Goal: Information Seeking & Learning: Learn about a topic

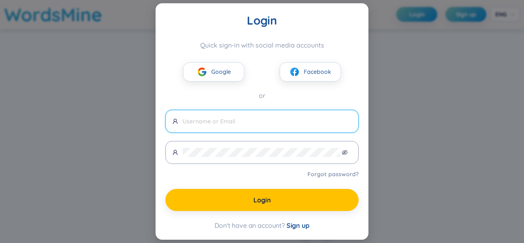
click at [130, 152] on div "Login Quick sign-in with social media accounts Google Facebook or Forgot passwo…" at bounding box center [262, 121] width 524 height 243
click at [211, 72] on span "Google" at bounding box center [221, 71] width 20 height 9
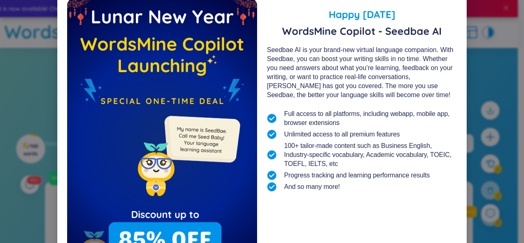
scroll to position [85, 0]
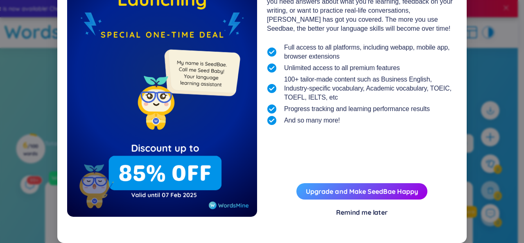
click at [356, 214] on div "Remind me later" at bounding box center [362, 211] width 52 height 9
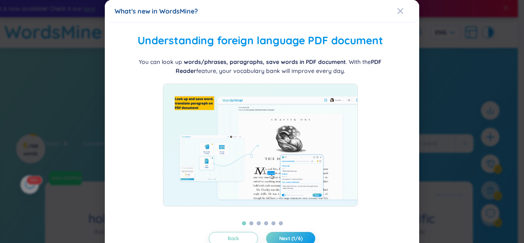
scroll to position [25, 0]
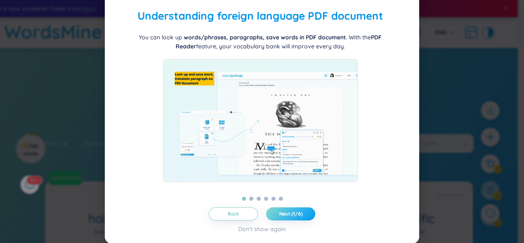
click at [288, 212] on span "Next (1/6)" at bounding box center [290, 213] width 23 height 7
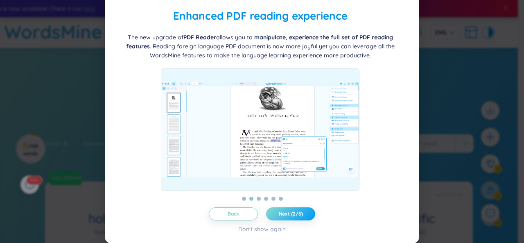
click at [288, 212] on span "Next (2/6)" at bounding box center [291, 213] width 24 height 7
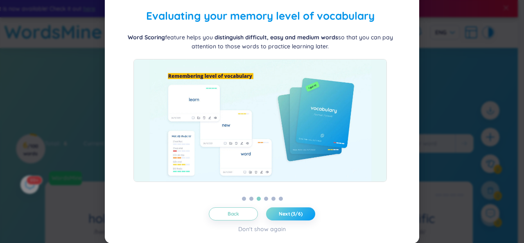
click at [285, 211] on span "Next (3/6)" at bounding box center [291, 213] width 24 height 7
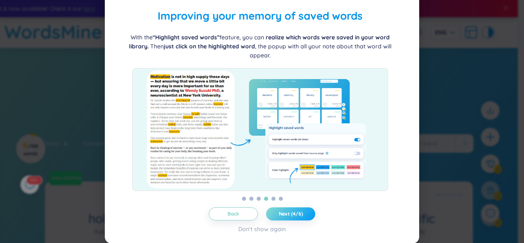
click at [285, 211] on span "Next (4/6)" at bounding box center [291, 213] width 24 height 7
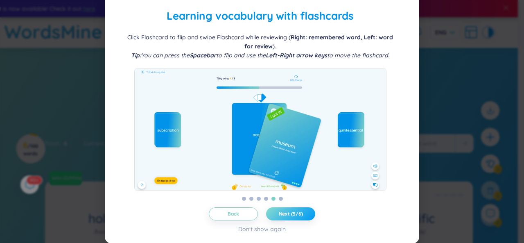
click at [285, 211] on span "Next (5/6)" at bounding box center [291, 213] width 24 height 7
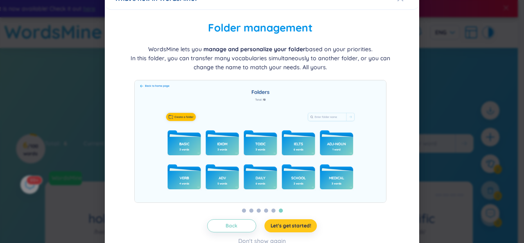
scroll to position [12, 0]
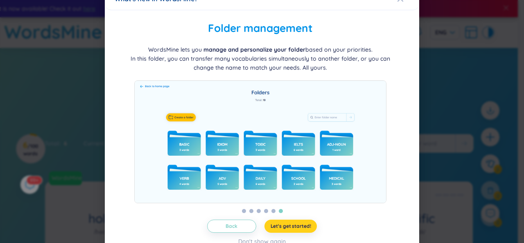
click at [279, 225] on span "Let's get started!" at bounding box center [290, 226] width 40 height 7
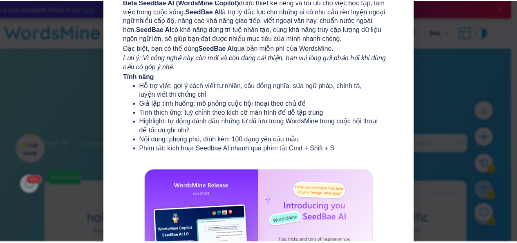
scroll to position [170, 0]
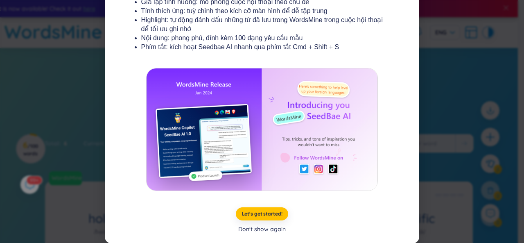
click at [259, 228] on div "Don't show again" at bounding box center [261, 228] width 47 height 9
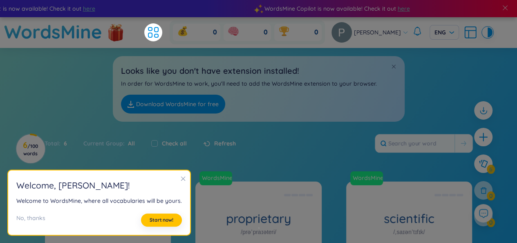
click at [180, 176] on icon "close" at bounding box center [183, 178] width 6 height 6
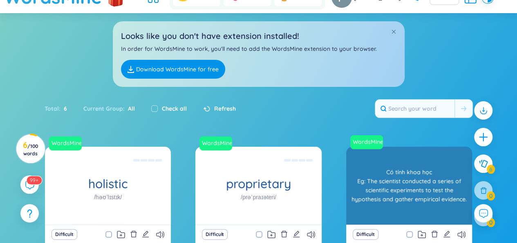
scroll to position [0, 0]
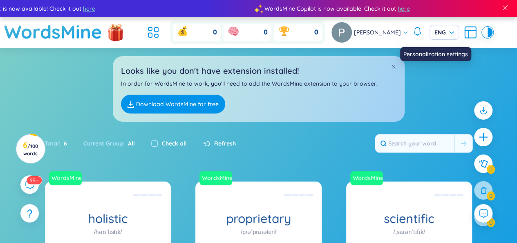
click at [465, 31] on icon at bounding box center [470, 32] width 15 height 15
click at [462, 194] on section "Sort Alphabet Ascending Alphabet Descending Time-based Ascending Time-based Des…" at bounding box center [258, 243] width 517 height 390
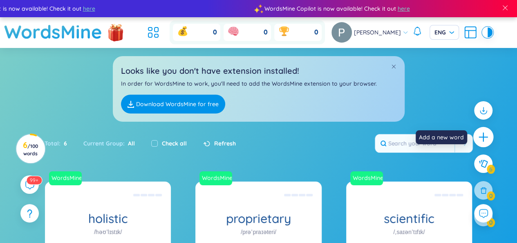
click at [483, 135] on icon "plus" at bounding box center [483, 137] width 1 height 9
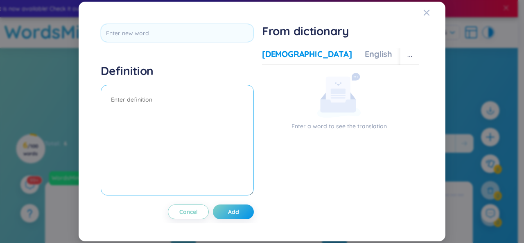
type input "b"
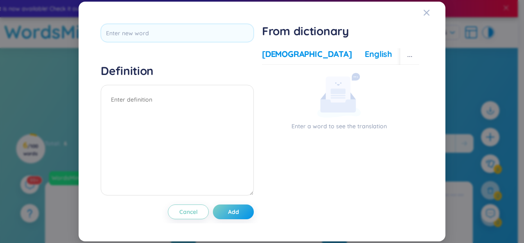
click at [364, 58] on div "English" at bounding box center [377, 53] width 27 height 11
click at [385, 53] on div "More examples" at bounding box center [414, 53] width 59 height 11
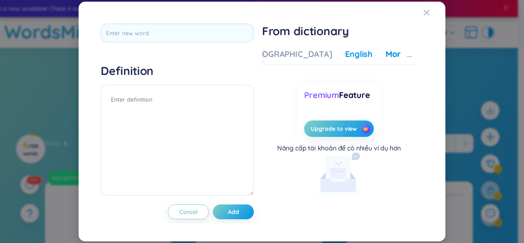
click at [345, 55] on div "English" at bounding box center [358, 53] width 27 height 11
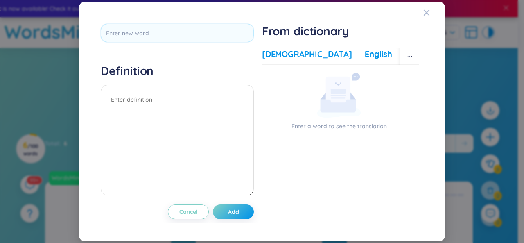
click at [283, 54] on div "[DEMOGRAPHIC_DATA]" at bounding box center [307, 53] width 90 height 11
click at [364, 56] on div "English" at bounding box center [377, 53] width 27 height 11
click at [411, 55] on icon "ellipsis" at bounding box center [410, 57] width 6 height 6
click at [410, 56] on icon "ellipsis" at bounding box center [410, 57] width 6 height 6
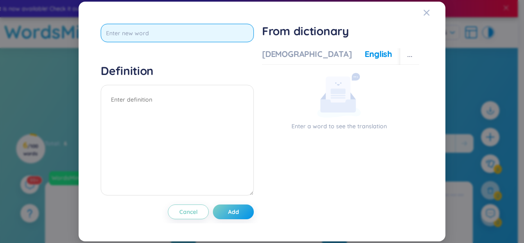
click at [178, 36] on input "text" at bounding box center [177, 33] width 153 height 18
type input "u"
type input "ủ"
type input "urgent (a)"
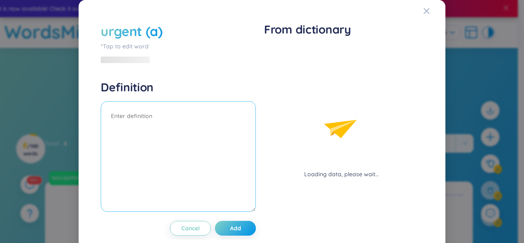
click at [160, 94] on div "Definition" at bounding box center [178, 147] width 155 height 134
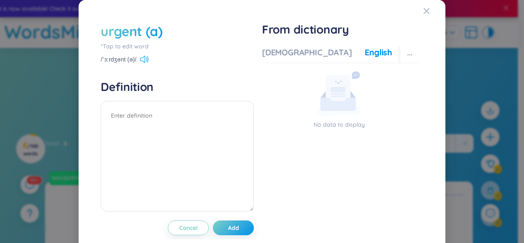
click at [143, 59] on icon at bounding box center [144, 59] width 9 height 7
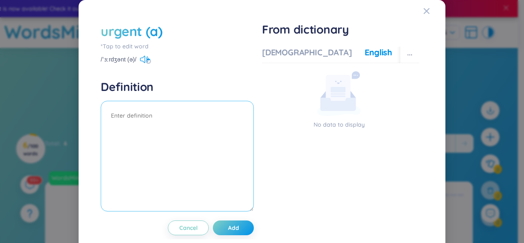
click at [175, 111] on textarea at bounding box center [177, 156] width 153 height 110
click at [178, 115] on textarea at bounding box center [177, 156] width 153 height 110
click at [152, 117] on textarea at bounding box center [177, 156] width 153 height 110
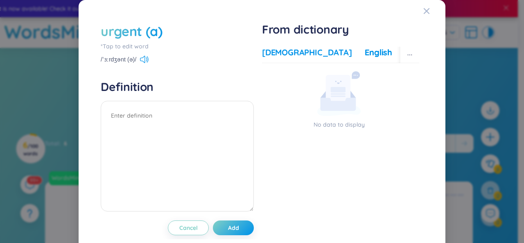
click at [285, 56] on div "[DEMOGRAPHIC_DATA]" at bounding box center [307, 52] width 90 height 11
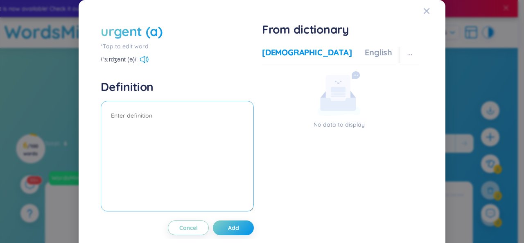
click at [189, 116] on textarea at bounding box center [177, 156] width 153 height 110
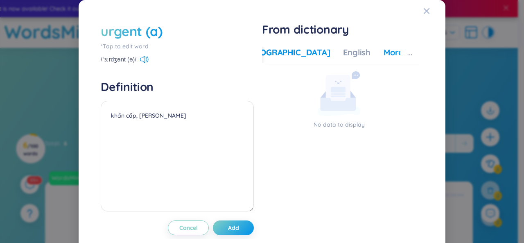
click at [383, 54] on div "More examples" at bounding box center [412, 52] width 59 height 11
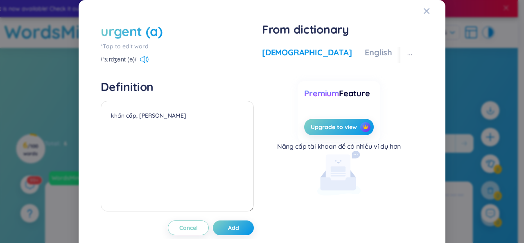
click at [268, 58] on div "[DEMOGRAPHIC_DATA]" at bounding box center [307, 52] width 90 height 11
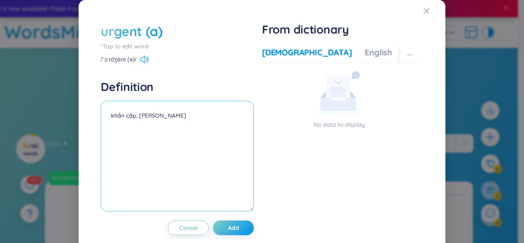
click at [142, 165] on textarea "khẩn cấp, quan trọng" at bounding box center [177, 156] width 153 height 110
click at [178, 118] on textarea "khẩn cấp, quan trọng" at bounding box center [177, 156] width 153 height 110
type textarea "k"
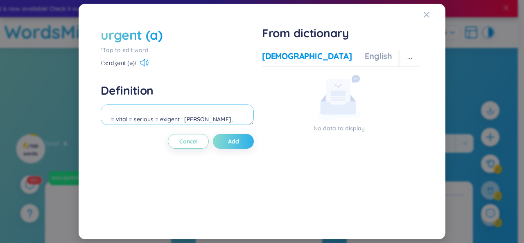
type textarea "= vital = serious = exigent : quan trọng, khẩn cấp"
click at [233, 144] on span "Add" at bounding box center [233, 141] width 11 height 8
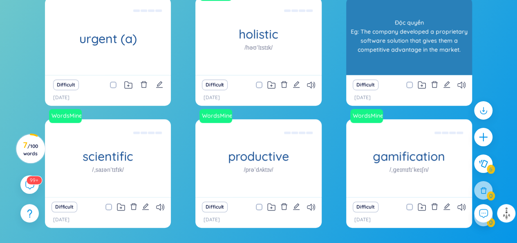
scroll to position [185, 0]
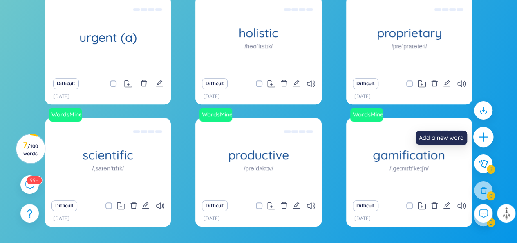
click at [486, 143] on div at bounding box center [484, 137] width 20 height 20
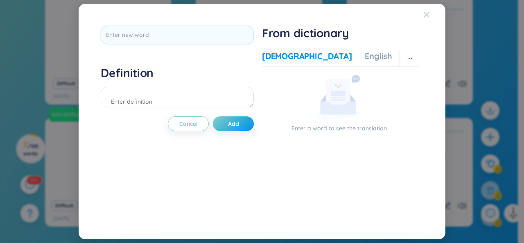
click at [426, 12] on icon "Close" at bounding box center [426, 14] width 7 height 7
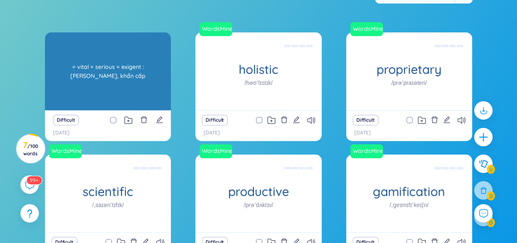
scroll to position [148, 0]
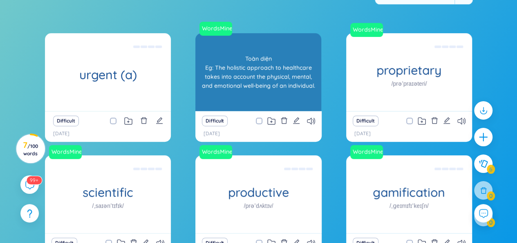
click at [267, 93] on div "holistic /həʊˈlɪstɪk/ Toàn diện Eg: The holistic approach to healthcare takes i…" at bounding box center [259, 72] width 126 height 78
click at [267, 93] on div "Toàn diện Eg: The holistic approach to healthcare takes into account the physic…" at bounding box center [259, 72] width 118 height 74
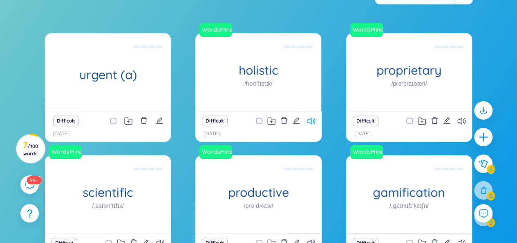
click at [312, 123] on icon at bounding box center [311, 120] width 8 height 7
click at [159, 120] on icon "edit" at bounding box center [159, 120] width 7 height 7
type textarea "= vital = serious = exigent : quan trọng, khẩn cấp"
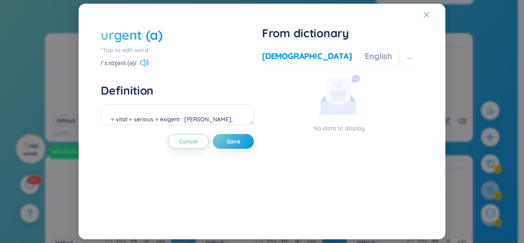
click at [121, 55] on div "urgent (a) *Tap to edit word /ˈɜːrdʒənt (ə)/" at bounding box center [177, 47] width 153 height 42
click at [141, 66] on icon at bounding box center [144, 62] width 9 height 7
click at [132, 36] on div "urgent (a)" at bounding box center [132, 35] width 62 height 18
click at [364, 55] on div "English" at bounding box center [377, 55] width 27 height 11
click at [229, 148] on button "Save" at bounding box center [233, 141] width 41 height 15
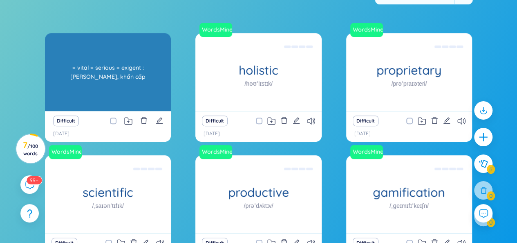
click at [142, 85] on div "= vital = serious = exigent : quan trọng, khẩn cấp" at bounding box center [108, 72] width 118 height 74
click at [99, 72] on h1 "urgent (a)" at bounding box center [108, 74] width 126 height 14
click at [99, 72] on div "= vital = serious = exigent : quan trọng, khẩn cấp" at bounding box center [108, 72] width 118 height 74
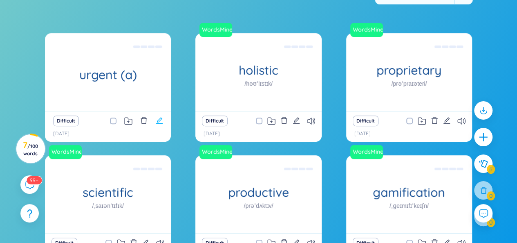
click at [158, 121] on icon "edit" at bounding box center [159, 120] width 7 height 7
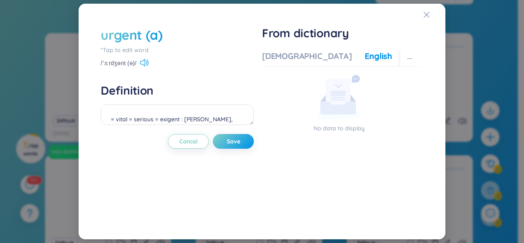
click at [130, 48] on div "*Tap to edit word" at bounding box center [177, 49] width 153 height 9
click at [139, 61] on div "urgent (a) *Tap to edit word /ˈɜːrdʒənt (ə)/ Definition = vital = serious = exi…" at bounding box center [177, 121] width 153 height 191
click at [124, 50] on div "*Tap to edit word" at bounding box center [177, 49] width 153 height 9
click at [122, 56] on div "urgent (a) *Tap to edit word /ˈɜːrdʒənt (ə)/" at bounding box center [177, 47] width 153 height 42
drag, startPoint x: 135, startPoint y: 61, endPoint x: 101, endPoint y: 64, distance: 34.0
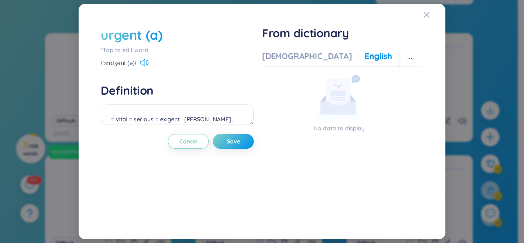
click at [101, 64] on span "/ˈɜːrdʒənt (ə)/" at bounding box center [119, 62] width 36 height 9
copy span "/ˈɜːrdʒənt (ə)/"
click at [133, 47] on div "*Tap to edit word" at bounding box center [177, 49] width 153 height 9
click at [129, 54] on div "*Tap to edit word" at bounding box center [177, 49] width 153 height 9
click at [139, 51] on div "*Tap to edit word" at bounding box center [177, 49] width 153 height 9
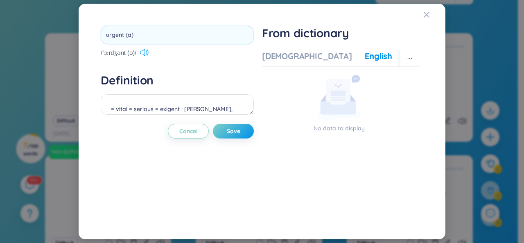
type input "urgent (a) /ˈɜːrdʒənt (ə)/"
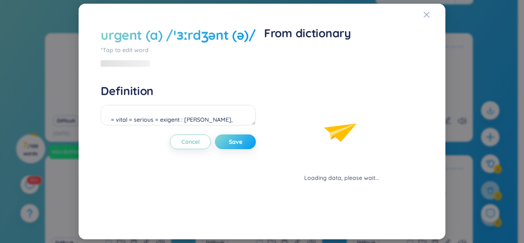
click at [240, 130] on div "urgent (a) /ˈɜːrdʒənt (ə)/ *Tap to edit word Definition = vital = serious = exi…" at bounding box center [178, 121] width 155 height 191
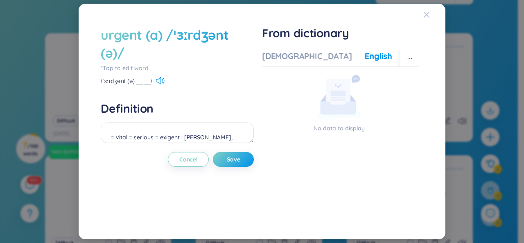
click at [426, 10] on div "Close" at bounding box center [426, 15] width 7 height 22
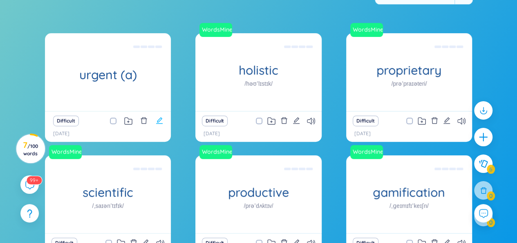
click at [158, 118] on icon "edit" at bounding box center [159, 120] width 7 height 7
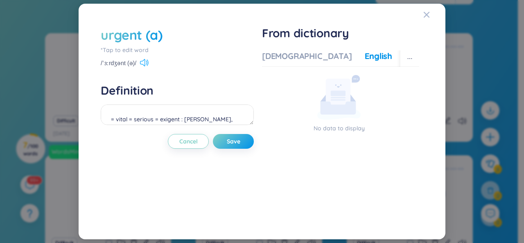
click at [143, 61] on icon at bounding box center [144, 62] width 9 height 7
click at [236, 143] on span "Save" at bounding box center [233, 141] width 13 height 8
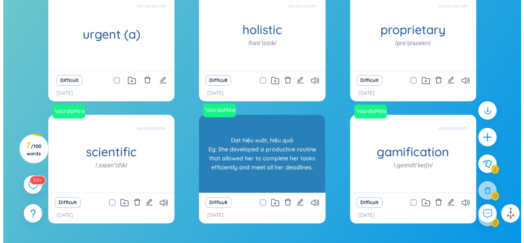
scroll to position [237, 0]
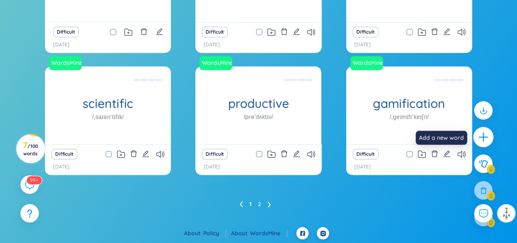
click at [483, 139] on icon "plus" at bounding box center [483, 137] width 1 height 9
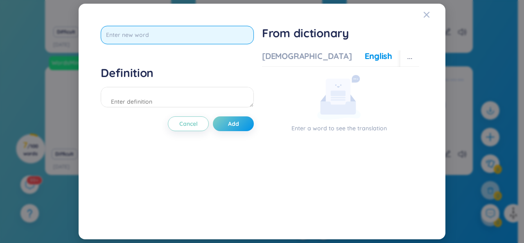
click at [225, 35] on input "text" at bounding box center [177, 35] width 153 height 18
type input "solitude (n)"
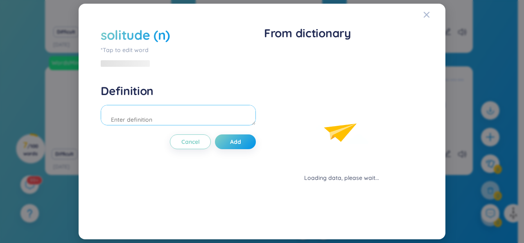
click at [205, 96] on div "Definition" at bounding box center [178, 105] width 155 height 44
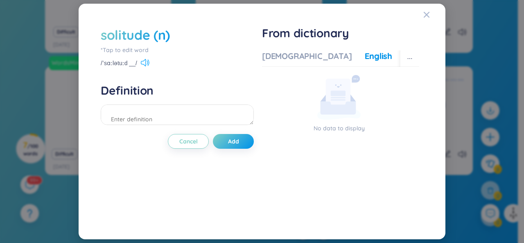
click at [146, 63] on icon at bounding box center [145, 62] width 9 height 7
click at [147, 119] on textarea at bounding box center [177, 114] width 153 height 20
type textarea "c"
type textarea "cô độc, no friend"
click at [232, 142] on span "Add" at bounding box center [233, 141] width 11 height 8
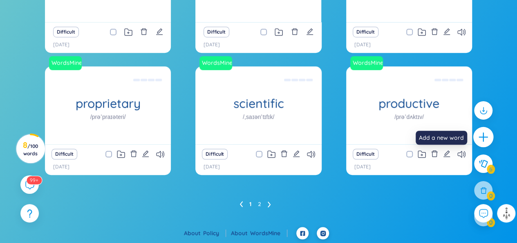
click at [483, 140] on icon "plus" at bounding box center [483, 136] width 11 height 11
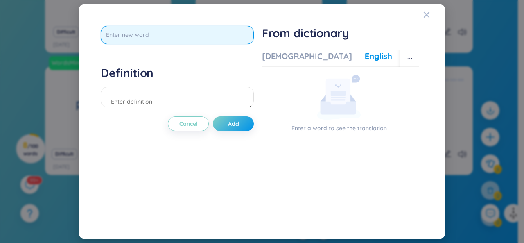
click at [144, 34] on input "text" at bounding box center [177, 35] width 153 height 18
type input "i"
type input "í"
type input "insight"
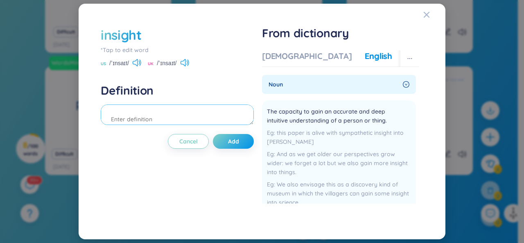
click at [163, 119] on textarea at bounding box center [177, 114] width 153 height 20
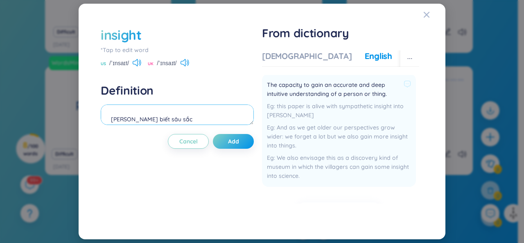
scroll to position [30, 0]
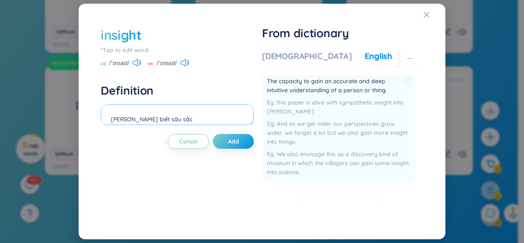
type textarea "hiểu biết sâu sắc"
click at [299, 114] on div "this paper is alive with sympathetic insight into Shakespeare" at bounding box center [339, 107] width 144 height 18
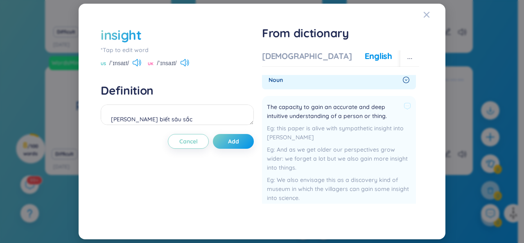
scroll to position [0, 0]
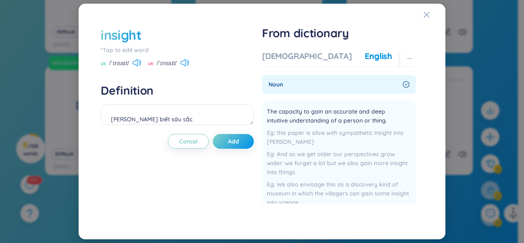
click at [402, 86] on icon "right-circle" at bounding box center [405, 84] width 7 height 7
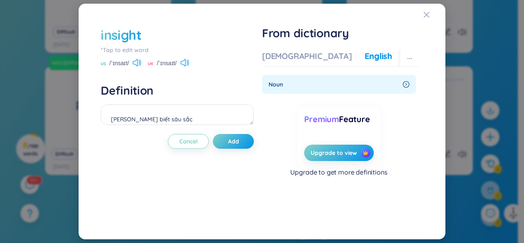
click at [404, 85] on icon "right-circle" at bounding box center [405, 84] width 7 height 7
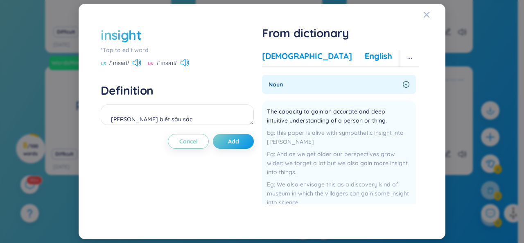
click at [293, 55] on div "[DEMOGRAPHIC_DATA]" at bounding box center [307, 55] width 90 height 11
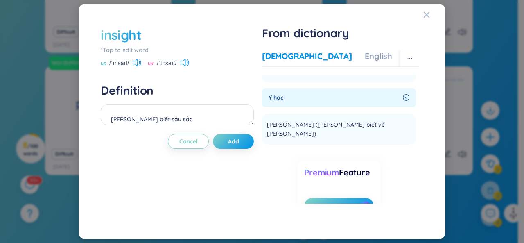
scroll to position [130, 0]
click at [239, 141] on button "Add" at bounding box center [233, 141] width 41 height 15
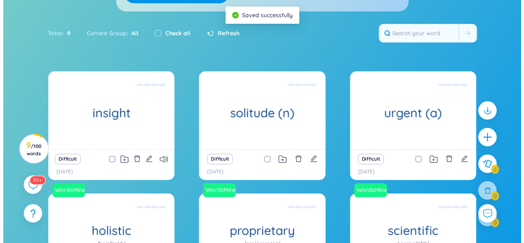
scroll to position [110, 0]
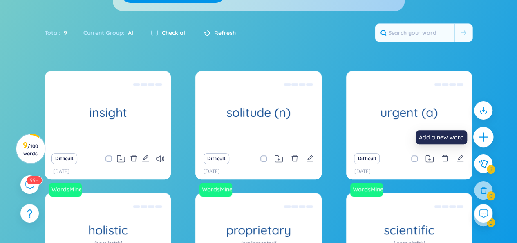
click at [484, 140] on icon "plus" at bounding box center [483, 136] width 11 height 11
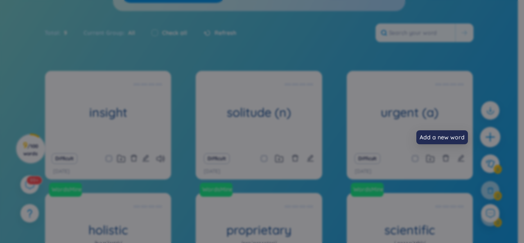
scroll to position [0, 0]
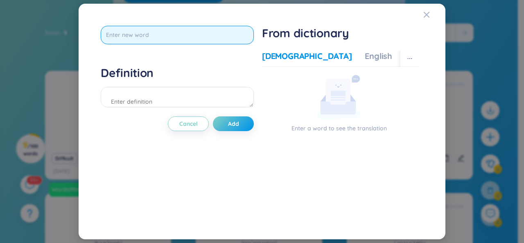
click at [235, 39] on input "text" at bounding box center [177, 35] width 153 height 18
type input "cutlery"
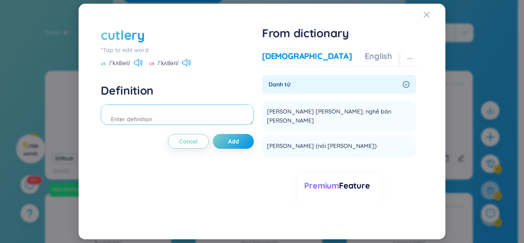
click at [213, 116] on textarea at bounding box center [177, 114] width 153 height 20
type textarea "d"
type textarea "đồ dùng ăn uống"
click at [230, 146] on button "Add" at bounding box center [233, 141] width 41 height 15
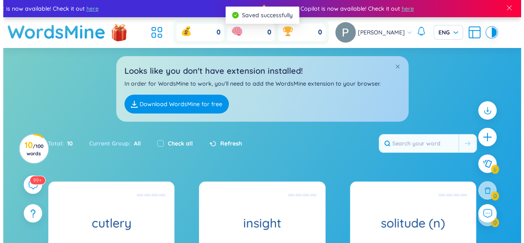
scroll to position [123, 0]
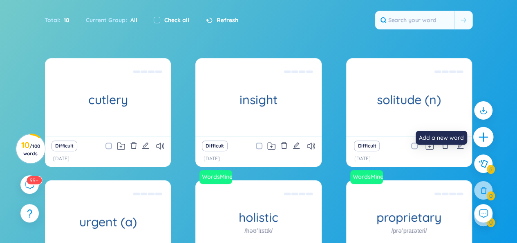
click at [480, 134] on icon "plus" at bounding box center [483, 136] width 11 height 11
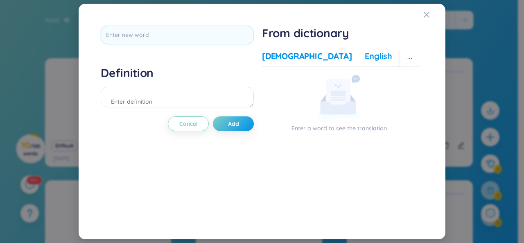
click at [364, 54] on div "English" at bounding box center [377, 55] width 27 height 11
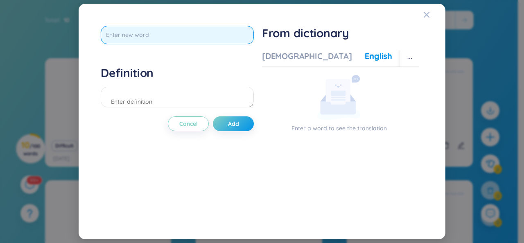
click at [213, 35] on input "text" at bounding box center [177, 35] width 153 height 18
type input "disposable"
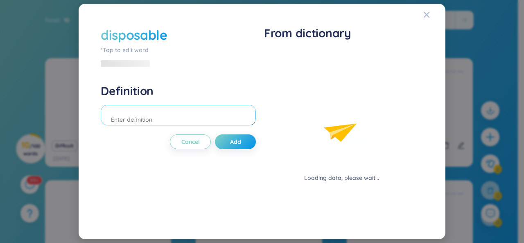
click at [201, 98] on div "Definition" at bounding box center [178, 105] width 155 height 44
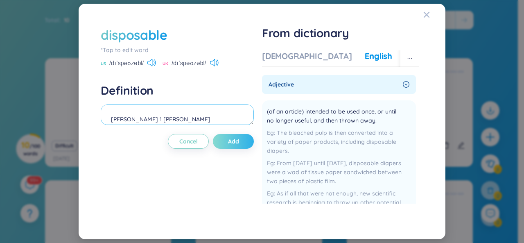
type textarea "dùng 1 lầm"
click at [235, 139] on span "Add" at bounding box center [233, 141] width 11 height 8
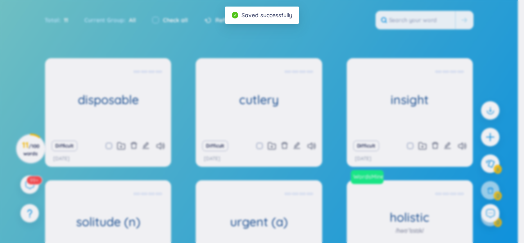
scroll to position [0, 0]
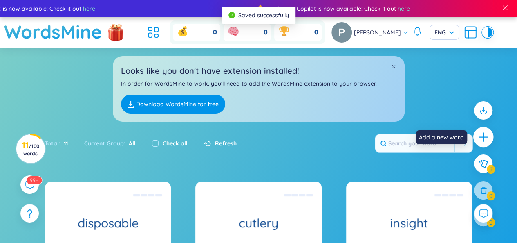
click at [485, 136] on icon "plus" at bounding box center [483, 136] width 11 height 11
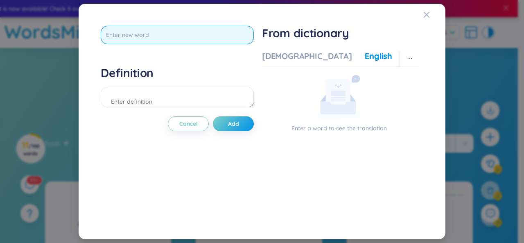
click at [158, 32] on input "text" at bounding box center [177, 35] width 153 height 18
type input "discarb"
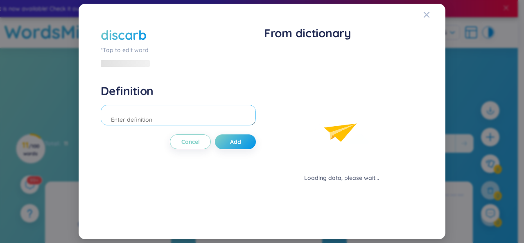
click at [217, 93] on div "Definition" at bounding box center [178, 105] width 155 height 44
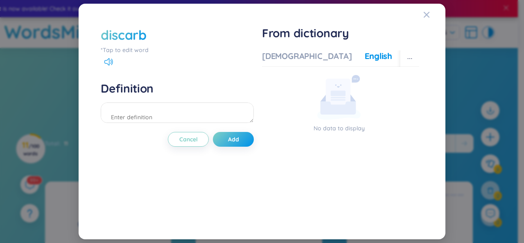
click at [193, 39] on div "discarb" at bounding box center [177, 35] width 153 height 18
click at [128, 45] on div "*Tap to edit word" at bounding box center [177, 49] width 153 height 9
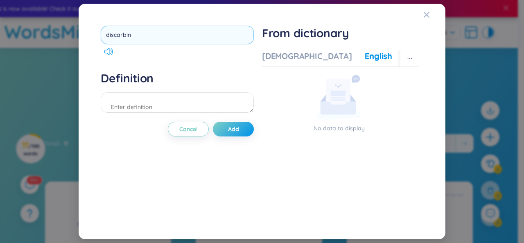
type input "discarbing"
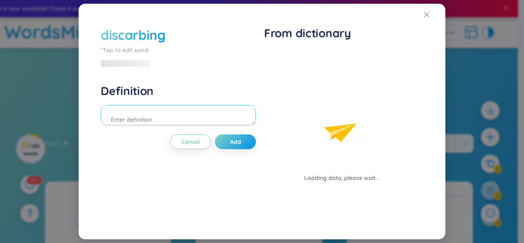
click at [150, 110] on textarea at bounding box center [178, 115] width 155 height 20
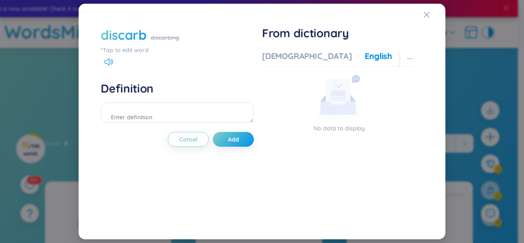
click at [135, 49] on div "*Tap to edit word" at bounding box center [177, 49] width 153 height 9
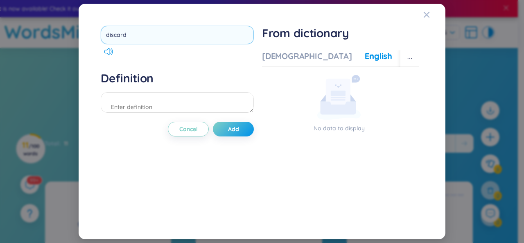
type input "discard"
click at [139, 101] on div "Definition" at bounding box center [177, 93] width 153 height 44
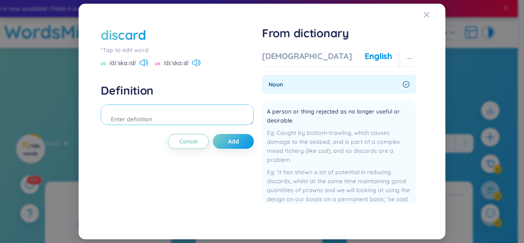
click at [162, 116] on textarea at bounding box center [177, 114] width 153 height 20
type textarea "loại bỏ, vứt bỏ (quần áo, thói quen, lòng tin..)"
click at [228, 133] on div "discard *Tap to edit word US /dɪˈskɑːrd/ UK /dɪˈskɑːd/ Definition loại bỏ, vứt …" at bounding box center [177, 121] width 153 height 191
click at [232, 139] on span "Add" at bounding box center [233, 141] width 11 height 8
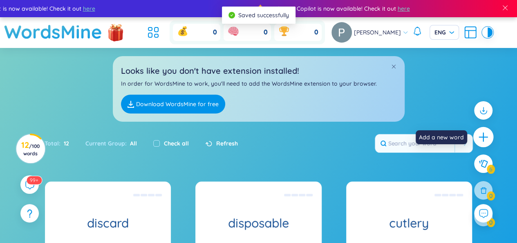
click at [485, 137] on icon "plus" at bounding box center [483, 136] width 11 height 11
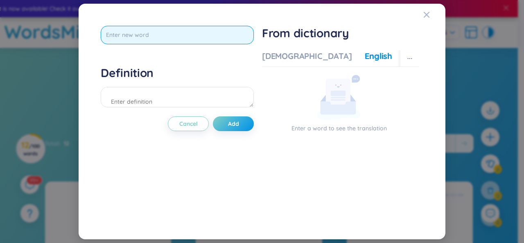
click at [189, 38] on input "text" at bounding box center [177, 35] width 153 height 18
type input "devastate"
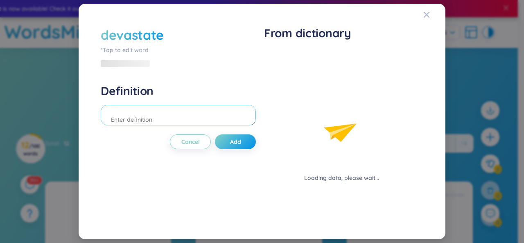
click at [182, 93] on div "Definition" at bounding box center [178, 105] width 155 height 44
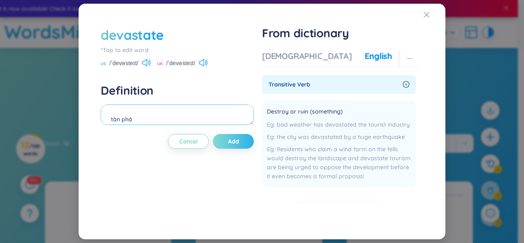
type textarea "tàn phá"
click at [235, 141] on span "Add" at bounding box center [233, 141] width 11 height 8
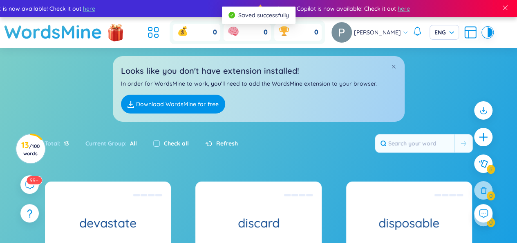
click at [494, 135] on div at bounding box center [483, 167] width 27 height 141
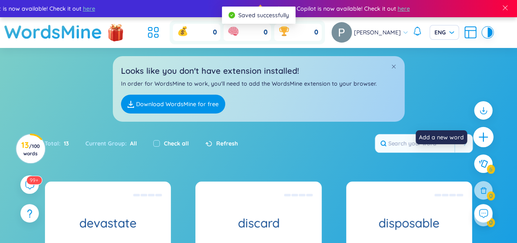
click at [485, 135] on icon "plus" at bounding box center [483, 136] width 11 height 11
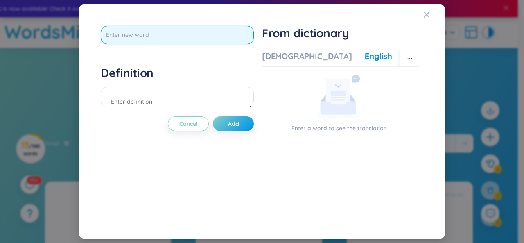
click at [210, 33] on input "text" at bounding box center [177, 35] width 153 height 18
type input "nourish"
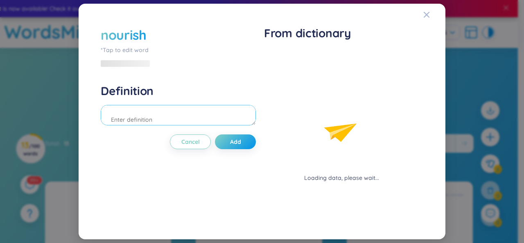
click at [196, 99] on div "Definition" at bounding box center [178, 105] width 155 height 44
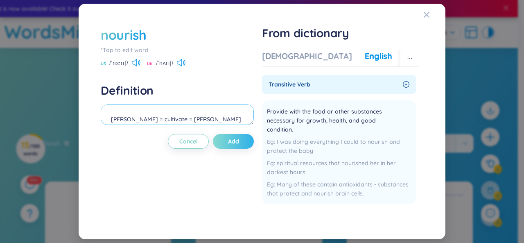
type textarea "nuôi dưỡng = cultivate = foster"
click at [233, 136] on button "Add" at bounding box center [233, 141] width 41 height 15
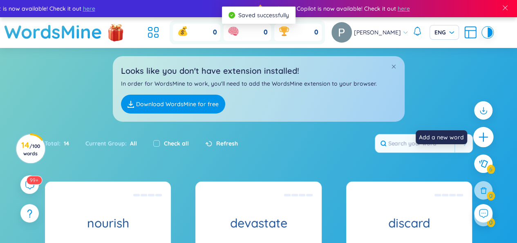
click at [484, 135] on icon "plus" at bounding box center [483, 136] width 11 height 11
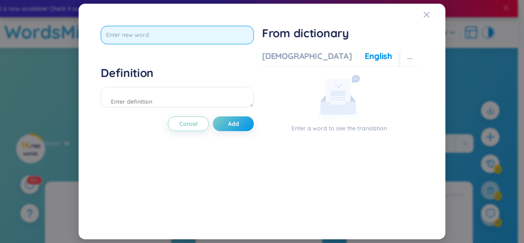
click at [208, 36] on input "text" at bounding box center [177, 35] width 153 height 18
type input "accumulate"
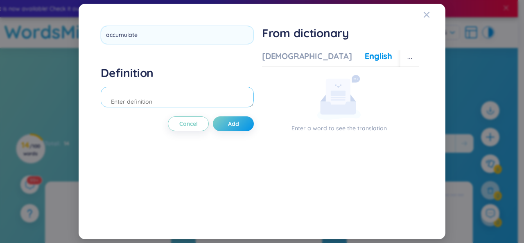
click at [196, 95] on div "Definition" at bounding box center [177, 87] width 153 height 44
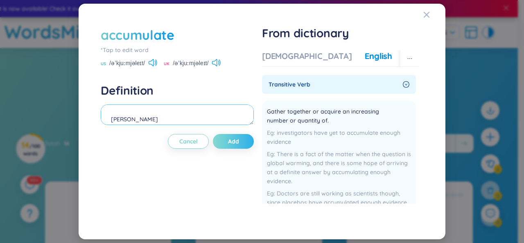
type textarea "tích luỹ"
click at [231, 144] on span "Add" at bounding box center [233, 141] width 11 height 8
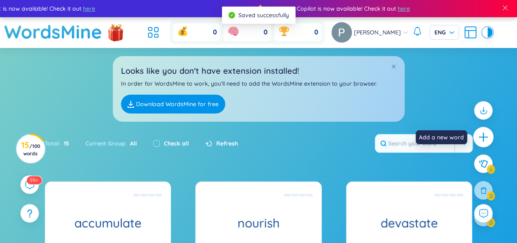
click at [487, 141] on icon "plus" at bounding box center [483, 136] width 11 height 11
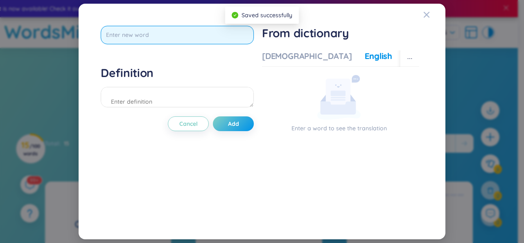
click at [177, 36] on input "text" at bounding box center [177, 35] width 153 height 18
type input "utilize"
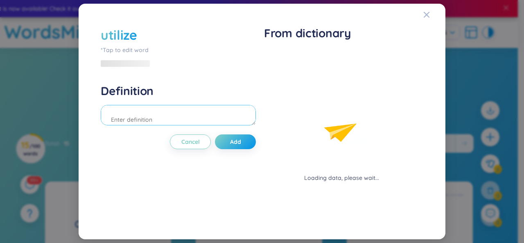
click at [163, 95] on div "Definition" at bounding box center [178, 105] width 155 height 44
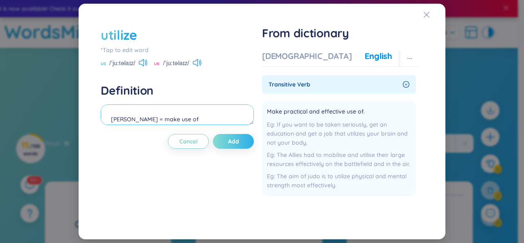
type textarea "tận dụng = make use of"
click at [227, 144] on button "Add" at bounding box center [233, 141] width 41 height 15
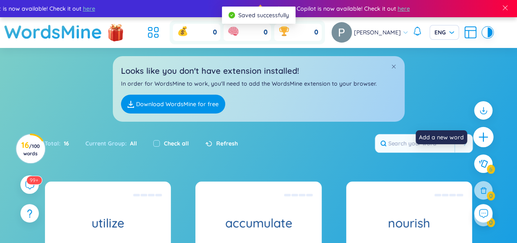
click at [490, 134] on div at bounding box center [484, 137] width 20 height 20
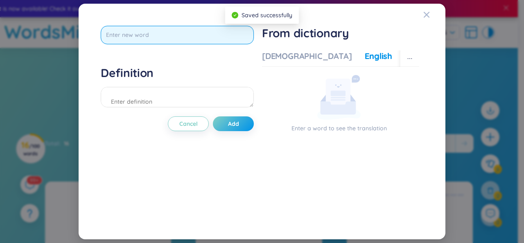
click at [212, 36] on input "text" at bounding box center [177, 35] width 153 height 18
type input "occur"
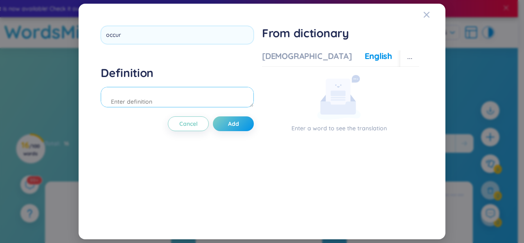
click at [203, 92] on div "Definition" at bounding box center [177, 87] width 153 height 44
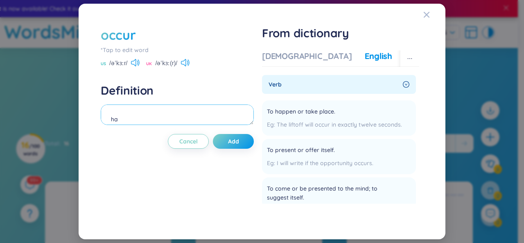
type textarea "h"
type textarea "xảy ra"
click at [230, 143] on span "Add" at bounding box center [233, 141] width 11 height 8
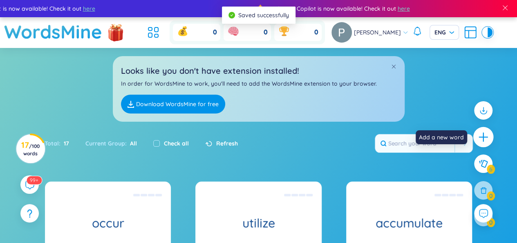
click at [491, 133] on div at bounding box center [484, 137] width 20 height 20
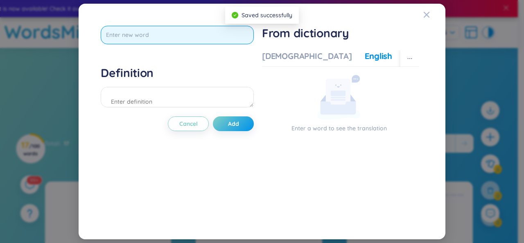
click at [185, 35] on input "text" at bounding box center [177, 35] width 153 height 18
type input "e"
type input "ẽ"
type input "exceptional"
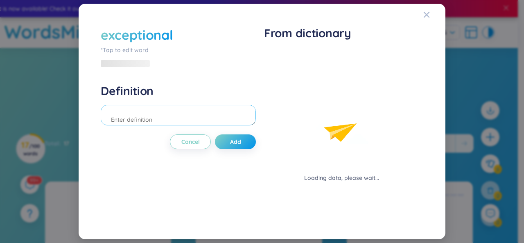
click at [173, 101] on div "Definition" at bounding box center [178, 105] width 155 height 44
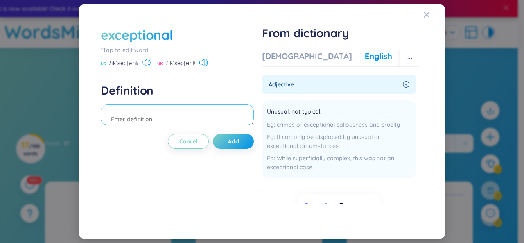
type textarea "d"
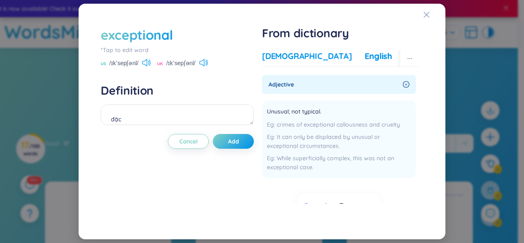
click at [298, 59] on div "[DEMOGRAPHIC_DATA]" at bounding box center [307, 55] width 90 height 11
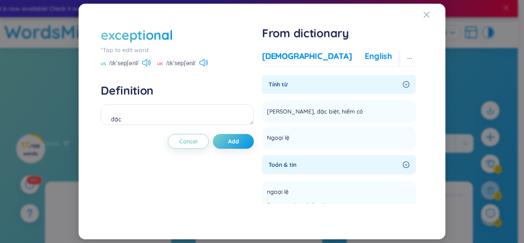
click at [364, 60] on div "English" at bounding box center [377, 55] width 27 height 11
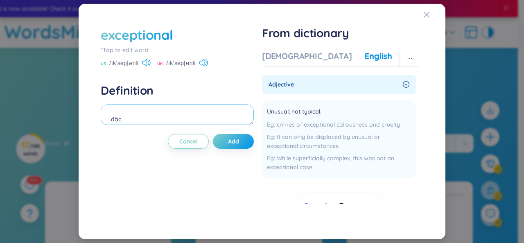
click at [218, 122] on textarea "đặc" at bounding box center [177, 114] width 153 height 20
type textarea "đặc biệt, ngoại lệ"
click at [231, 140] on span "Add" at bounding box center [233, 141] width 11 height 8
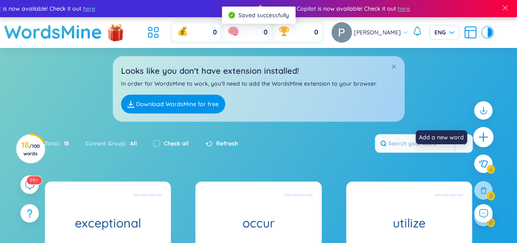
click at [485, 135] on icon "plus" at bounding box center [483, 136] width 11 height 11
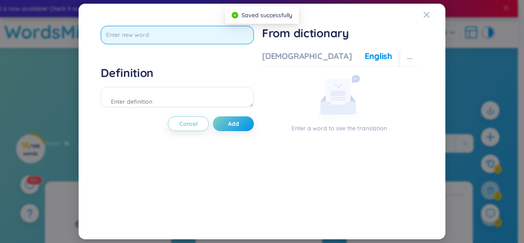
click at [205, 38] on input "text" at bounding box center [177, 35] width 153 height 18
type input "hone"
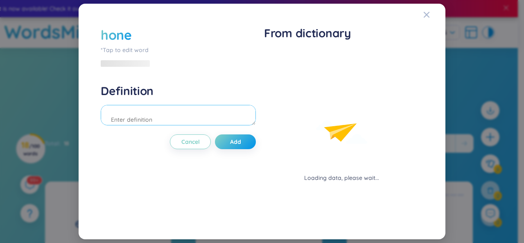
click at [191, 96] on div "Definition" at bounding box center [178, 105] width 155 height 44
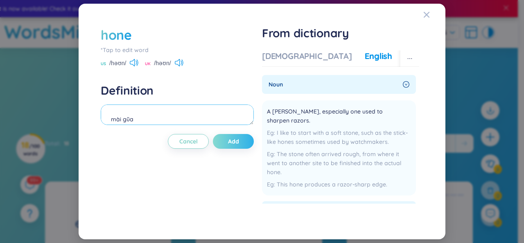
type textarea "mài gũa"
click at [227, 142] on button "Add" at bounding box center [233, 141] width 41 height 15
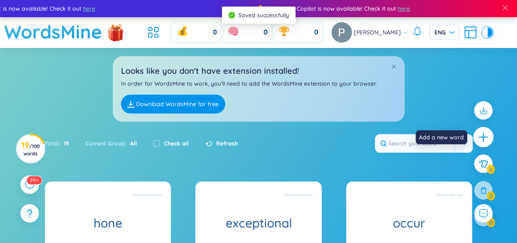
click at [491, 138] on div at bounding box center [484, 137] width 20 height 20
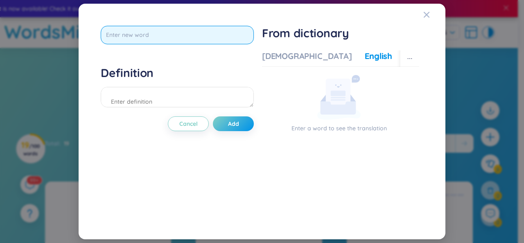
click at [158, 39] on input "text" at bounding box center [177, 35] width 153 height 18
type input "formidable"
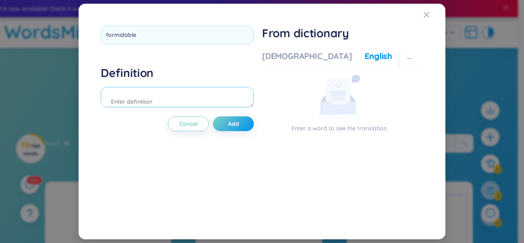
click at [152, 99] on div "Definition" at bounding box center [177, 87] width 153 height 44
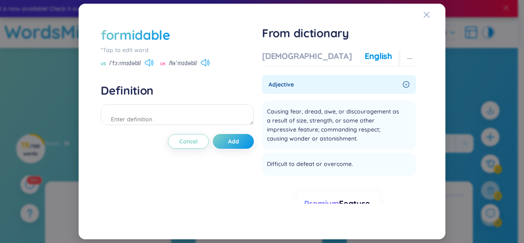
click at [149, 60] on icon at bounding box center [149, 62] width 9 height 7
click at [147, 64] on icon at bounding box center [149, 62] width 9 height 7
click at [151, 116] on textarea at bounding box center [177, 114] width 153 height 20
type textarea "d"
click at [280, 54] on div "[DEMOGRAPHIC_DATA]" at bounding box center [307, 55] width 90 height 11
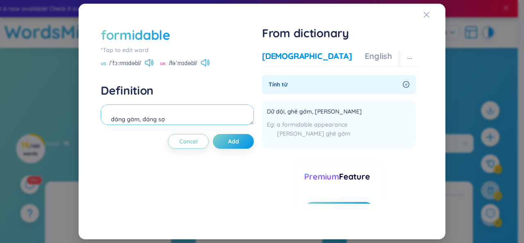
click at [206, 115] on textarea "đáng gờm, đáng sợ" at bounding box center [177, 114] width 153 height 20
type textarea "đáng gờm, ghê gớm"
click at [232, 138] on span "Add" at bounding box center [233, 141] width 11 height 8
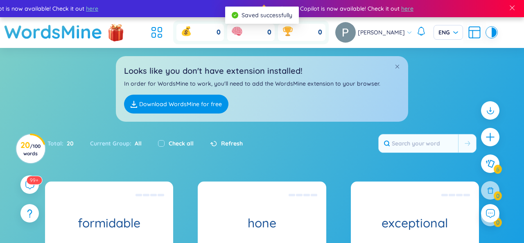
click at [493, 140] on div at bounding box center [490, 167] width 27 height 141
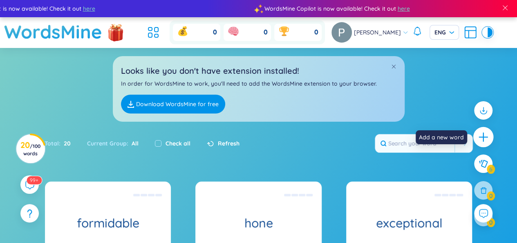
click at [489, 139] on icon "plus" at bounding box center [483, 136] width 11 height 11
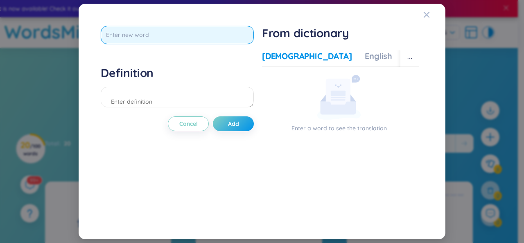
click at [214, 36] on input "text" at bounding box center [177, 35] width 153 height 18
type input "athleticsim"
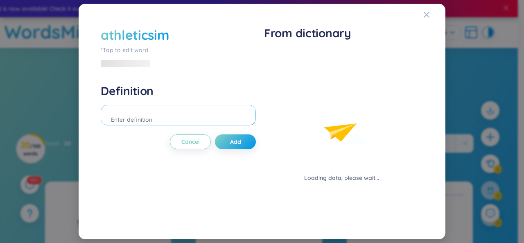
click at [205, 95] on div "Definition" at bounding box center [178, 105] width 155 height 44
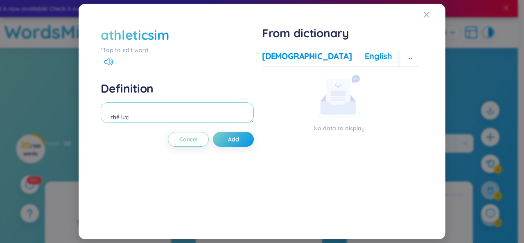
type textarea "thể lực"
click at [364, 55] on div "English" at bounding box center [377, 55] width 27 height 11
click at [157, 31] on div "athleticsim" at bounding box center [135, 35] width 68 height 18
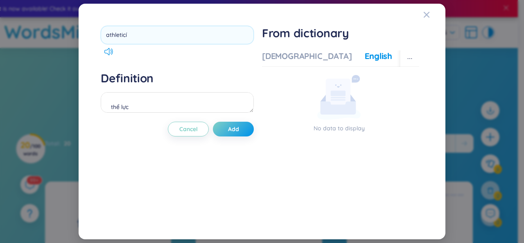
type input "athleticím"
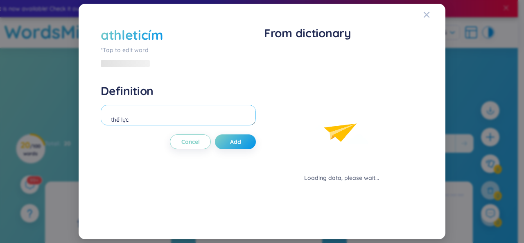
click at [156, 97] on div "Definition thể lực" at bounding box center [178, 105] width 155 height 44
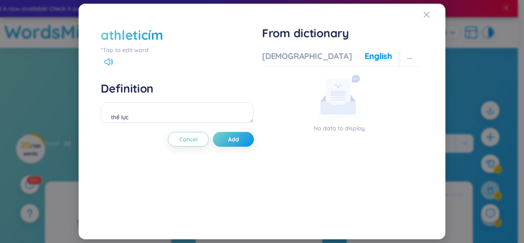
click at [188, 36] on div "athleticím" at bounding box center [177, 35] width 153 height 18
click at [155, 51] on div "*Tap to edit word" at bounding box center [177, 49] width 153 height 9
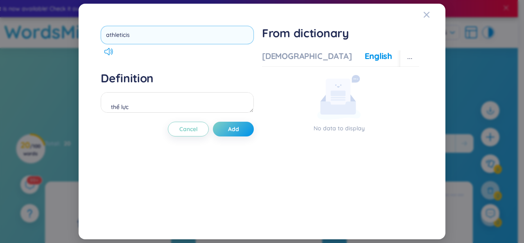
type input "athleticism"
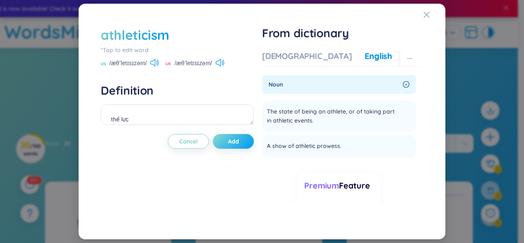
click at [236, 142] on span "Add" at bounding box center [233, 141] width 11 height 8
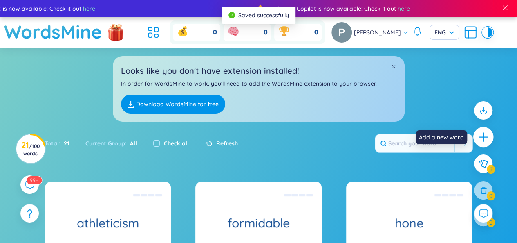
click at [484, 137] on icon "plus" at bounding box center [483, 137] width 1 height 9
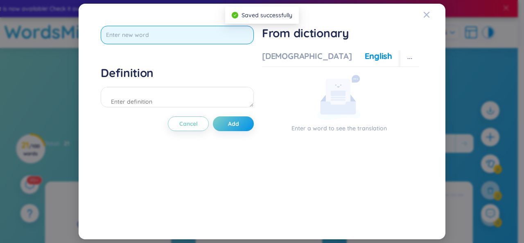
click at [196, 33] on input "text" at bounding box center [177, 35] width 153 height 18
type input "philanthropist"
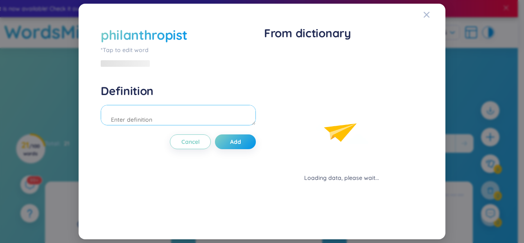
click at [191, 91] on div "Definition" at bounding box center [178, 105] width 155 height 44
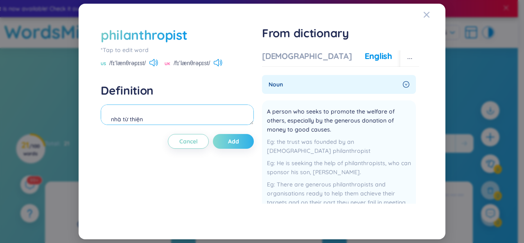
type textarea "nhà từ thiện"
click at [237, 140] on span "Add" at bounding box center [233, 141] width 11 height 8
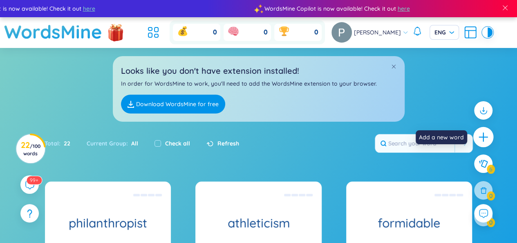
click at [484, 139] on icon "plus" at bounding box center [483, 137] width 1 height 9
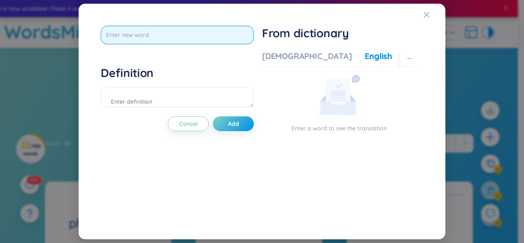
click at [241, 35] on input "text" at bounding box center [177, 35] width 153 height 18
type input "opponent"
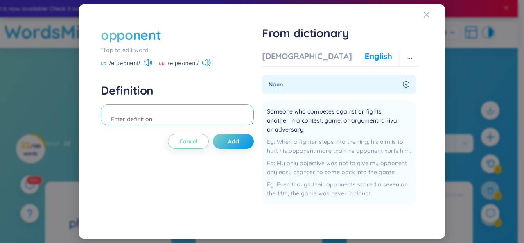
click at [199, 117] on textarea at bounding box center [177, 114] width 153 height 20
type textarea "d"
type textarea "đối thủ"
click at [236, 144] on span "Add" at bounding box center [233, 141] width 11 height 8
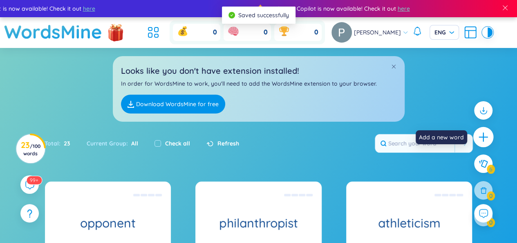
click at [477, 136] on div at bounding box center [484, 137] width 20 height 20
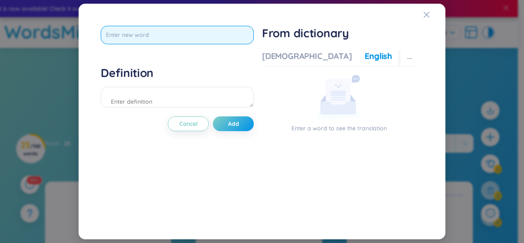
click at [232, 30] on input "text" at bounding box center [177, 35] width 153 height 18
type input "give back to"
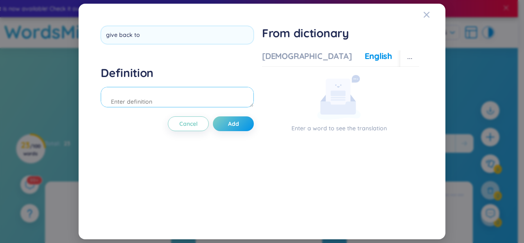
click at [203, 100] on div "Definition" at bounding box center [177, 87] width 153 height 44
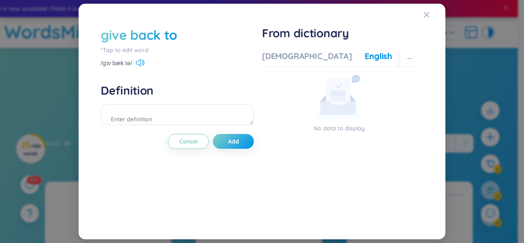
click at [202, 41] on div "give back to" at bounding box center [177, 35] width 153 height 18
click at [148, 41] on div "give back to" at bounding box center [139, 35] width 76 height 18
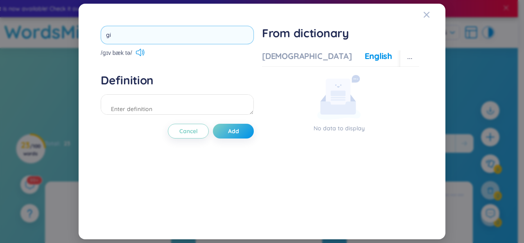
type input "g"
type input "donest"
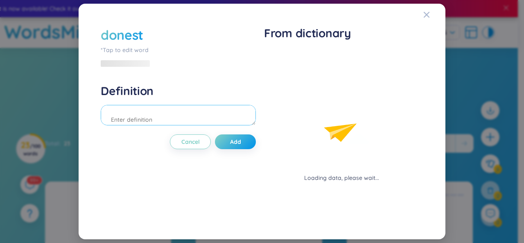
click at [151, 106] on textarea at bounding box center [178, 115] width 155 height 20
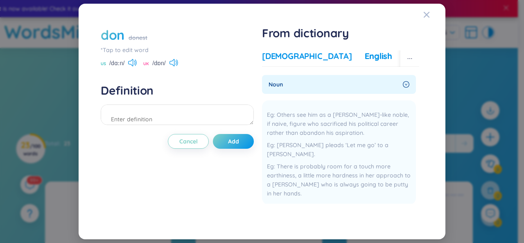
click at [284, 58] on div "[DEMOGRAPHIC_DATA]" at bounding box center [307, 55] width 90 height 11
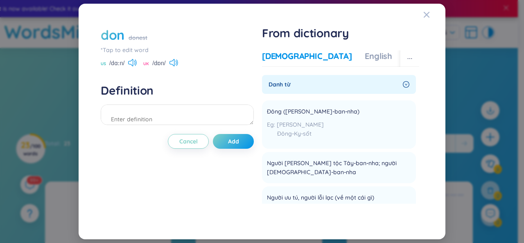
click at [120, 51] on div "*Tap to edit word" at bounding box center [177, 49] width 153 height 9
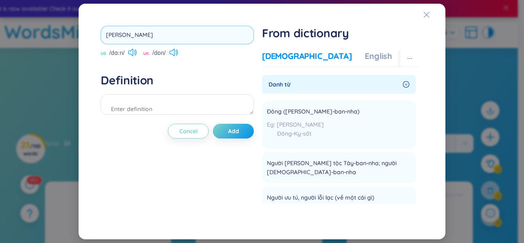
type input "donate"
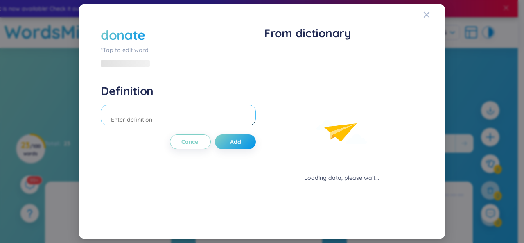
click at [150, 111] on textarea at bounding box center [178, 115] width 155 height 20
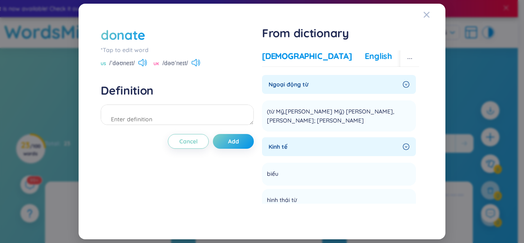
click at [364, 56] on div "English" at bounding box center [377, 55] width 27 height 11
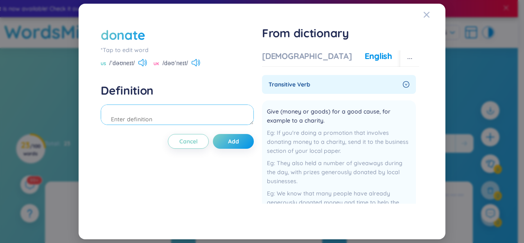
click at [188, 116] on textarea at bounding box center [177, 114] width 153 height 20
click at [146, 62] on icon at bounding box center [142, 62] width 9 height 7
click at [154, 118] on textarea "to donate" at bounding box center [177, 114] width 153 height 20
type textarea "to donate sth to sb/sth : tặng"
click at [232, 142] on span "Add" at bounding box center [233, 141] width 11 height 8
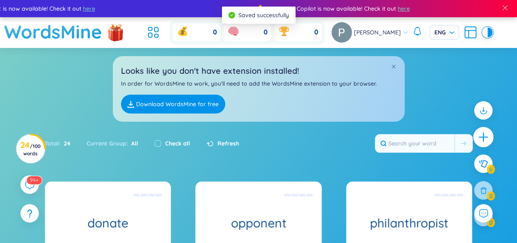
click at [487, 140] on icon "plus" at bounding box center [483, 136] width 11 height 11
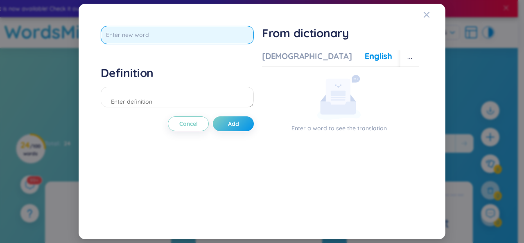
click at [130, 36] on input "text" at bounding box center [177, 35] width 153 height 18
type input "relentless"
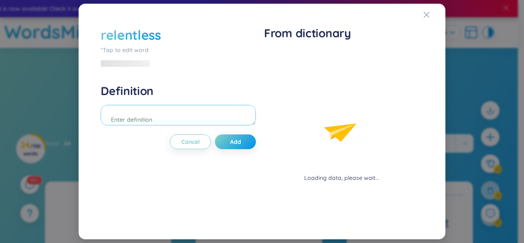
click at [124, 97] on div "Definition" at bounding box center [178, 105] width 155 height 44
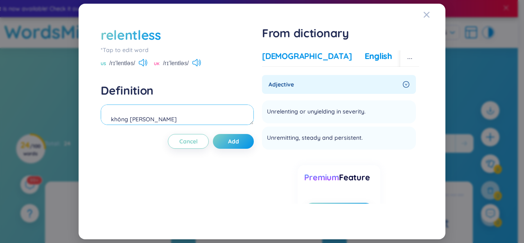
type textarea "không ngừng nghỉ"
click at [282, 55] on div "[DEMOGRAPHIC_DATA]" at bounding box center [307, 55] width 90 height 11
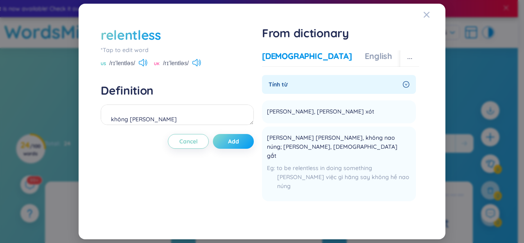
click at [248, 135] on button "Add" at bounding box center [233, 141] width 41 height 15
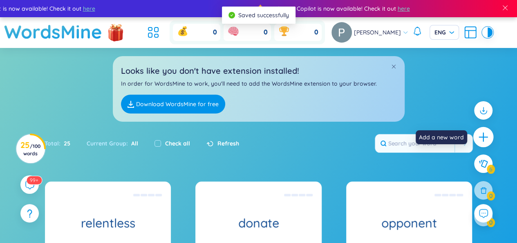
click at [492, 134] on div at bounding box center [484, 137] width 20 height 20
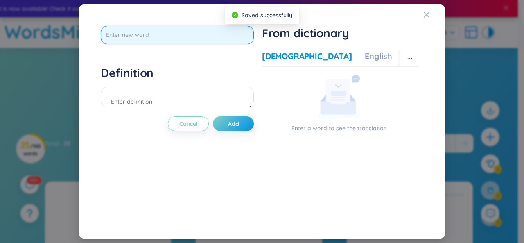
click at [222, 39] on input "text" at bounding box center [177, 35] width 153 height 18
type input "a keen sense of"
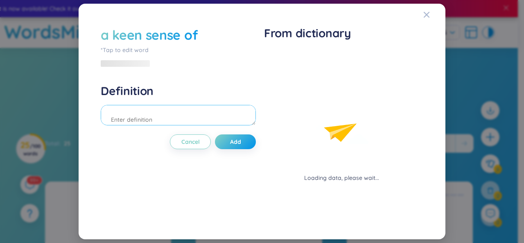
click at [198, 98] on div "Definition" at bounding box center [178, 105] width 155 height 44
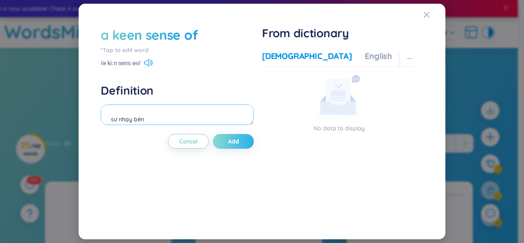
type textarea "sự nhạy bén"
click at [239, 137] on button "Add" at bounding box center [233, 141] width 41 height 15
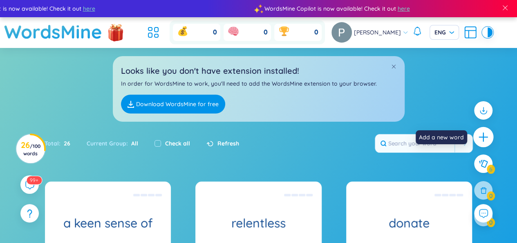
click at [485, 134] on icon "plus" at bounding box center [483, 136] width 11 height 11
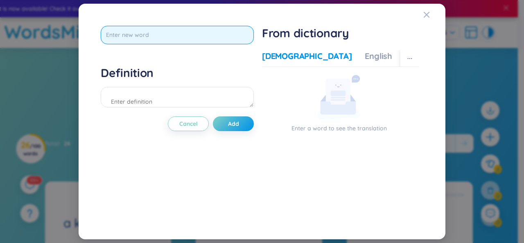
click at [207, 33] on input "text" at bounding box center [177, 35] width 153 height 18
type input "opt for"
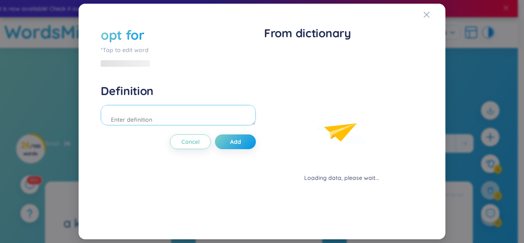
click at [150, 100] on div "Definition" at bounding box center [178, 105] width 155 height 44
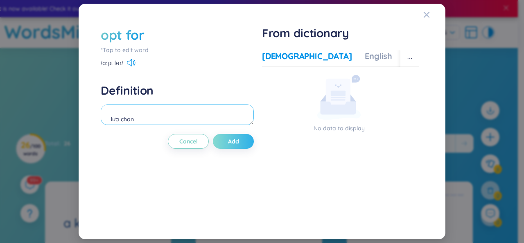
type textarea "lựa chọn"
click at [227, 141] on button "Add" at bounding box center [233, 141] width 41 height 15
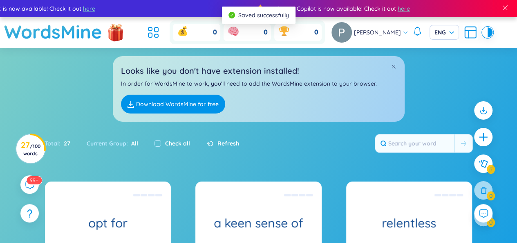
click at [493, 140] on div at bounding box center [483, 167] width 27 height 141
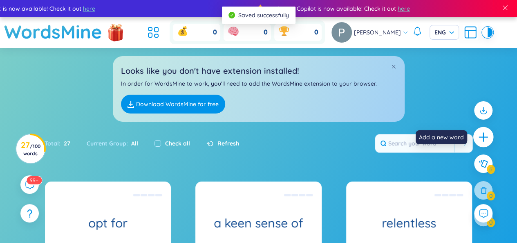
click at [484, 139] on icon "plus" at bounding box center [483, 136] width 11 height 11
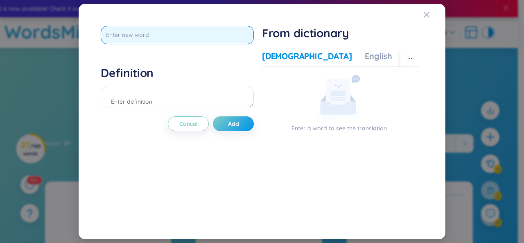
click at [233, 38] on input "text" at bounding box center [177, 35] width 153 height 18
type input "aid to"
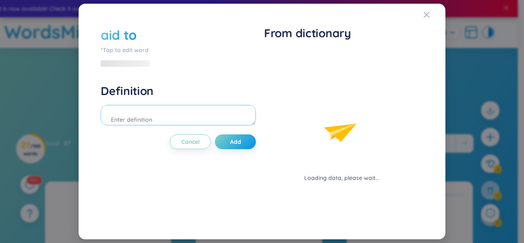
click at [178, 97] on div "Definition" at bounding box center [178, 105] width 155 height 44
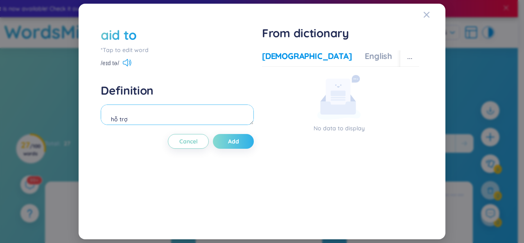
type textarea "hỗ trợ"
click at [229, 140] on span "Add" at bounding box center [233, 141] width 11 height 8
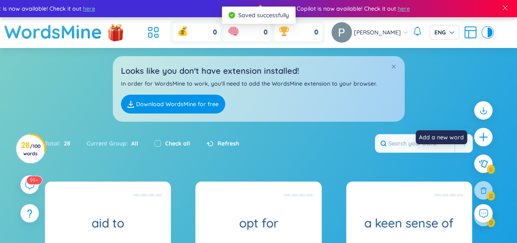
click at [486, 138] on icon "plus" at bounding box center [484, 137] width 10 height 10
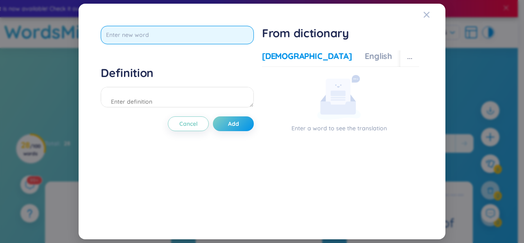
click at [183, 35] on input "text" at bounding box center [177, 35] width 153 height 18
type input "civilization"
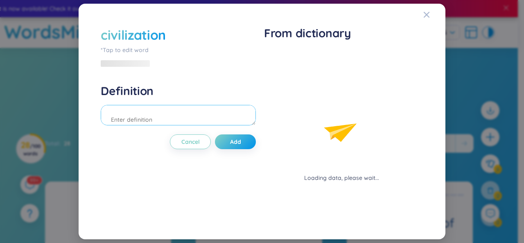
click at [173, 96] on div "Definition" at bounding box center [178, 105] width 155 height 44
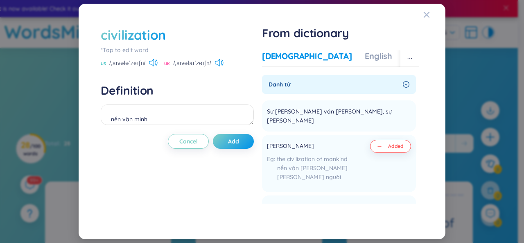
click at [231, 132] on div "civilization *Tap to edit word US /ˌsɪvələˈzeɪʃn/ UK /ˌsɪvəlaɪˈzeɪʃn/ Definitio…" at bounding box center [177, 121] width 153 height 191
click at [390, 143] on span "Added" at bounding box center [396, 146] width 16 height 7
click at [401, 139] on button "Added" at bounding box center [390, 145] width 41 height 13
click at [209, 119] on textarea "nền văn minh" at bounding box center [177, 114] width 153 height 20
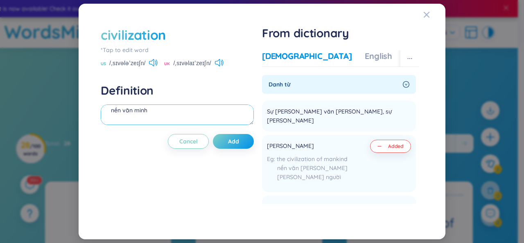
drag, startPoint x: 209, startPoint y: 119, endPoint x: 148, endPoint y: 111, distance: 61.9
click at [148, 111] on textarea "nền văn minh" at bounding box center [177, 114] width 153 height 20
drag, startPoint x: 145, startPoint y: 118, endPoint x: 85, endPoint y: 119, distance: 60.1
click at [85, 119] on div "civilization *Tap to edit word US /ˌsɪvələˈzeɪʃn/ UK /ˌsɪvəlaɪˈzeɪʃn/ Definitio…" at bounding box center [262, 121] width 366 height 235
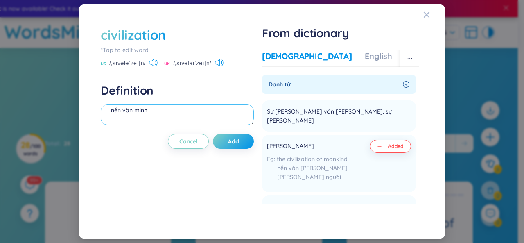
scroll to position [9, 0]
type textarea "n"
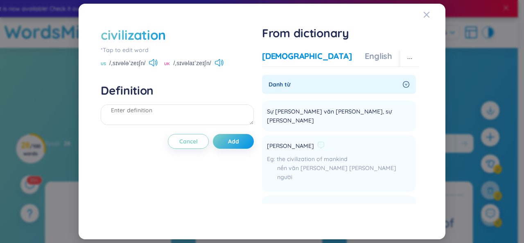
click at [390, 152] on li "Nền văn minh the civilization of mankind nền văn minh của loài người Add" at bounding box center [339, 163] width 154 height 57
click at [318, 142] on icon at bounding box center [321, 145] width 6 height 6
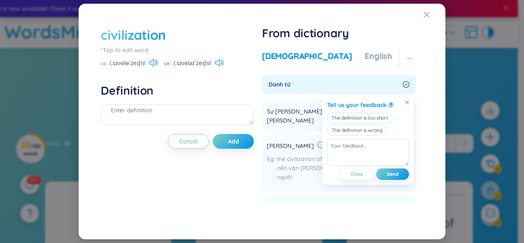
click at [297, 163] on div "nền văn minh của loài người" at bounding box center [339, 172] width 144 height 18
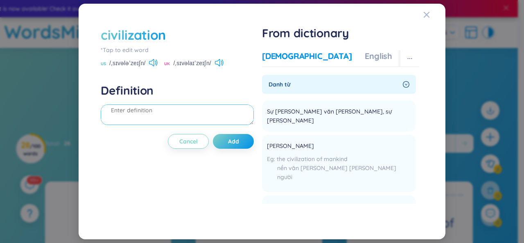
click at [211, 117] on textarea at bounding box center [177, 114] width 153 height 20
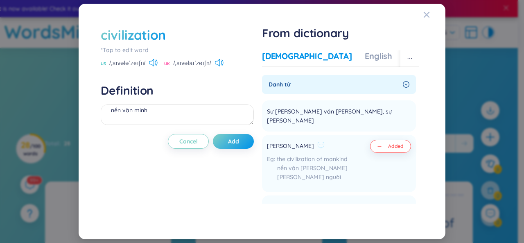
click at [394, 143] on span "Added" at bounding box center [396, 146] width 16 height 7
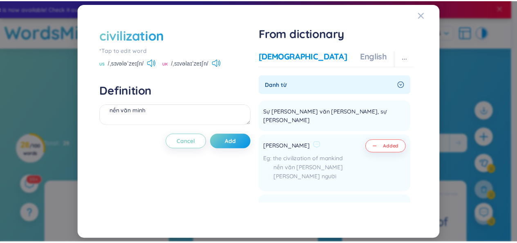
scroll to position [10, 0]
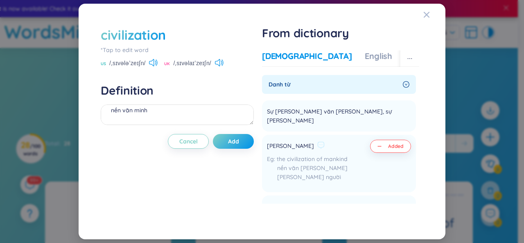
click at [394, 143] on span "Added" at bounding box center [396, 146] width 16 height 7
click at [378, 146] on icon "button" at bounding box center [379, 146] width 3 height 0
drag, startPoint x: 375, startPoint y: 138, endPoint x: 335, endPoint y: 127, distance: 42.3
click at [335, 135] on li "Nền văn minh the civilization of mankind nền văn minh của loài người Added" at bounding box center [339, 163] width 154 height 57
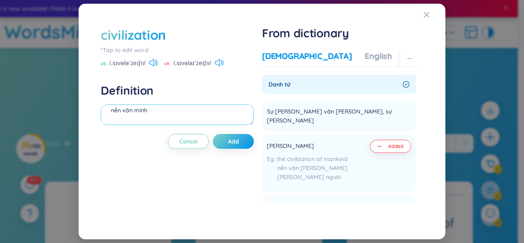
drag, startPoint x: 393, startPoint y: 138, endPoint x: 225, endPoint y: 117, distance: 169.0
click at [225, 117] on div "civilization *Tap to edit word US /ˌsɪvələˈzeɪʃn/ UK /ˌsɪvəlaɪˈzeɪʃn/ Definitio…" at bounding box center [262, 121] width 330 height 199
click at [225, 117] on textarea "nền văn minh" at bounding box center [177, 114] width 153 height 20
click at [359, 162] on li "Nền văn minh the civilization of mankind nền văn minh của loài người Added" at bounding box center [339, 163] width 154 height 57
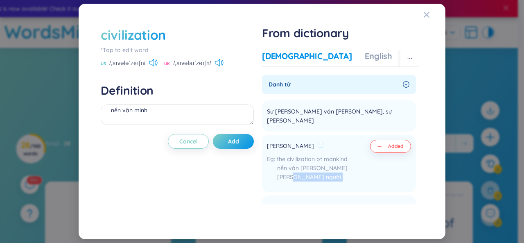
click at [394, 143] on span "Added" at bounding box center [396, 146] width 16 height 7
click at [236, 145] on button "Add" at bounding box center [233, 141] width 41 height 15
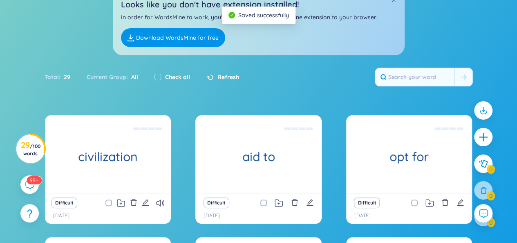
scroll to position [68, 0]
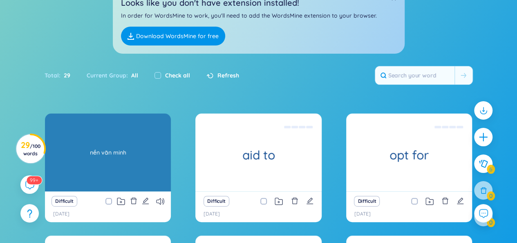
click at [111, 161] on div "nền văn minh" at bounding box center [108, 152] width 118 height 74
click at [146, 170] on div "nền văn minh" at bounding box center [108, 152] width 118 height 74
click at [146, 161] on div "nền văn minh" at bounding box center [108, 152] width 118 height 74
click at [110, 156] on div "nền văn minh" at bounding box center [108, 152] width 118 height 74
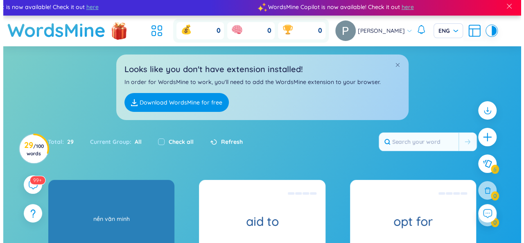
scroll to position [132, 0]
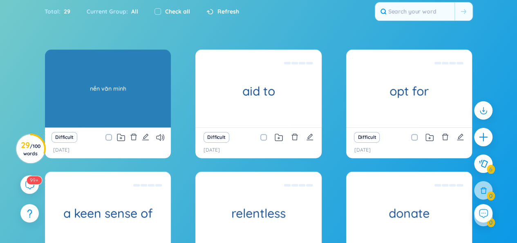
click at [94, 83] on div "nền văn minh" at bounding box center [108, 89] width 118 height 74
click at [128, 97] on div "nền văn minh" at bounding box center [108, 89] width 118 height 74
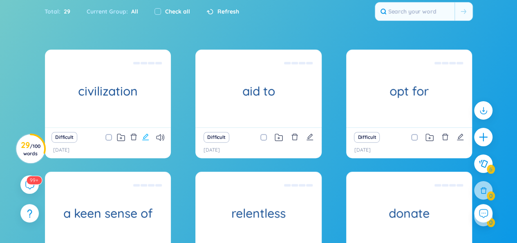
click at [147, 134] on icon "edit" at bounding box center [145, 136] width 7 height 7
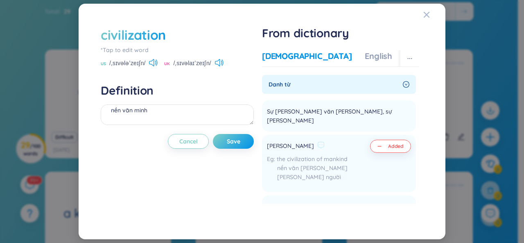
click at [388, 143] on span "Added" at bounding box center [396, 146] width 16 height 7
click at [386, 142] on button "Added" at bounding box center [390, 145] width 41 height 13
drag, startPoint x: 398, startPoint y: 138, endPoint x: 311, endPoint y: 140, distance: 86.7
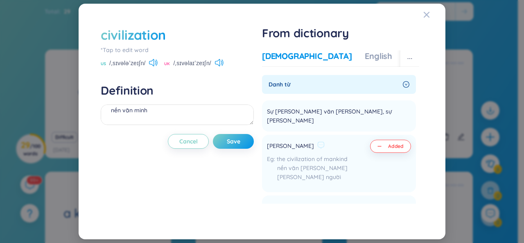
click at [303, 138] on li "Nền văn minh the civilization of mankind nền văn minh của loài người Added" at bounding box center [339, 163] width 154 height 57
click at [318, 163] on div "nền văn minh của loài người" at bounding box center [317, 172] width 100 height 18
click at [246, 139] on button "Save" at bounding box center [233, 141] width 41 height 15
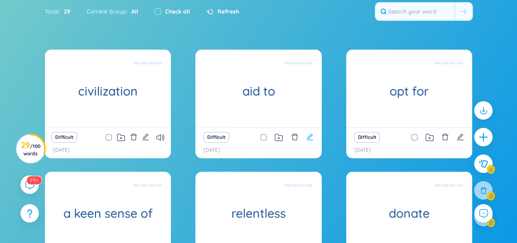
click at [307, 136] on icon "edit" at bounding box center [309, 136] width 7 height 7
type textarea "hỗ trợ"
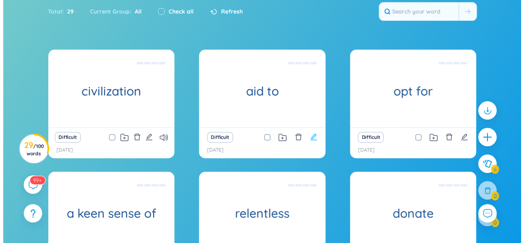
scroll to position [9, 0]
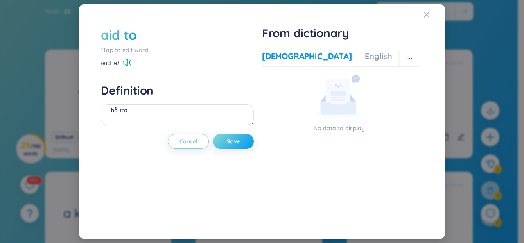
click at [229, 144] on span "Save" at bounding box center [233, 141] width 13 height 8
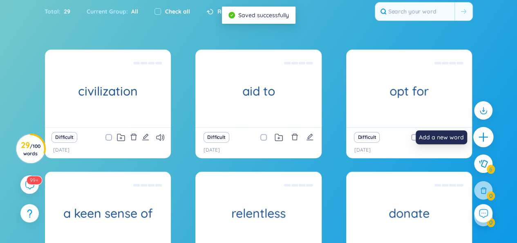
click at [485, 136] on icon "plus" at bounding box center [483, 136] width 11 height 11
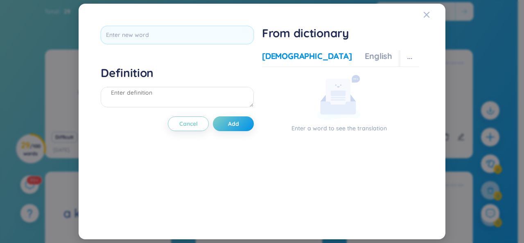
click at [330, 40] on div "From dictionary Vietnamese English More examples Enter a word to see the transl…" at bounding box center [340, 121] width 157 height 191
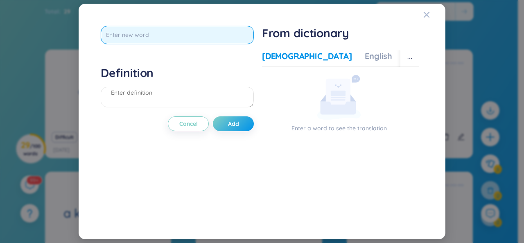
click at [187, 32] on input "text" at bounding box center [177, 35] width 153 height 18
type input "geographical"
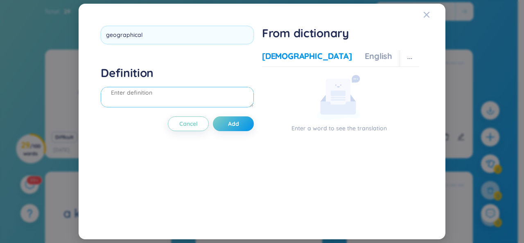
click at [185, 89] on div "Definition" at bounding box center [177, 87] width 153 height 44
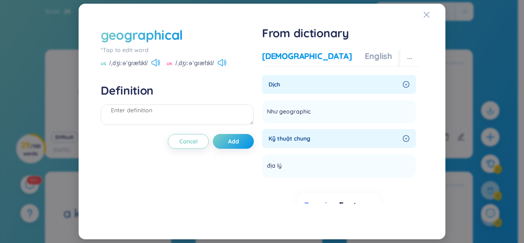
click at [403, 85] on icon "right-circle" at bounding box center [405, 84] width 7 height 7
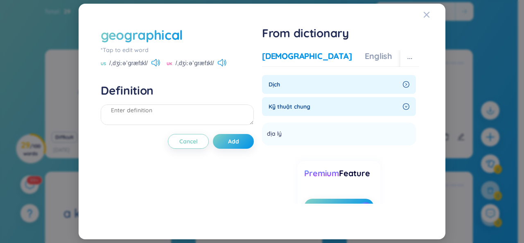
click at [403, 85] on icon "right-circle" at bounding box center [405, 84] width 7 height 7
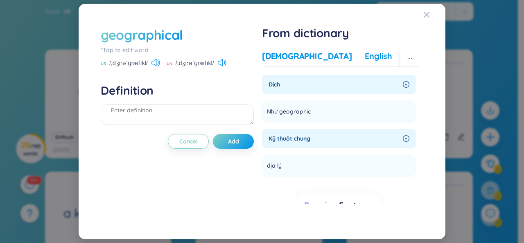
click at [364, 57] on div "English" at bounding box center [377, 55] width 27 height 11
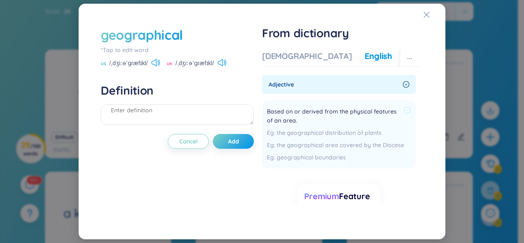
click at [363, 130] on div "the geographical distribution of plants" at bounding box center [339, 132] width 144 height 9
drag, startPoint x: 337, startPoint y: 116, endPoint x: 402, endPoint y: 116, distance: 64.6
click at [402, 116] on div "Based on or derived from the physical features of an area." at bounding box center [339, 116] width 144 height 18
click at [342, 120] on span "Based on or derived from the physical features of an area." at bounding box center [333, 116] width 133 height 18
drag, startPoint x: 342, startPoint y: 120, endPoint x: 290, endPoint y: 117, distance: 52.1
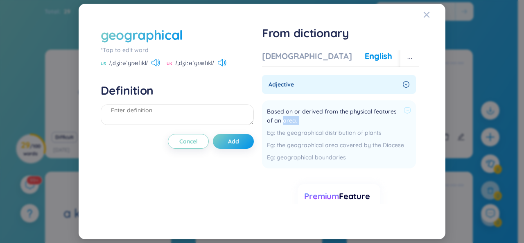
click at [290, 117] on span "Based on or derived from the physical features of an area." at bounding box center [333, 116] width 133 height 18
drag, startPoint x: 266, startPoint y: 110, endPoint x: 300, endPoint y: 121, distance: 36.1
click at [300, 121] on li "Based on or derived from the physical features of an area. the geographical dis…" at bounding box center [339, 134] width 154 height 68
copy span "Based on or derived from the physical features of an area."
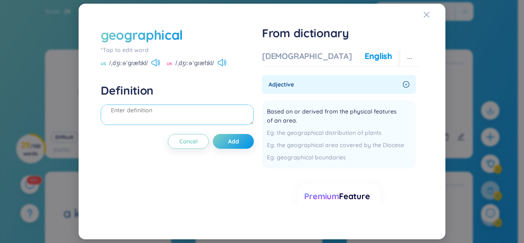
click at [198, 119] on textarea at bounding box center [177, 114] width 153 height 20
paste textarea "Based on or derived from the physical features of an area."
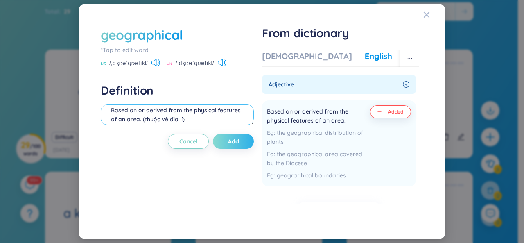
type textarea "Based on or derived from the physical features of an area. (thuộc về địa lí)"
click at [236, 144] on span "Add" at bounding box center [233, 141] width 11 height 8
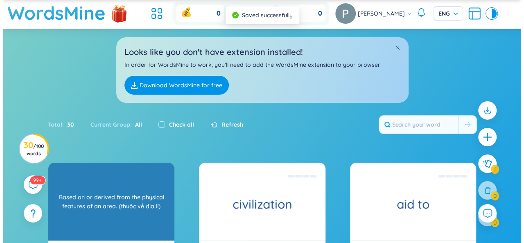
scroll to position [20, 0]
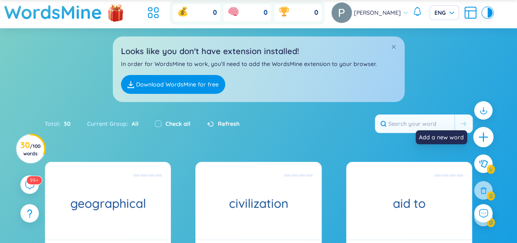
click at [486, 137] on icon "plus" at bounding box center [483, 137] width 9 height 1
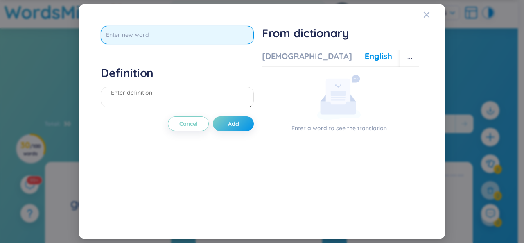
click at [236, 41] on input "text" at bounding box center [177, 35] width 153 height 18
type input "internal"
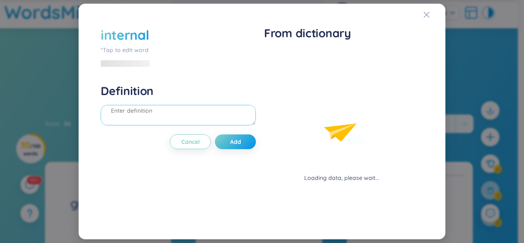
click at [218, 94] on div "Definition" at bounding box center [178, 105] width 155 height 44
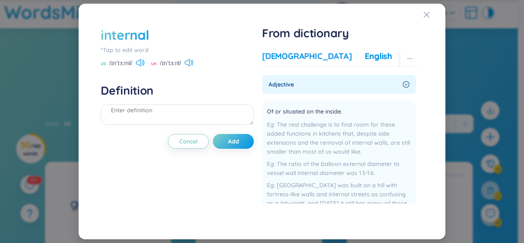
click at [278, 55] on div "[DEMOGRAPHIC_DATA]" at bounding box center [307, 55] width 90 height 11
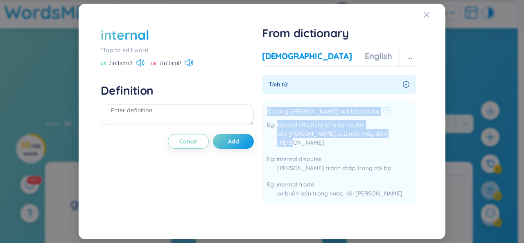
drag, startPoint x: 266, startPoint y: 112, endPoint x: 393, endPoint y: 133, distance: 129.4
click at [393, 133] on li "Ở trong, bên trong, nội bộ, nội địa internal structure of a computer cấu trúc b…" at bounding box center [339, 154] width 154 height 108
copy div "Ở trong, bên trong, nội bộ, nội địa internal structure of a computer cấu trúc b…"
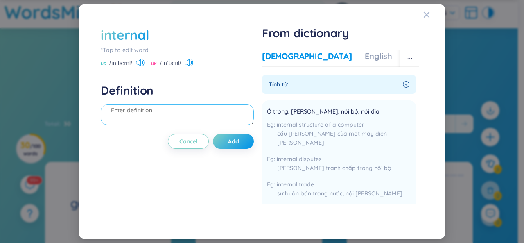
click at [175, 115] on textarea at bounding box center [177, 114] width 153 height 20
paste textarea "Ở trong, bên trong, nội bộ, nội địa internal structure of a computer cấu trúc b…"
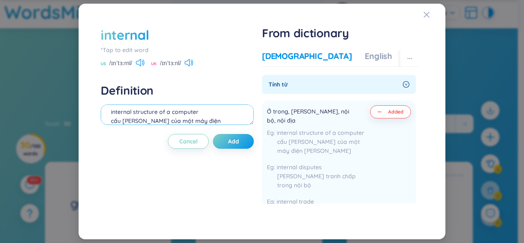
scroll to position [36, 0]
drag, startPoint x: 232, startPoint y: 114, endPoint x: 113, endPoint y: 114, distance: 118.6
click at [113, 114] on textarea "Ở trong, bên trong, nội bộ, nội địa internal structure of a computer cấu trúc b…" at bounding box center [177, 114] width 153 height 20
type textarea "Ở trong, bên trong, nội bộ, nội địa internal structure of a computer c"
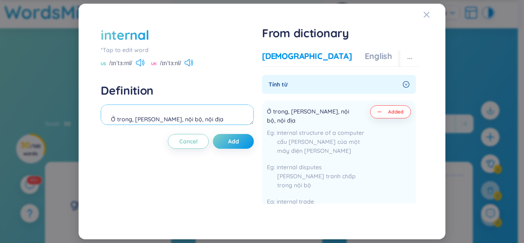
drag, startPoint x: 123, startPoint y: 111, endPoint x: 110, endPoint y: 117, distance: 13.7
click at [110, 117] on textarea "Ở trong, bên trong, nội bộ, nội địa internal structure of a computer c" at bounding box center [177, 114] width 153 height 20
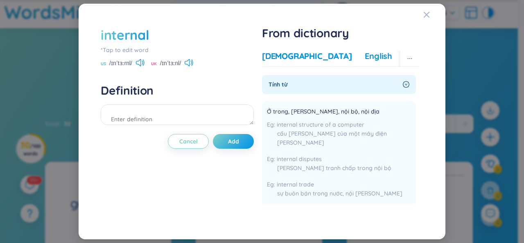
click at [364, 57] on div "English" at bounding box center [377, 55] width 27 height 11
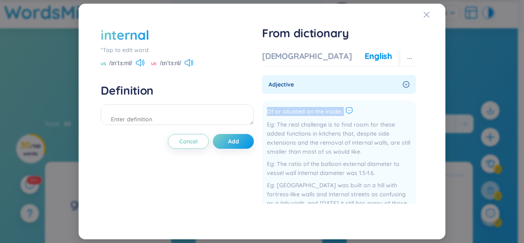
drag, startPoint x: 267, startPoint y: 110, endPoint x: 344, endPoint y: 112, distance: 76.5
click at [344, 112] on div "Of or situated on the inside." at bounding box center [339, 112] width 144 height 10
copy div "Of or situated on the inside."
click at [193, 121] on textarea at bounding box center [177, 114] width 153 height 20
paste textarea "Of or situated on the inside."
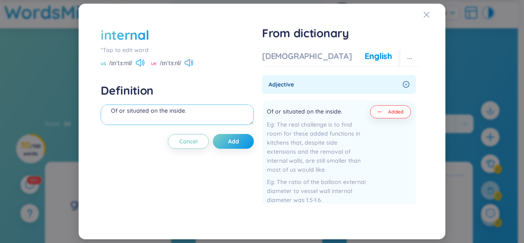
scroll to position [9, 0]
click at [197, 114] on textarea "Of or situated on the inside." at bounding box center [177, 114] width 153 height 20
click at [196, 108] on textarea "Of or situated on the inside." at bounding box center [177, 114] width 153 height 20
type textarea "Of or situated on the inside. ([PERSON_NAME])"
click at [230, 144] on span "Add" at bounding box center [233, 141] width 11 height 8
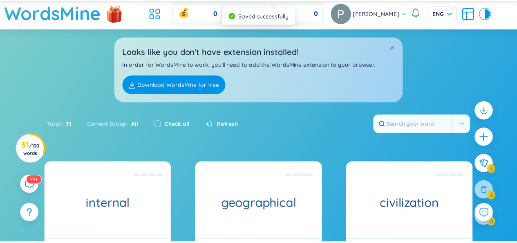
scroll to position [0, 0]
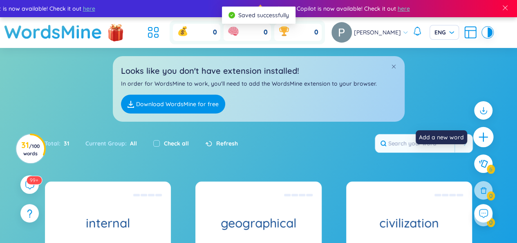
click at [483, 140] on icon "plus" at bounding box center [483, 136] width 11 height 11
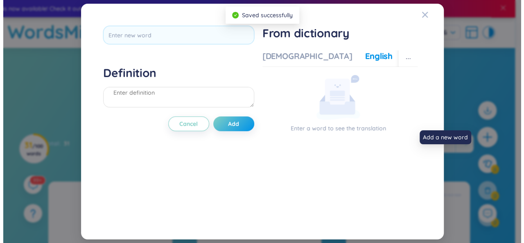
scroll to position [9, 0]
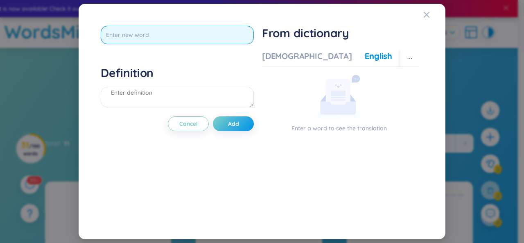
click at [210, 30] on input "text" at bounding box center [177, 35] width 153 height 18
type input "e"
type input "ẽ"
type input "external"
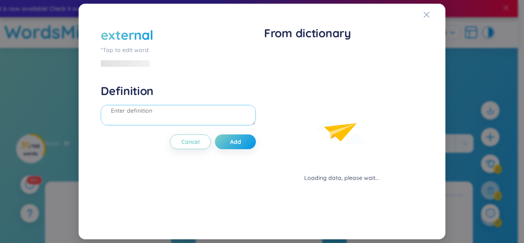
click at [211, 91] on div "Definition" at bounding box center [178, 105] width 155 height 44
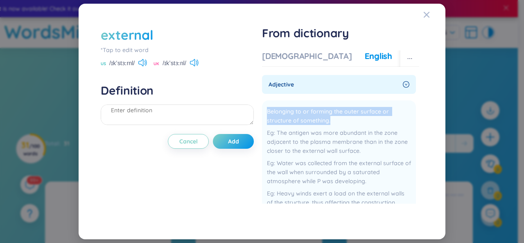
drag, startPoint x: 337, startPoint y: 120, endPoint x: 261, endPoint y: 114, distance: 75.9
click at [261, 114] on div "external *Tap to edit word US /ɪkˈstɜːrnl/ UK /ɪkˈstɜːnl/ Definition Cancel Add…" at bounding box center [262, 121] width 330 height 199
copy span "Belonging to or forming the outer surface or structure of something."
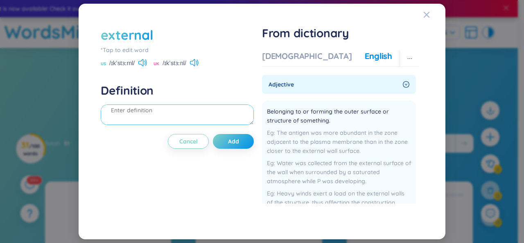
click at [184, 117] on textarea at bounding box center [177, 114] width 153 height 20
paste textarea "Belonging to or forming the outer surface or structure of something."
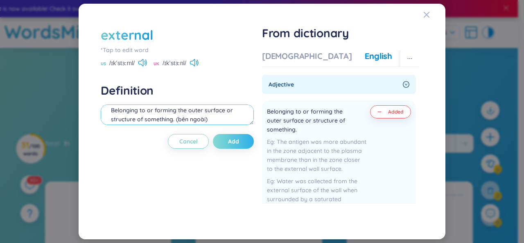
type textarea "Belonging to or forming the outer surface or structure of something. (bên ngoài)"
click at [230, 139] on span "Add" at bounding box center [233, 141] width 11 height 8
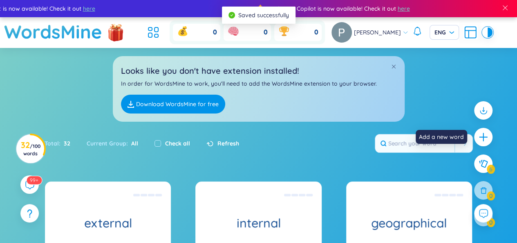
click at [488, 134] on icon "plus" at bounding box center [484, 137] width 10 height 10
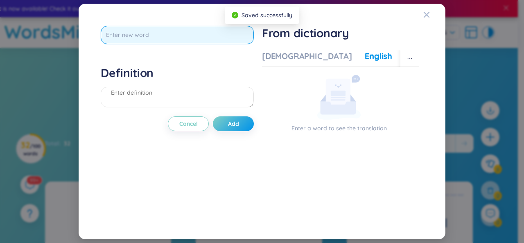
click at [200, 37] on input "text" at bounding box center [177, 35] width 153 height 18
type input "x"
type input "e"
type input "ẽ"
type input "exquisive"
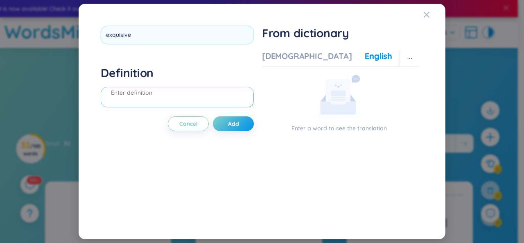
click at [188, 91] on div "Definition" at bounding box center [177, 87] width 153 height 44
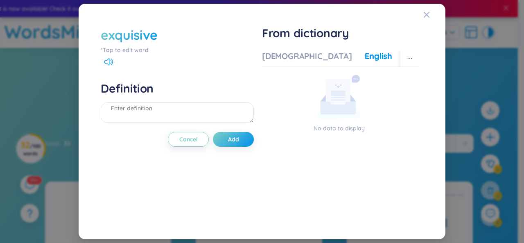
click at [169, 35] on div "exquisive" at bounding box center [177, 35] width 153 height 18
click at [157, 49] on div "*Tap to edit word" at bounding box center [177, 49] width 153 height 9
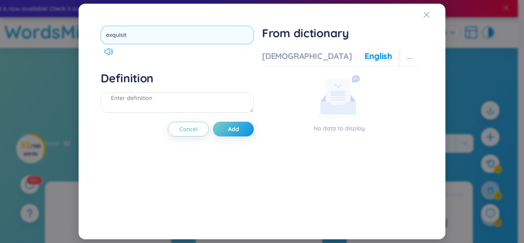
type input "exquisite"
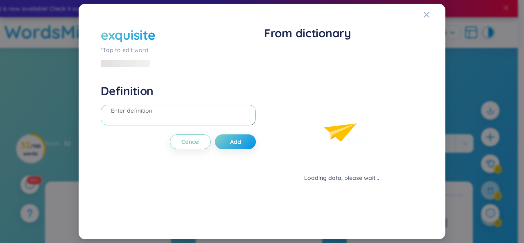
click at [147, 102] on div "Definition" at bounding box center [178, 105] width 155 height 44
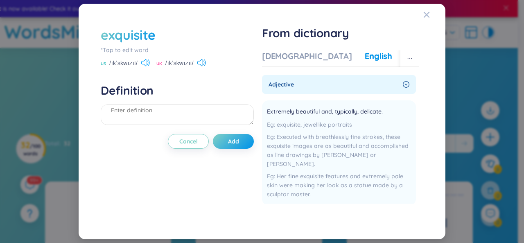
click at [145, 61] on icon at bounding box center [145, 62] width 9 height 7
drag, startPoint x: 382, startPoint y: 111, endPoint x: 259, endPoint y: 107, distance: 123.2
click at [259, 107] on div "exquisite *Tap to edit word US /ɪkˈskwɪzɪt/ UK /ɪkˈskwɪzɪt/ Definition Cancel A…" at bounding box center [262, 121] width 330 height 199
copy span "Extremely beautiful and, typically, delicate."
click at [209, 120] on textarea at bounding box center [177, 114] width 153 height 20
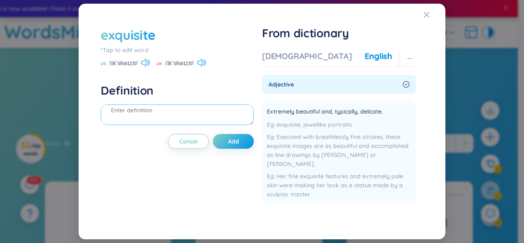
paste textarea "Extremely beautiful and, typically, delicate."
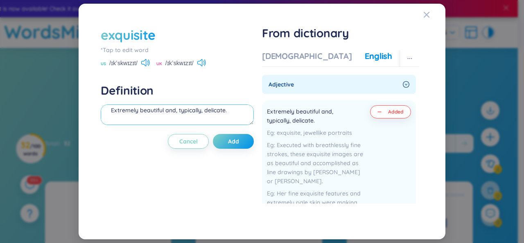
type textarea "Extremely beautiful and, typically, delicate."
click at [286, 63] on div "Vietnamese English More examples" at bounding box center [363, 58] width 202 height 16
click at [290, 59] on div "[DEMOGRAPHIC_DATA]" at bounding box center [307, 55] width 90 height 11
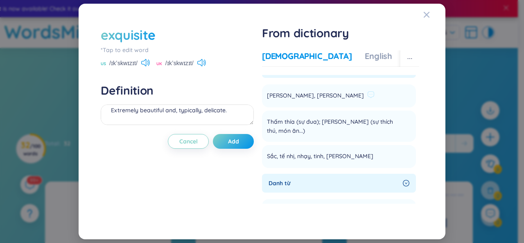
scroll to position [0, 0]
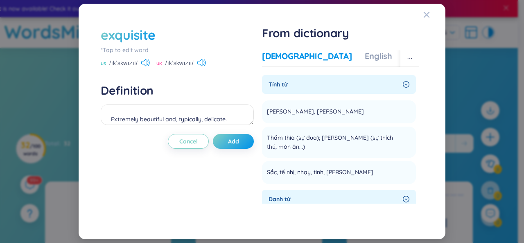
scroll to position [9, 0]
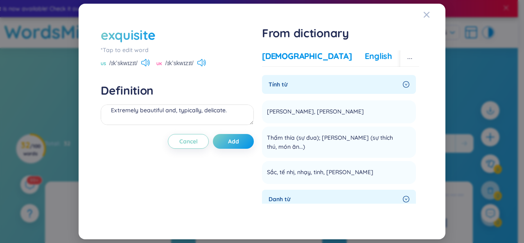
click at [364, 55] on div "English" at bounding box center [377, 55] width 27 height 11
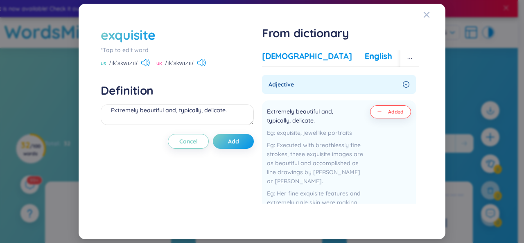
click at [287, 54] on div "[DEMOGRAPHIC_DATA]" at bounding box center [307, 55] width 90 height 11
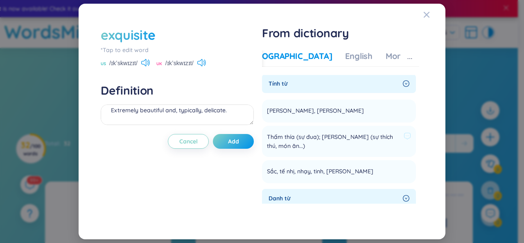
scroll to position [0, 0]
click at [238, 111] on textarea "Extremely beautiful and, typically, delicate." at bounding box center [177, 114] width 153 height 20
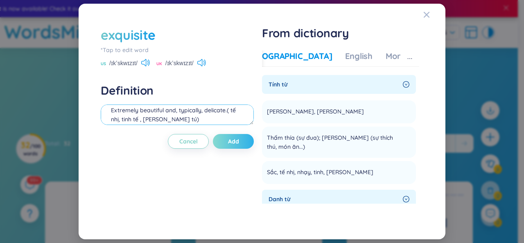
type textarea "Extremely beautiful and, typically, delicate.( tế nhị, tinh tế , [PERSON_NAME] …"
click at [243, 143] on button "Add" at bounding box center [233, 141] width 41 height 15
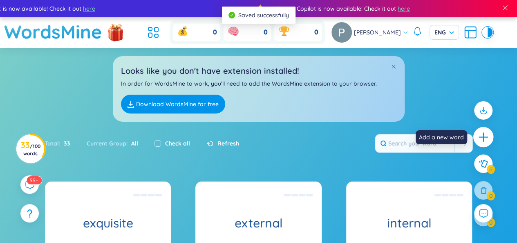
click at [491, 139] on div at bounding box center [484, 137] width 20 height 20
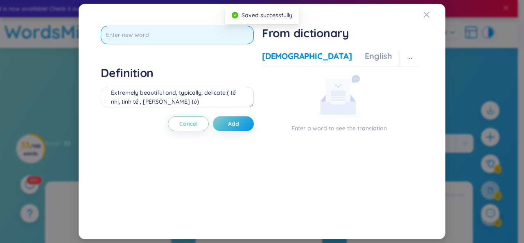
click at [231, 35] on input "text" at bounding box center [177, 35] width 153 height 18
type input "elegance"
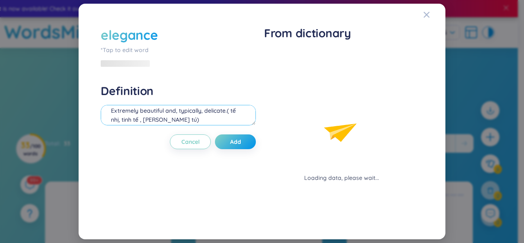
click at [185, 94] on div "Definition Extremely beautiful and, typically, delicate.( tế nhị, tinh tế , [PE…" at bounding box center [178, 105] width 155 height 44
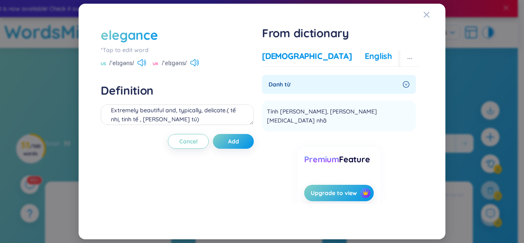
click at [364, 55] on div "English" at bounding box center [377, 55] width 27 height 11
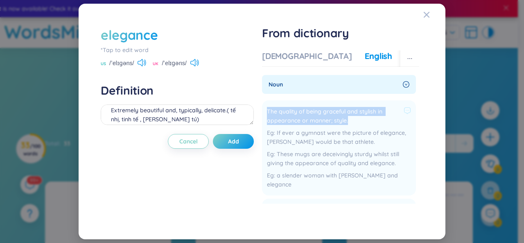
drag, startPoint x: 348, startPoint y: 121, endPoint x: 264, endPoint y: 112, distance: 83.9
click at [264, 112] on li "The quality of being graceful and stylish in appearance or manner; style. If ev…" at bounding box center [339, 147] width 154 height 95
copy span "The quality of being graceful and stylish in appearance or manner; style."
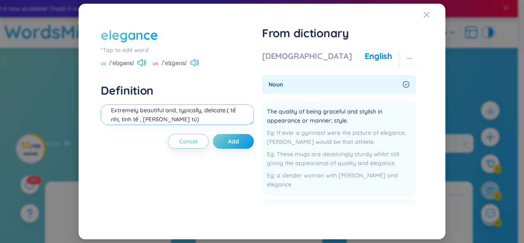
click at [174, 117] on textarea "Extremely beautiful and, typically, delicate.( tế nhị, tinh tế , [PERSON_NAME] …" at bounding box center [177, 114] width 153 height 20
paste textarea "The quality of being graceful and stylish in appearance or manner; style."
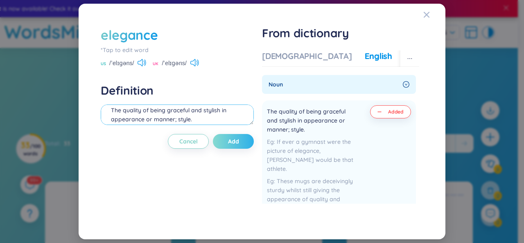
type textarea "The quality of being graceful and stylish in appearance or manner; style. ([PER…"
click at [229, 139] on span "Add" at bounding box center [233, 141] width 11 height 8
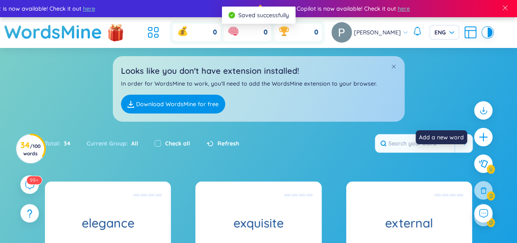
click at [490, 134] on div at bounding box center [483, 137] width 18 height 18
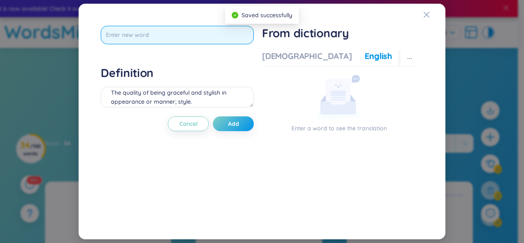
click at [225, 36] on input "text" at bounding box center [177, 35] width 153 height 18
type input "modesty"
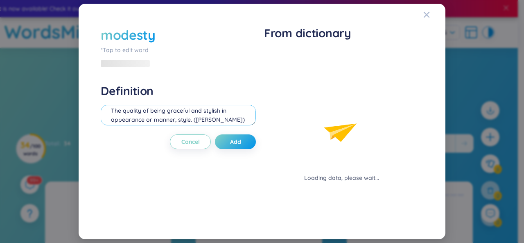
click at [218, 92] on div "Definition The quality of being graceful and stylish in appearance or manner; s…" at bounding box center [178, 105] width 155 height 44
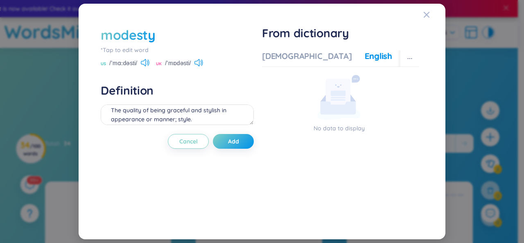
click at [181, 36] on div "modesty" at bounding box center [177, 35] width 153 height 18
click at [163, 40] on div "modesty" at bounding box center [177, 35] width 153 height 18
click at [289, 49] on div "Vietnamese English More examples No data to display" at bounding box center [340, 132] width 157 height 170
click at [296, 63] on div "Vietnamese English More examples" at bounding box center [363, 58] width 202 height 16
click at [291, 55] on div "[DEMOGRAPHIC_DATA]" at bounding box center [307, 55] width 90 height 11
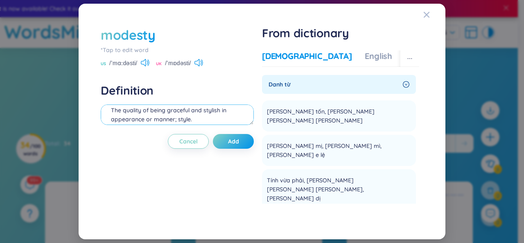
click at [230, 108] on textarea "The quality of being graceful and stylish in appearance or manner; style. ([PER…" at bounding box center [177, 114] width 153 height 20
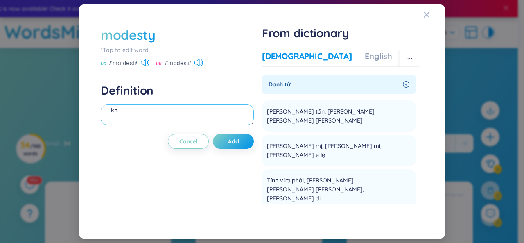
type textarea "k"
type textarea "[PERSON_NAME], [PERSON_NAME] mị"
click at [232, 144] on span "Add" at bounding box center [233, 141] width 11 height 8
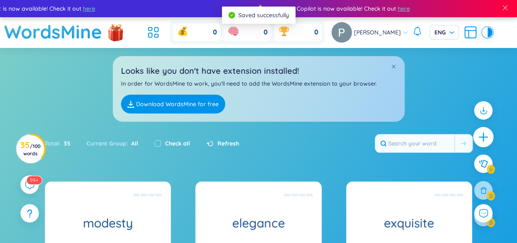
click at [481, 135] on icon "plus" at bounding box center [483, 136] width 11 height 11
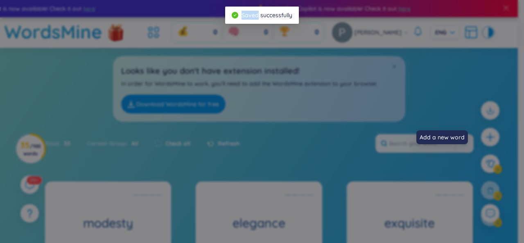
click at [481, 135] on div "Definition [PERSON_NAME] tốn, [PERSON_NAME] mị Cancel Add From dictionary Vietn…" at bounding box center [262, 121] width 524 height 243
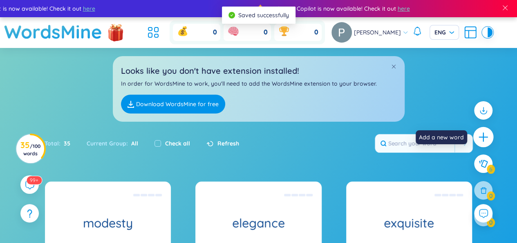
click at [479, 141] on icon "plus" at bounding box center [483, 136] width 11 height 11
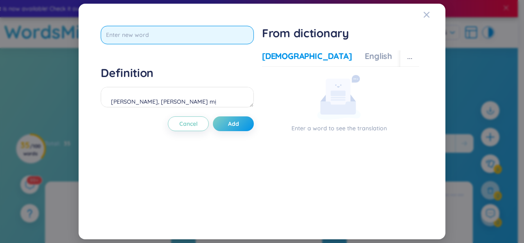
click at [169, 40] on input "text" at bounding box center [177, 35] width 153 height 18
type input "filial piety"
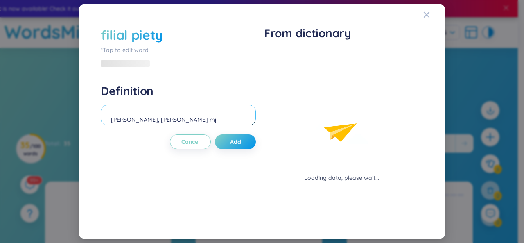
click at [158, 106] on textarea "[PERSON_NAME], [PERSON_NAME] mị" at bounding box center [178, 115] width 155 height 20
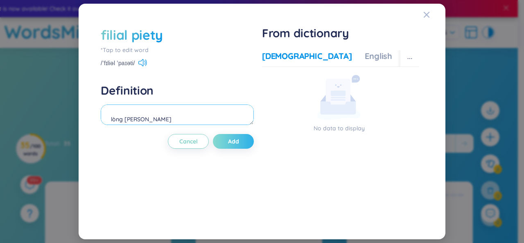
type textarea "lòng [PERSON_NAME]"
click at [235, 141] on span "Add" at bounding box center [233, 141] width 11 height 8
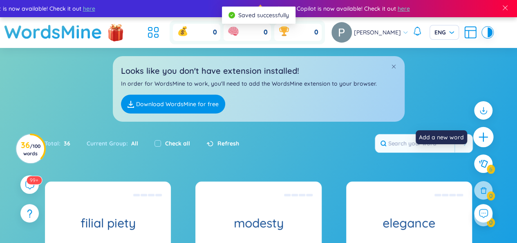
click at [483, 142] on icon "plus" at bounding box center [483, 136] width 11 height 11
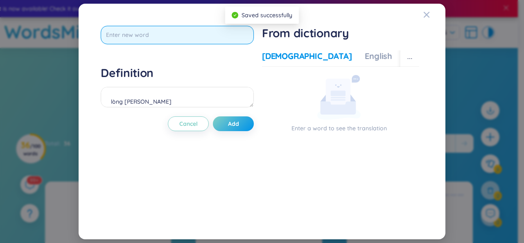
click at [211, 37] on input "text" at bounding box center [177, 35] width 153 height 18
type input "harmony"
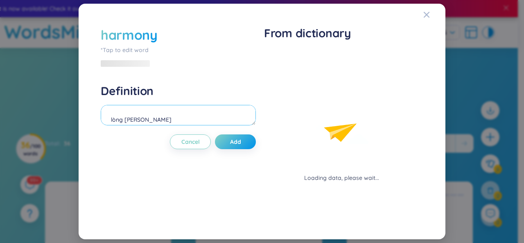
click at [193, 99] on div "Definition lòng [PERSON_NAME]" at bounding box center [178, 105] width 155 height 44
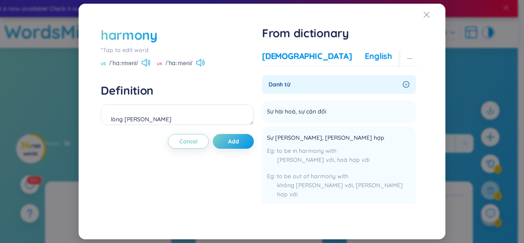
click at [364, 56] on div "English" at bounding box center [377, 55] width 27 height 11
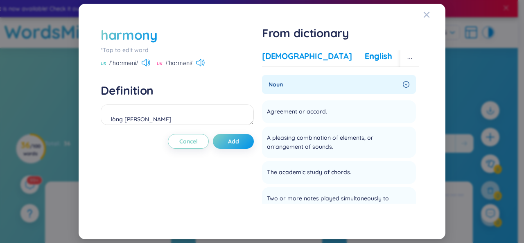
click at [294, 56] on div "[DEMOGRAPHIC_DATA]" at bounding box center [307, 55] width 90 height 11
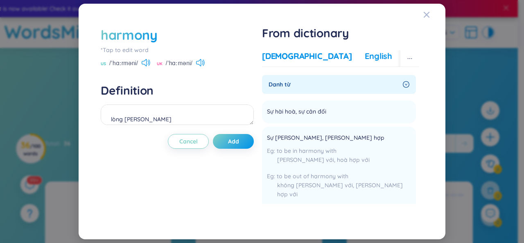
click at [364, 59] on div "English" at bounding box center [377, 55] width 27 height 11
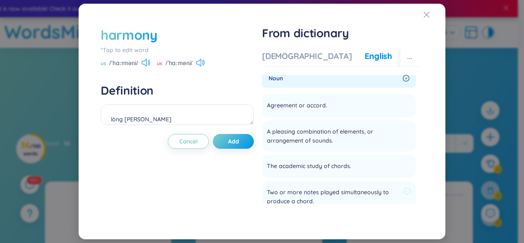
scroll to position [5, 0]
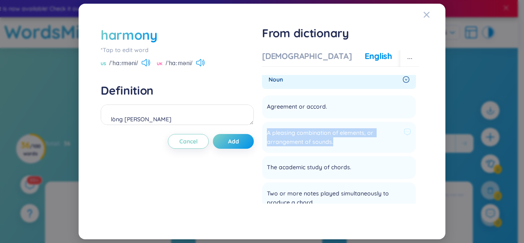
drag, startPoint x: 335, startPoint y: 139, endPoint x: 266, endPoint y: 132, distance: 69.5
click at [266, 132] on li "A pleasing combination of elements, or arrangement of sounds. Add" at bounding box center [339, 136] width 154 height 31
copy span "A pleasing combination of elements, or arrangement of sounds."
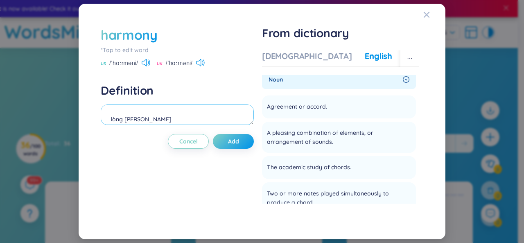
click at [185, 117] on textarea "lòng [PERSON_NAME]" at bounding box center [177, 114] width 153 height 20
paste textarea "A pleasing combination of elements, or arrangement of sounds."
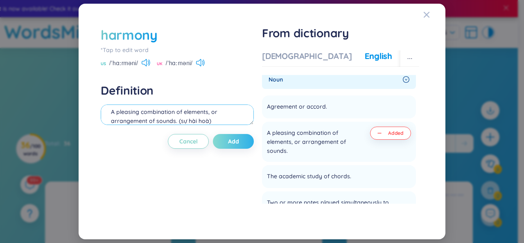
type textarea "A pleasing combination of elements, or arrangement of sounds. (sự hài hoà)"
click at [227, 141] on button "Add" at bounding box center [233, 141] width 41 height 15
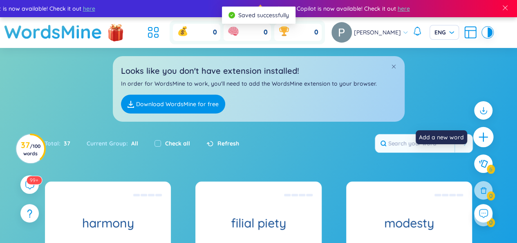
click at [490, 136] on div at bounding box center [484, 137] width 20 height 20
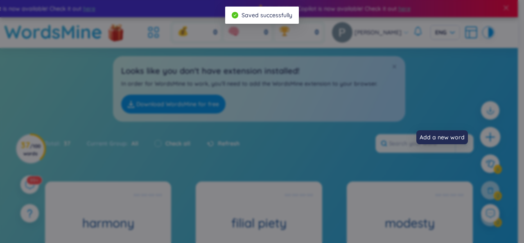
scroll to position [0, 0]
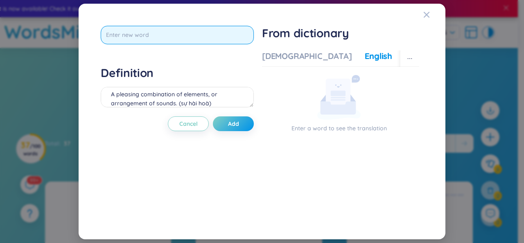
click at [150, 34] on input "text" at bounding box center [177, 35] width 153 height 18
type input "indigenous"
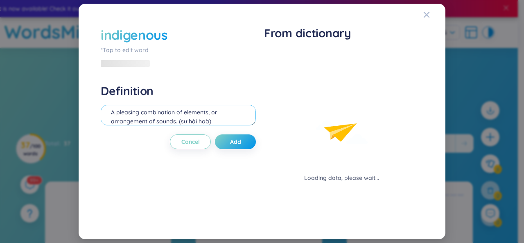
click at [144, 92] on div "Definition A pleasing combination of elements, or arrangement of sounds. (sự hà…" at bounding box center [178, 105] width 155 height 44
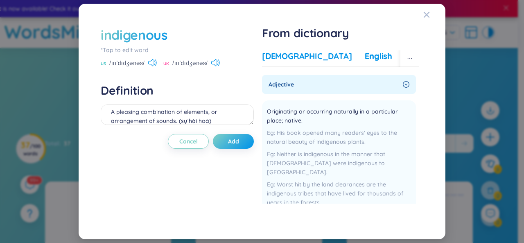
click at [286, 56] on div "[DEMOGRAPHIC_DATA]" at bounding box center [307, 55] width 90 height 11
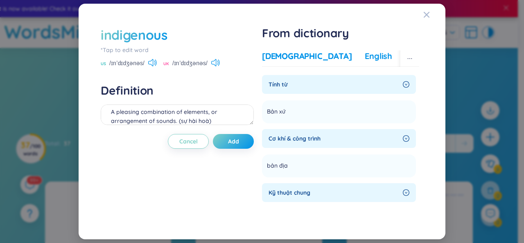
click at [364, 52] on div "English" at bounding box center [377, 55] width 27 height 11
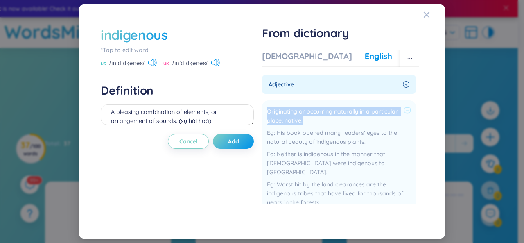
drag, startPoint x: 307, startPoint y: 121, endPoint x: 264, endPoint y: 110, distance: 43.9
click at [264, 110] on li "Originating or occurring naturally in a particular place; native. His book open…" at bounding box center [339, 156] width 154 height 113
copy span "Originating or occurring naturally in a particular place; native."
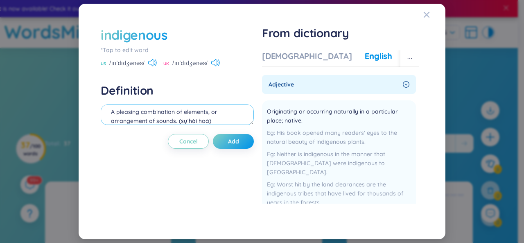
click at [205, 119] on textarea "A pleasing combination of elements, or arrangement of sounds. (sự hài hoà)" at bounding box center [177, 114] width 153 height 20
paste textarea "Originating or occurring naturally in a particular place; native."
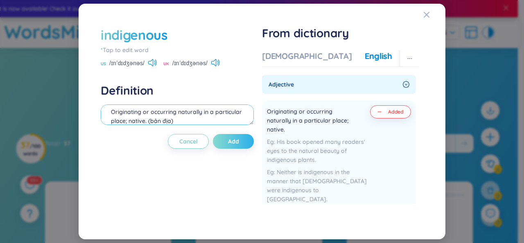
type textarea "Originating or occurring naturally in a particular place; native. (bản địa)"
click at [243, 142] on button "Add" at bounding box center [233, 141] width 41 height 15
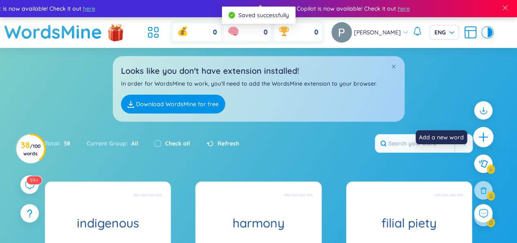
click at [479, 139] on icon "plus" at bounding box center [483, 136] width 11 height 11
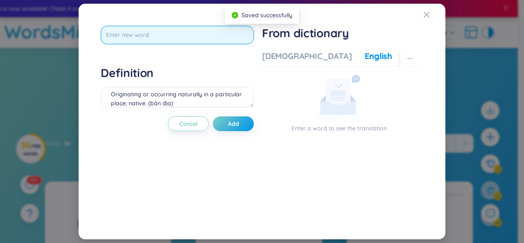
click at [225, 35] on input "text" at bounding box center [177, 35] width 153 height 18
type input "individualism"
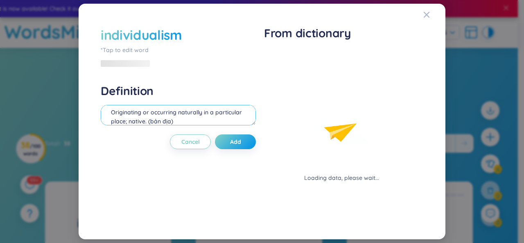
click at [210, 95] on div "Definition Originating or occurring naturally in a particular place; native. (b…" at bounding box center [178, 105] width 155 height 44
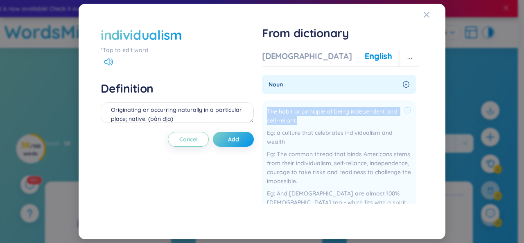
drag, startPoint x: 302, startPoint y: 121, endPoint x: 265, endPoint y: 110, distance: 38.7
click at [265, 110] on li "The habit or principle of being independent and self-reliant. a culture that ce…" at bounding box center [339, 161] width 154 height 122
copy span "The habit or principle of being independent and self-reliant."
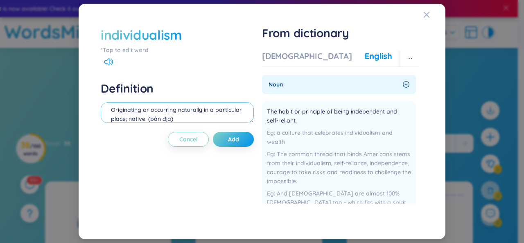
click at [210, 117] on textarea "Originating or occurring naturally in a particular place; native. (bản địa)" at bounding box center [177, 112] width 153 height 20
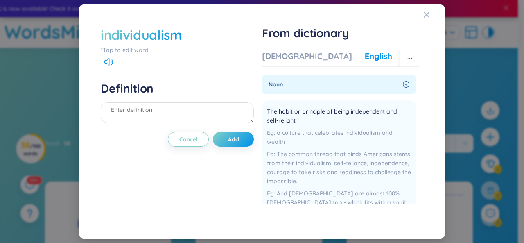
click at [286, 64] on div "Vietnamese English More examples" at bounding box center [363, 58] width 202 height 16
click at [281, 58] on div "[DEMOGRAPHIC_DATA]" at bounding box center [307, 55] width 90 height 11
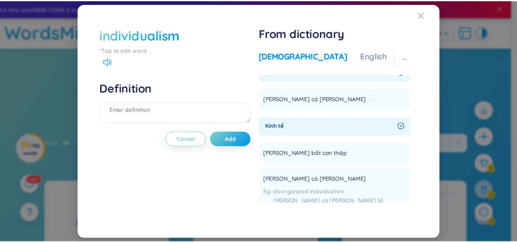
scroll to position [24, 0]
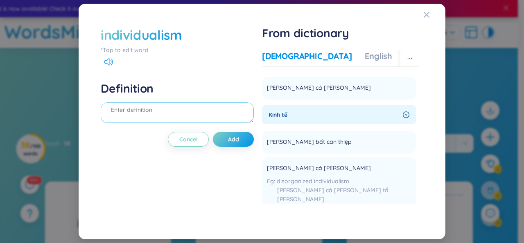
click at [194, 110] on textarea at bounding box center [177, 112] width 153 height 20
paste textarea "The habit or principle of being independent and self-reliant."
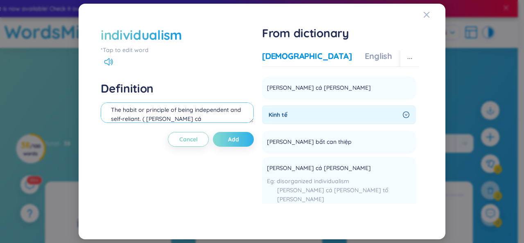
type textarea "The habit or principle of being independent and self-reliant. ( [PERSON_NAME] c…"
click at [239, 140] on button "Add" at bounding box center [233, 139] width 41 height 15
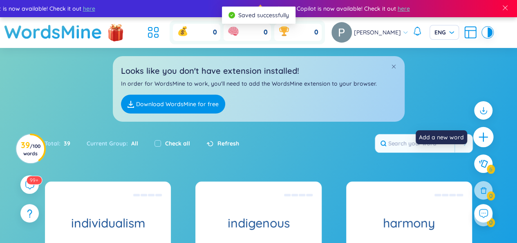
click at [478, 132] on div at bounding box center [484, 137] width 20 height 20
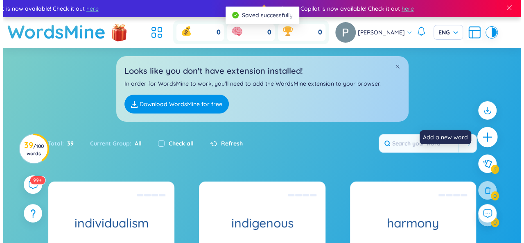
scroll to position [0, 0]
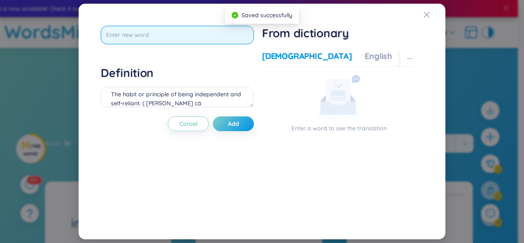
click at [201, 39] on input "text" at bounding box center [177, 35] width 153 height 18
type input "criticism"
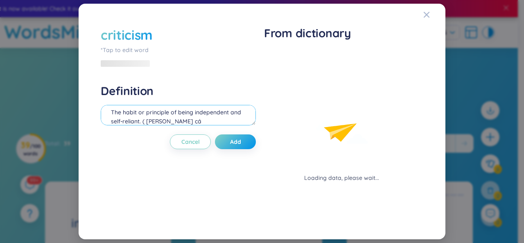
click at [195, 94] on div "Definition The habit or principle of being independent and self-reliant. ( [PER…" at bounding box center [178, 105] width 155 height 44
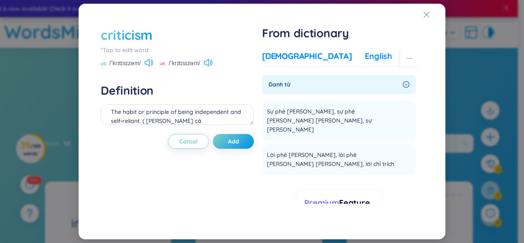
click at [364, 54] on div "English" at bounding box center [377, 55] width 27 height 11
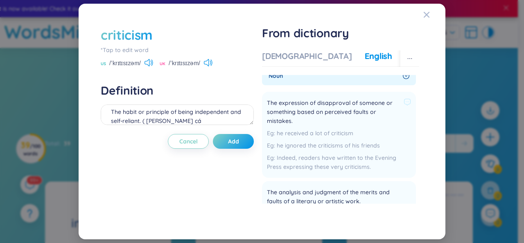
scroll to position [8, 0]
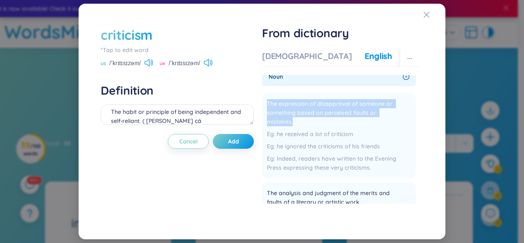
drag, startPoint x: 299, startPoint y: 119, endPoint x: 261, endPoint y: 102, distance: 41.6
click at [261, 102] on div "criticism *Tap to edit word US /ˈkrɪtɪsɪzəm/ [GEOGRAPHIC_DATA] /ˈkrɪtɪsɪzəm/ De…" at bounding box center [262, 121] width 330 height 199
copy span "The expression of disapproval of someone or something based on perceived faults…"
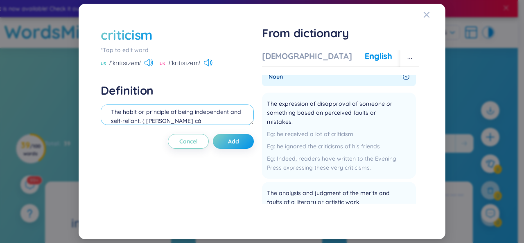
click at [191, 121] on textarea "The habit or principle of being independent and self-reliant. ( [PERSON_NAME] c…" at bounding box center [177, 114] width 153 height 20
paste textarea "The expression of disapproval of someone or something based on perceived faults…"
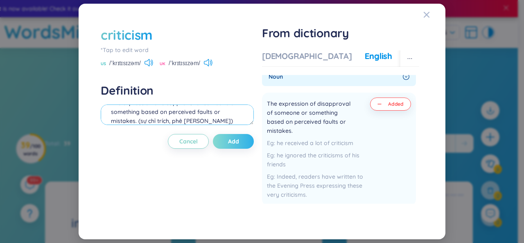
type textarea "The expression of disapproval of someone or something based on perceived faults…"
click at [227, 139] on button "Add" at bounding box center [233, 141] width 41 height 15
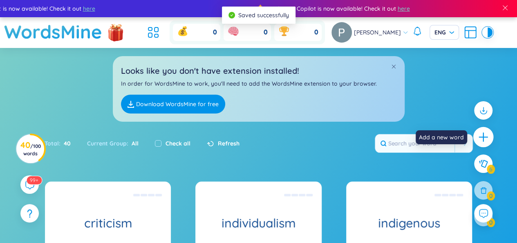
click at [487, 136] on icon "plus" at bounding box center [483, 136] width 11 height 11
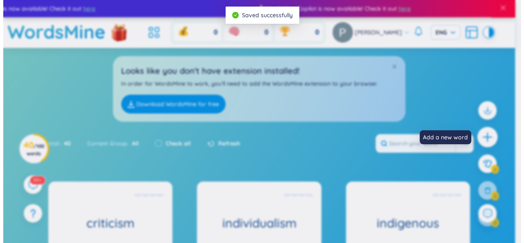
scroll to position [0, 0]
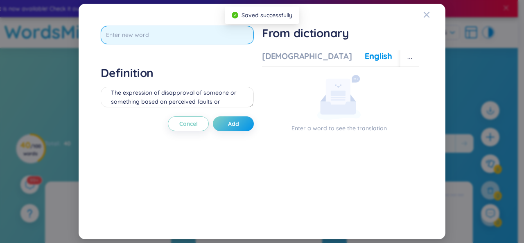
click at [214, 32] on input "text" at bounding box center [177, 35] width 153 height 18
type input "embody"
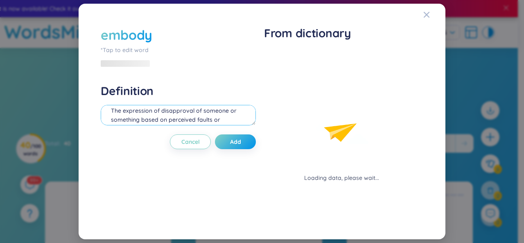
click at [197, 95] on div "Definition The expression of disapproval of someone or something based on perce…" at bounding box center [178, 105] width 155 height 44
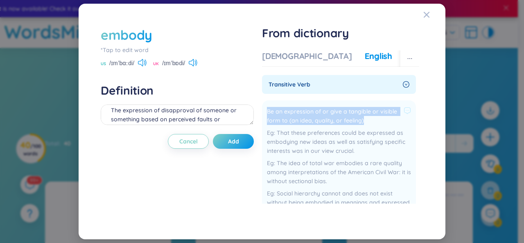
drag, startPoint x: 369, startPoint y: 120, endPoint x: 263, endPoint y: 112, distance: 106.7
click at [263, 112] on li "Be an expression of or give a tangible or visible form to (an idea, quality, or…" at bounding box center [339, 161] width 154 height 122
copy span "Be an expression of or give a tangible or visible form to (an idea, quality, or…"
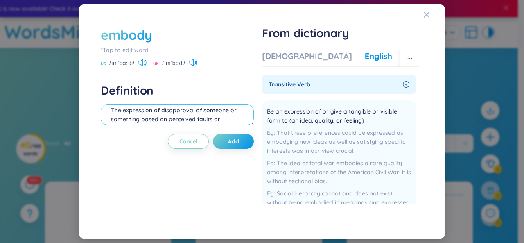
click at [202, 116] on textarea "The expression of disapproval of someone or something based on perceived faults…" at bounding box center [177, 114] width 153 height 20
paste textarea "Be an expression of or give a tangible or visible form to (an idea, quality, or…"
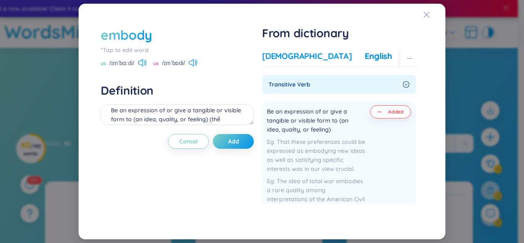
click at [281, 58] on div "[DEMOGRAPHIC_DATA]" at bounding box center [307, 55] width 90 height 11
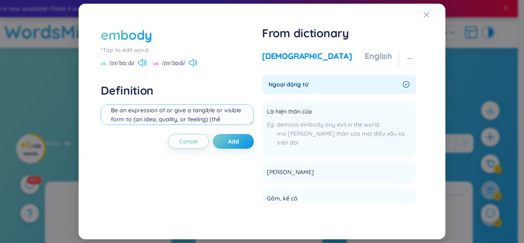
click at [237, 117] on textarea "Be an expression of or give a tangible or visible form to (an idea, quality, or…" at bounding box center [177, 114] width 153 height 20
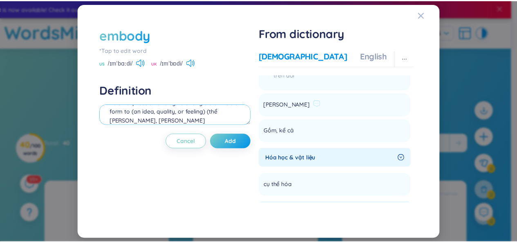
scroll to position [55, 0]
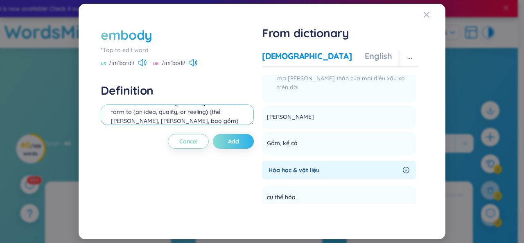
type textarea "Be an expression of or give a tangible or visible form to (an idea, quality, or…"
click at [246, 138] on button "Add" at bounding box center [233, 141] width 41 height 15
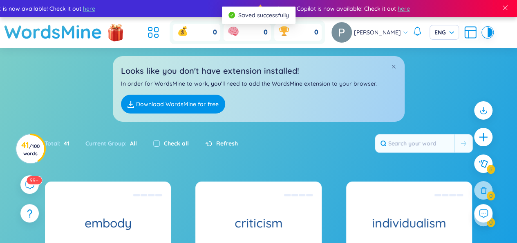
click at [494, 138] on div at bounding box center [483, 167] width 27 height 141
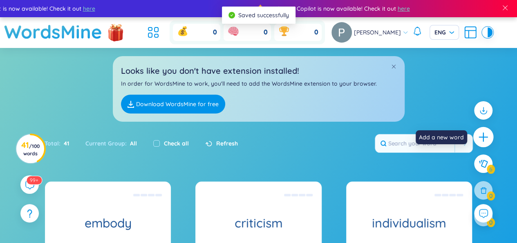
click at [485, 138] on icon "plus" at bounding box center [483, 136] width 11 height 11
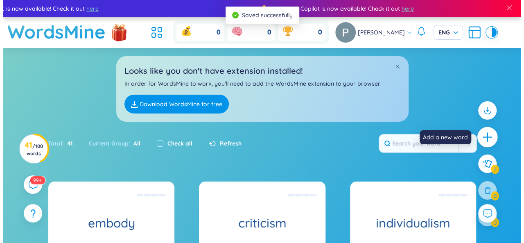
scroll to position [0, 0]
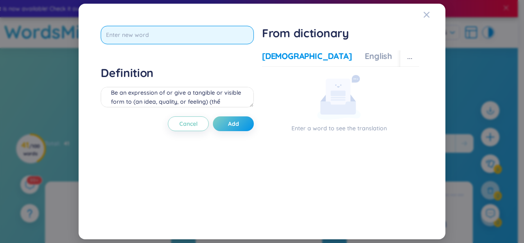
click at [218, 34] on input "text" at bounding box center [177, 35] width 153 height 18
type input "res"
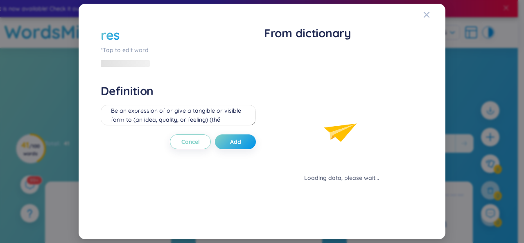
click at [187, 75] on div "res *Tap to edit word Definition Be an expression of or give a tangible or visi…" at bounding box center [178, 121] width 155 height 191
click at [132, 49] on div "*Tap to edit word" at bounding box center [178, 49] width 155 height 9
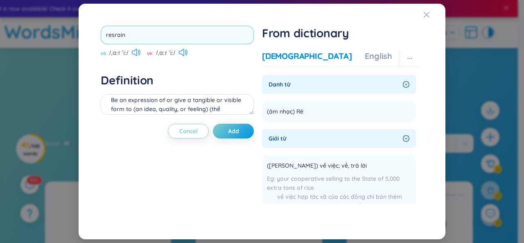
type input "resrain"
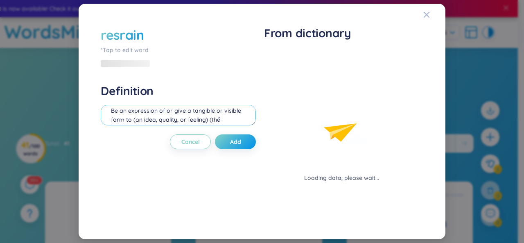
click at [135, 105] on textarea "Be an expression of or give a tangible or visible form to (an idea, quality, or…" at bounding box center [178, 115] width 155 height 20
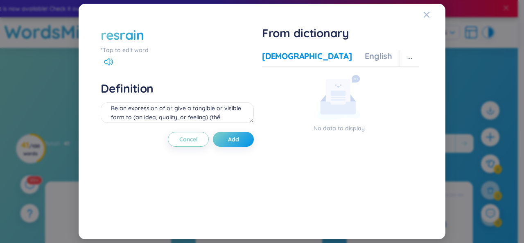
click at [156, 35] on div "resrain" at bounding box center [177, 35] width 153 height 18
click at [124, 37] on div "resrain" at bounding box center [122, 35] width 43 height 18
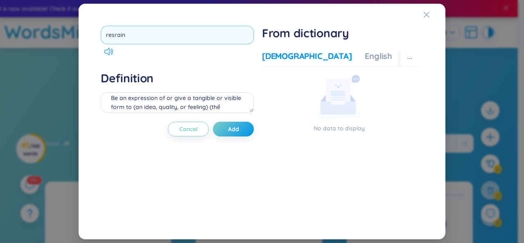
click at [115, 35] on input "resrain" at bounding box center [177, 35] width 153 height 18
type input "restrain"
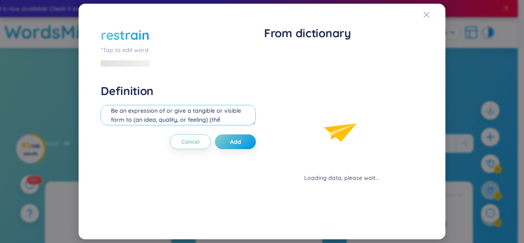
click at [146, 97] on div "Definition Be an expression of or give a tangible or visible form to (an idea, …" at bounding box center [178, 105] width 155 height 44
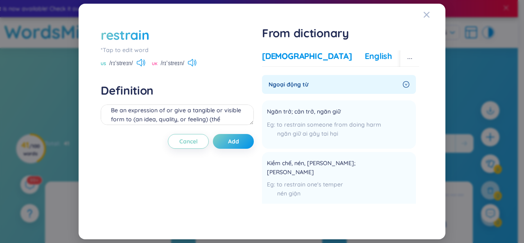
click at [364, 53] on div "English" at bounding box center [377, 55] width 27 height 11
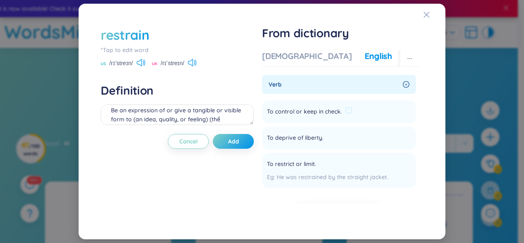
click at [335, 107] on span "To control or keep in check." at bounding box center [304, 112] width 75 height 10
drag, startPoint x: 317, startPoint y: 163, endPoint x: 265, endPoint y: 164, distance: 52.4
click at [265, 164] on li "To restrict or limit. He was restrained by the straight jacket. Add" at bounding box center [339, 170] width 154 height 35
copy div "To restrict or limit."
click at [189, 113] on textarea "Be an expression of or give a tangible or visible form to (an idea, quality, or…" at bounding box center [177, 114] width 153 height 20
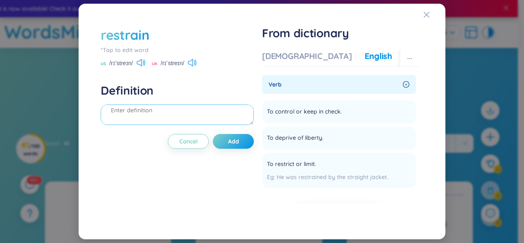
paste textarea "To restrict or limit."
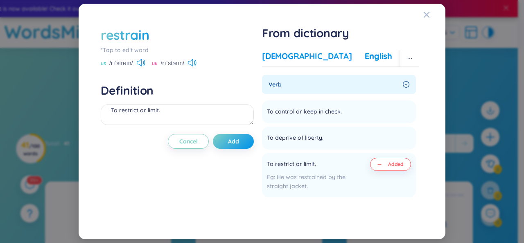
click at [290, 58] on div "[DEMOGRAPHIC_DATA]" at bounding box center [307, 55] width 90 height 11
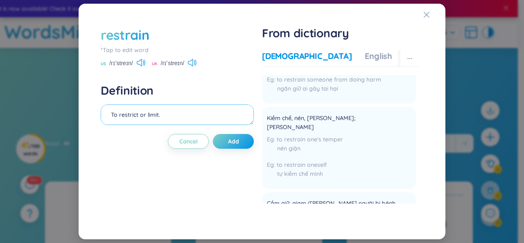
scroll to position [0, 0]
drag, startPoint x: 207, startPoint y: 120, endPoint x: 174, endPoint y: 112, distance: 33.6
click at [174, 112] on textarea "To restrict or limit." at bounding box center [177, 114] width 153 height 20
click at [364, 57] on div "English" at bounding box center [377, 55] width 27 height 11
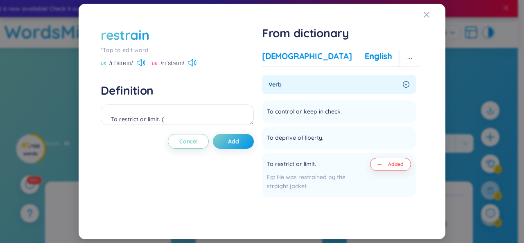
click at [285, 60] on div "[DEMOGRAPHIC_DATA]" at bounding box center [307, 55] width 90 height 11
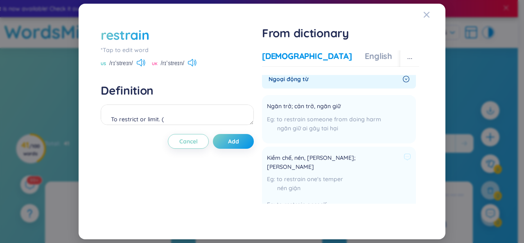
scroll to position [5, 0]
click at [194, 121] on textarea "To restrict or limit. (" at bounding box center [177, 114] width 153 height 20
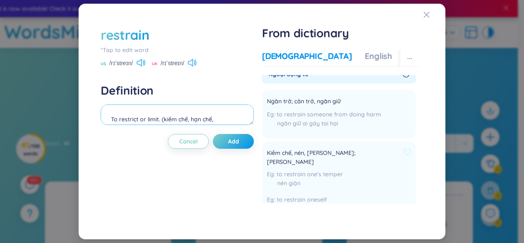
scroll to position [0, 0]
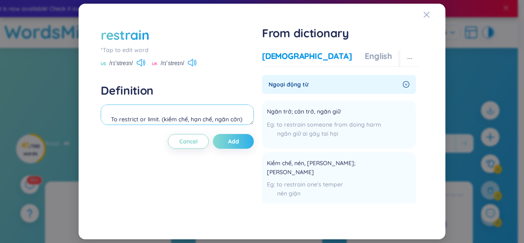
type textarea "To restrict or limit. (kiềm chế, hạn chế, ngăn cởn)"
click at [236, 147] on button "Add" at bounding box center [233, 141] width 41 height 15
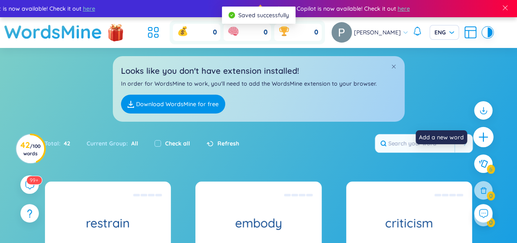
click at [485, 137] on icon "plus" at bounding box center [483, 137] width 9 height 1
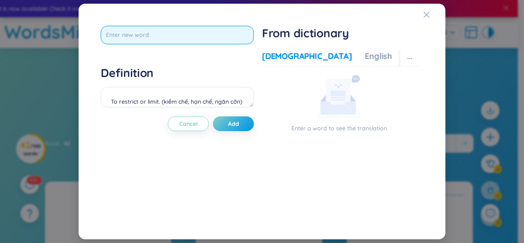
click at [218, 36] on input "text" at bounding box center [177, 35] width 153 height 18
type input "concesstion"
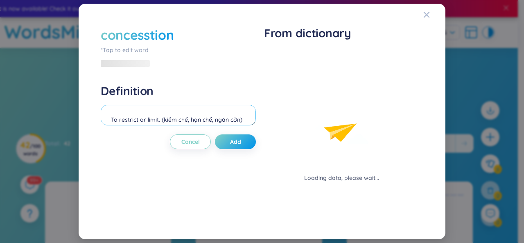
click at [190, 105] on textarea "To restrict or limit. (kiềm chế, hạn chế, ngăn cởn)" at bounding box center [178, 115] width 155 height 20
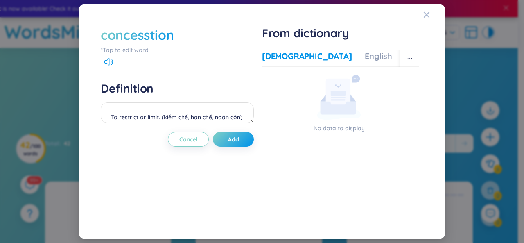
click at [173, 33] on div "concesstion" at bounding box center [137, 35] width 73 height 18
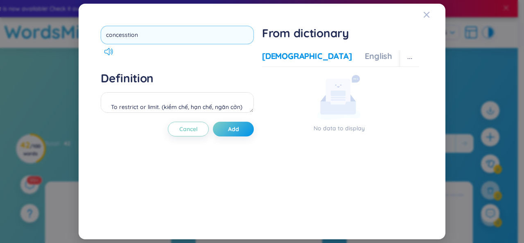
click at [128, 36] on input "concesstion" at bounding box center [177, 35] width 153 height 18
type input "concession"
click at [159, 108] on textarea "To restrict or limit. (kiềm chế, hạn chế, ngăn cởn)" at bounding box center [177, 102] width 153 height 20
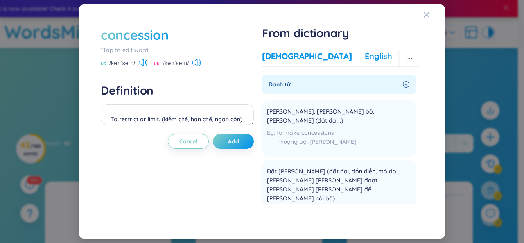
click at [364, 54] on div "English" at bounding box center [377, 55] width 27 height 11
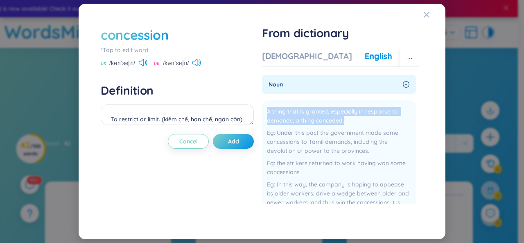
drag, startPoint x: 347, startPoint y: 120, endPoint x: 261, endPoint y: 112, distance: 85.9
click at [261, 112] on div "concession *Tap to edit word US /kənˈseʃn/ UK /kənˈseʃn/ Definition To restrict…" at bounding box center [262, 121] width 330 height 199
copy span "A thing that is granted, especially in response to demands; a thing conceded."
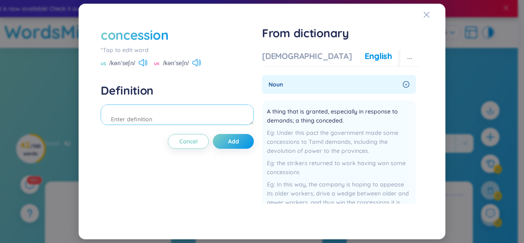
click at [193, 119] on textarea at bounding box center [177, 114] width 153 height 20
paste textarea "A thing that is granted, especially in response to demands; a thing conceded."
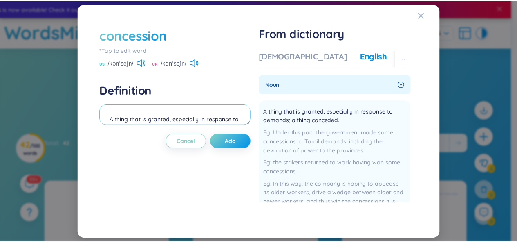
scroll to position [7, 0]
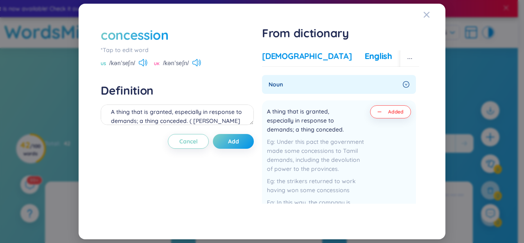
click at [272, 52] on div "[DEMOGRAPHIC_DATA]" at bounding box center [307, 55] width 90 height 11
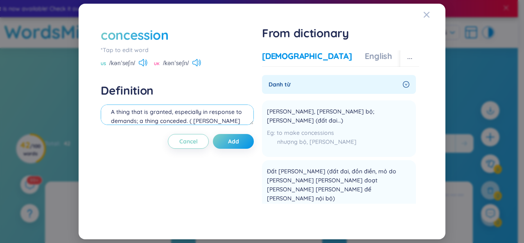
click at [243, 118] on textarea "A thing that is granted, especially in response to demands; a thing conceded. (…" at bounding box center [177, 114] width 153 height 20
type textarea "A thing that is granted, especially in response to demands; a thing conceded. (…"
click at [233, 140] on span "Add" at bounding box center [233, 141] width 11 height 8
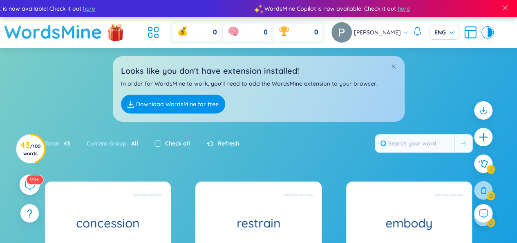
click at [33, 181] on sup "99+" at bounding box center [34, 179] width 17 height 9
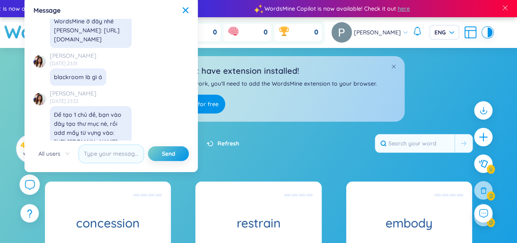
scroll to position [8689, 0]
click at [267, 121] on div "Looks like you don't have extension installed! In order for WordsMine to work, …" at bounding box center [259, 88] width 292 height 65
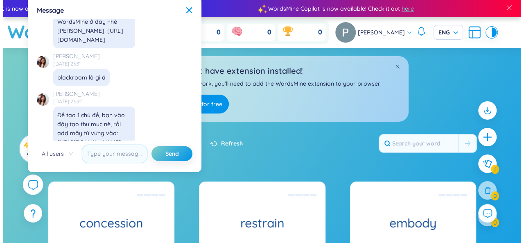
scroll to position [9528, 0]
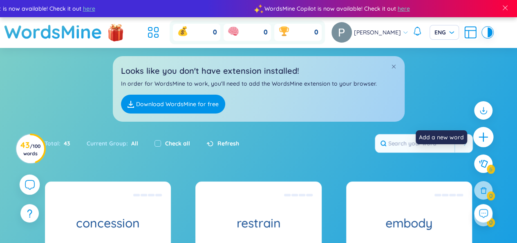
click at [486, 133] on icon "plus" at bounding box center [483, 136] width 11 height 11
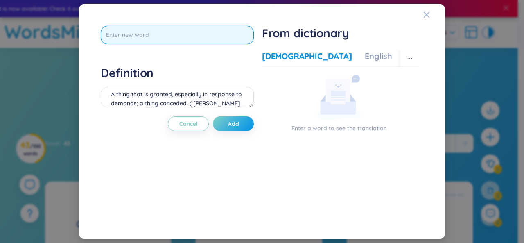
click at [213, 38] on input "text" at bounding box center [177, 35] width 153 height 18
type input "aithentic"
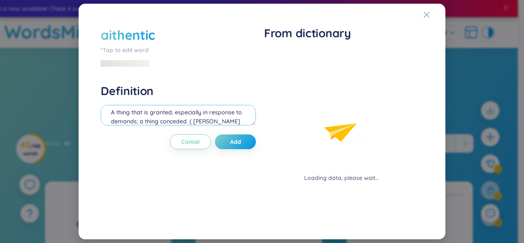
click at [200, 89] on div "Definition A thing that is granted, especially in response to demands; a thing …" at bounding box center [178, 105] width 155 height 44
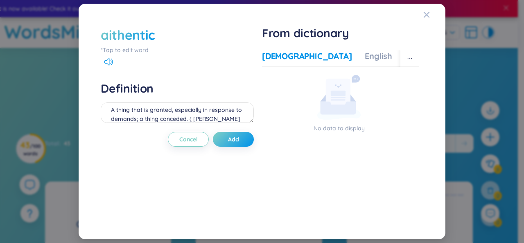
click at [113, 36] on div "aithentic" at bounding box center [128, 35] width 54 height 18
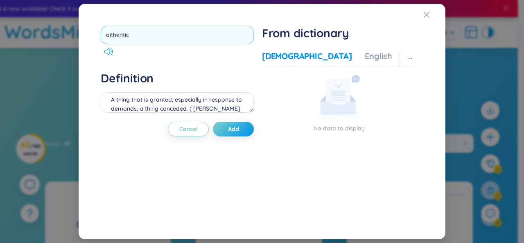
click at [110, 36] on input "aithentic" at bounding box center [177, 35] width 153 height 18
type input "authentic"
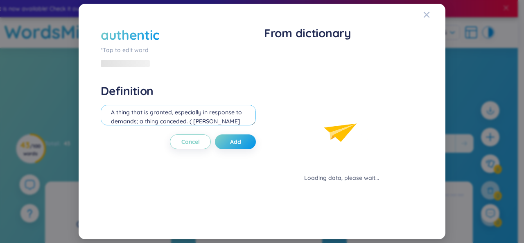
click at [143, 100] on div "Definition A thing that is granted, especially in response to demands; a thing …" at bounding box center [178, 105] width 155 height 44
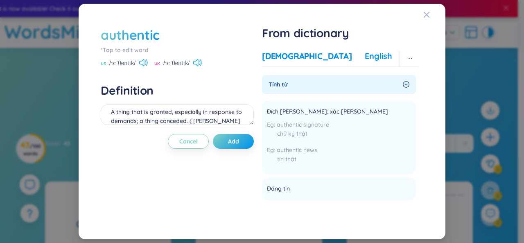
click at [364, 56] on div "English" at bounding box center [377, 55] width 27 height 11
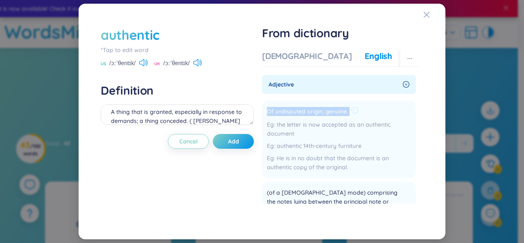
drag, startPoint x: 348, startPoint y: 113, endPoint x: 263, endPoint y: 111, distance: 85.5
click at [263, 111] on li "Of undisputed origin; genuine. the letter is now accepted as an authentic docum…" at bounding box center [339, 139] width 154 height 78
copy div "Of undisputed origin; genuine."
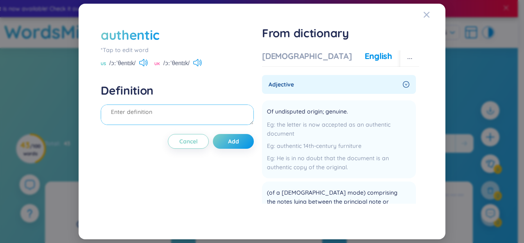
click at [194, 119] on textarea at bounding box center [177, 114] width 153 height 20
paste textarea "Of undisputed origin; genuine."
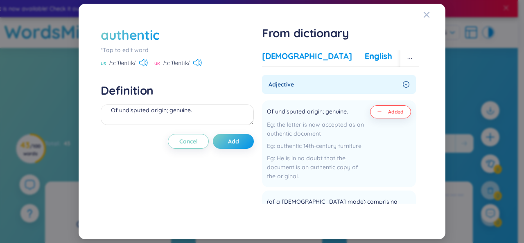
click at [284, 56] on div "[DEMOGRAPHIC_DATA]" at bounding box center [307, 55] width 90 height 11
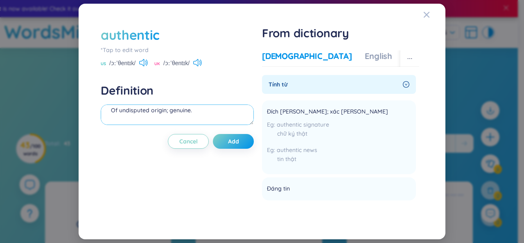
scroll to position [0, 0]
click at [201, 117] on textarea "Of undisputed origin; genuine." at bounding box center [177, 114] width 153 height 20
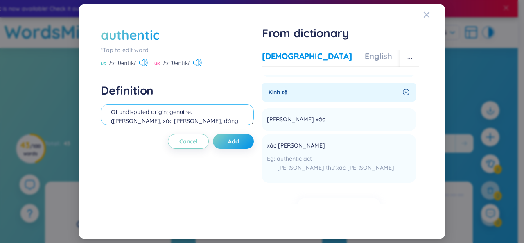
scroll to position [135, 0]
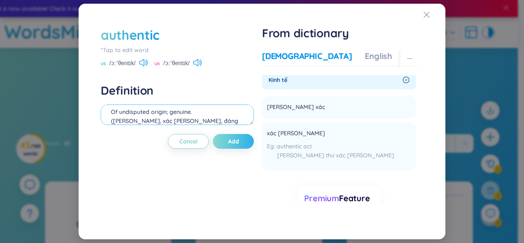
type textarea "Of undisputed origin; genuine. ([PERSON_NAME], xác [PERSON_NAME], đáng tin)"
click at [226, 144] on button "Add" at bounding box center [233, 141] width 41 height 15
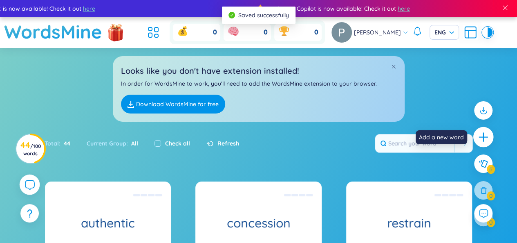
click at [477, 141] on div at bounding box center [484, 137] width 20 height 20
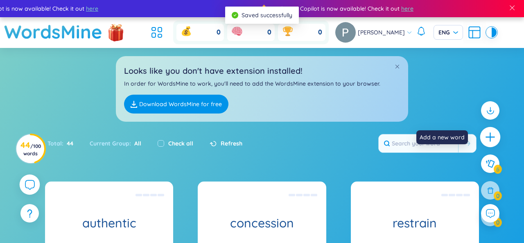
scroll to position [0, 0]
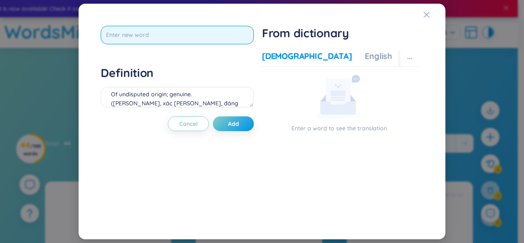
click at [234, 38] on input "text" at bounding box center [177, 35] width 153 height 18
type input "amenity"
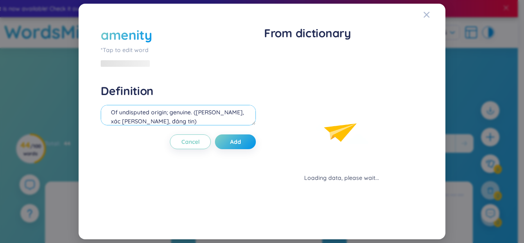
click at [200, 93] on div "Definition Of undisputed origin; genuine. ([PERSON_NAME], xác [PERSON_NAME], đá…" at bounding box center [178, 105] width 155 height 44
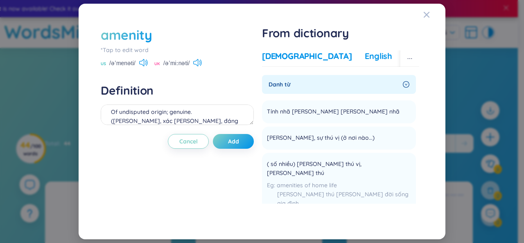
click at [364, 54] on div "English" at bounding box center [377, 55] width 27 height 11
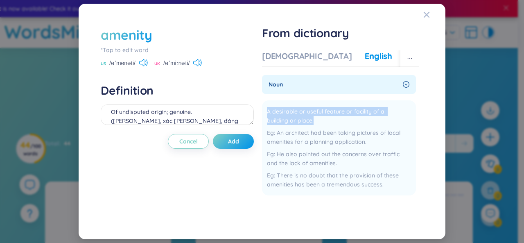
drag, startPoint x: 316, startPoint y: 119, endPoint x: 258, endPoint y: 111, distance: 58.2
click at [258, 111] on div "amenity *Tap to edit word US /əˈmenəti/ UK /əˈmiːnəti/ Definition Of undisputed…" at bounding box center [262, 121] width 330 height 199
copy span "A desirable or useful feature or facility of a building or place."
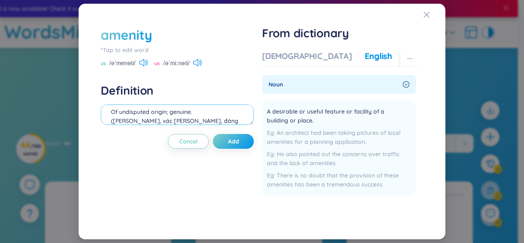
click at [195, 114] on textarea "Of undisputed origin; genuine. ([PERSON_NAME], xác [PERSON_NAME], đáng tin)" at bounding box center [177, 114] width 153 height 20
paste textarea "A desirable or useful feature or facility of a building or place."
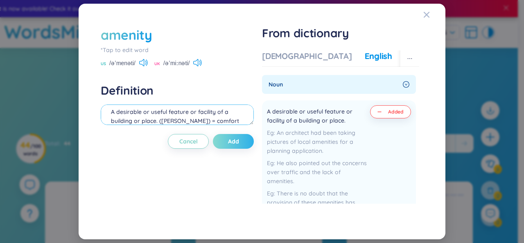
type textarea "A desirable or useful feature or facility of a building or place. ([PERSON_NAME…"
click at [234, 142] on span "Add" at bounding box center [233, 141] width 11 height 8
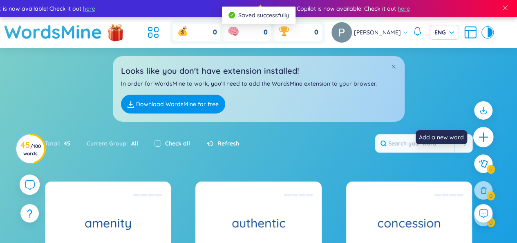
click at [488, 137] on icon "plus" at bounding box center [483, 137] width 9 height 1
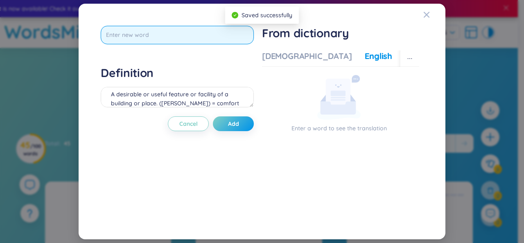
click at [192, 31] on input "text" at bounding box center [177, 35] width 153 height 18
type input "accelerate"
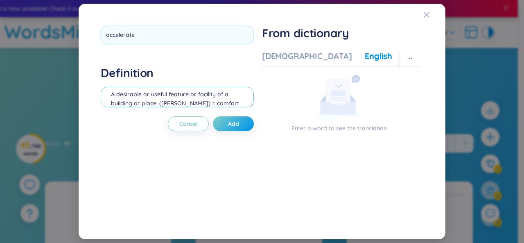
click at [176, 97] on div "Definition A desirable or useful feature or facility of a building or place. ([…" at bounding box center [177, 87] width 153 height 44
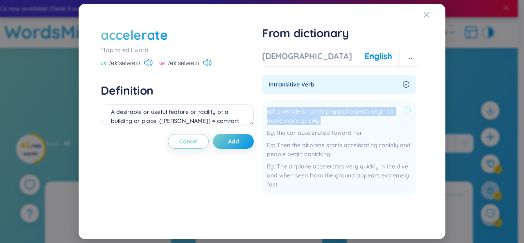
drag, startPoint x: 322, startPoint y: 117, endPoint x: 265, endPoint y: 108, distance: 57.7
click at [265, 108] on li "(of a vehicle or other physical object) begin to move more quickly. the car acc…" at bounding box center [339, 147] width 154 height 95
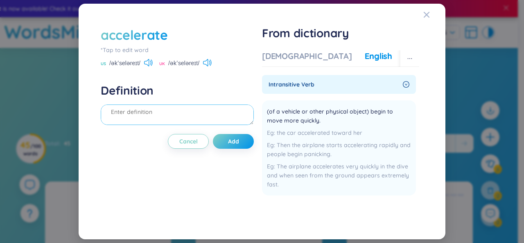
click at [200, 118] on textarea at bounding box center [177, 114] width 153 height 20
paste textarea "(of a vehicle or other physical object) begin to move more quickly."
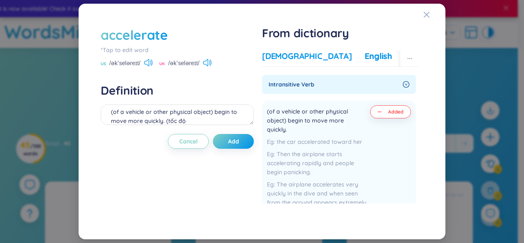
click at [283, 55] on div "[DEMOGRAPHIC_DATA]" at bounding box center [307, 55] width 90 height 11
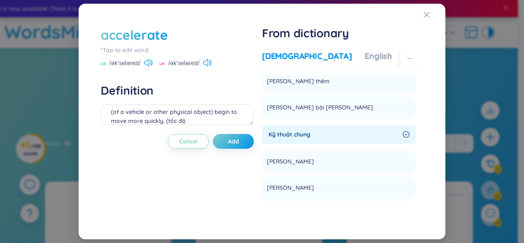
scroll to position [314, 0]
click at [236, 118] on textarea "(of a vehicle or other physical object) begin to move more quickly. (tốc độ" at bounding box center [177, 114] width 153 height 20
type textarea "(of a vehicle or other physical object) begin to move more quickly. (tốc độ , […"
click at [244, 147] on button "Add" at bounding box center [233, 141] width 41 height 15
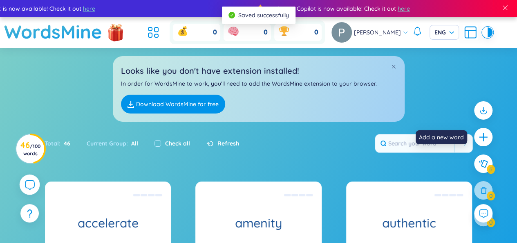
click at [490, 137] on div at bounding box center [483, 137] width 18 height 18
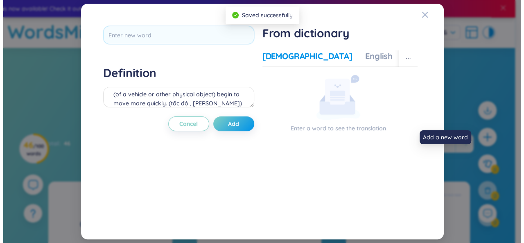
scroll to position [0, 0]
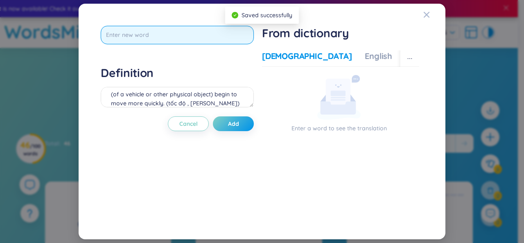
click at [209, 42] on input "text" at bounding box center [177, 35] width 153 height 18
type input "harness"
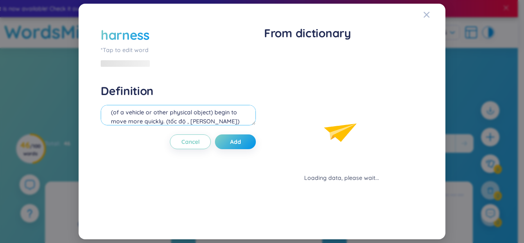
click at [216, 97] on div "Definition (of a vehicle or other physical object) begin to move more quickly. …" at bounding box center [178, 105] width 155 height 44
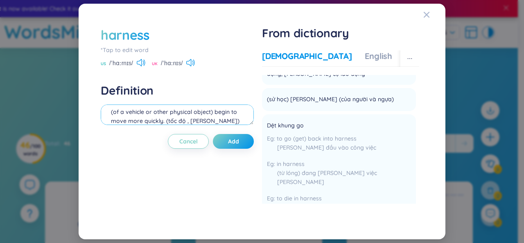
scroll to position [72, 0]
click at [364, 59] on div "English" at bounding box center [377, 55] width 27 height 11
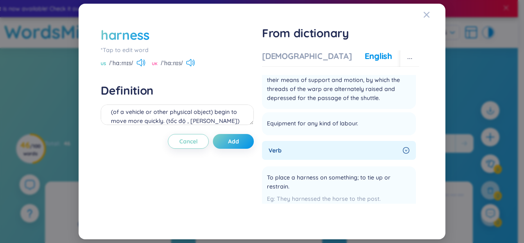
scroll to position [144, 0]
click at [224, 117] on textarea "(of a vehicle or other physical object) begin to move more quickly. (tốc độ , […" at bounding box center [177, 114] width 153 height 20
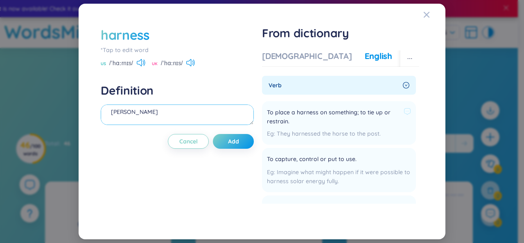
scroll to position [208, 0]
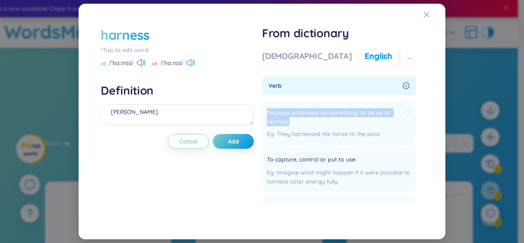
drag, startPoint x: 290, startPoint y: 125, endPoint x: 266, endPoint y: 112, distance: 27.3
click at [266, 112] on li "To place a harness on something; to tie up or restrain. They harnessed the hors…" at bounding box center [339, 122] width 154 height 43
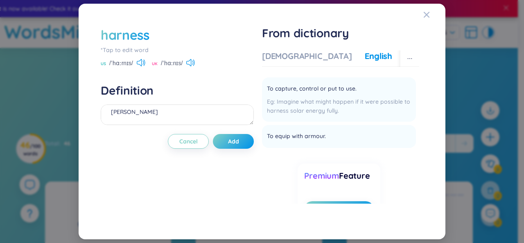
scroll to position [283, 0]
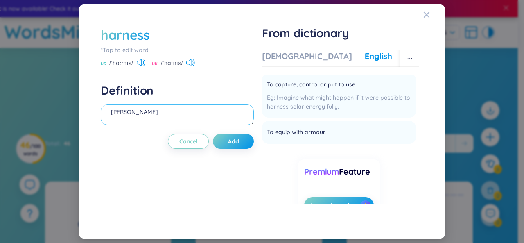
click at [144, 112] on textarea "[PERSON_NAME]" at bounding box center [177, 114] width 153 height 20
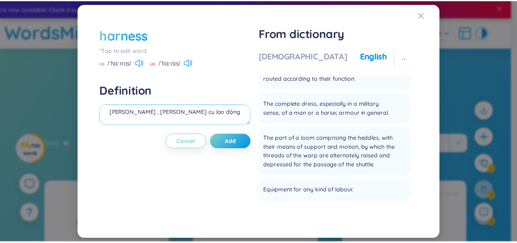
scroll to position [77, 0]
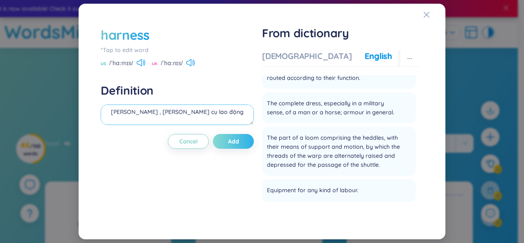
type textarea "[PERSON_NAME] , [PERSON_NAME] cụ lao động"
click at [229, 137] on span "Add" at bounding box center [233, 141] width 11 height 8
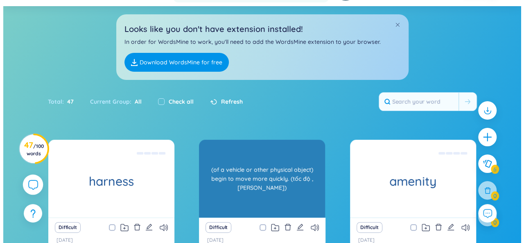
scroll to position [42, 0]
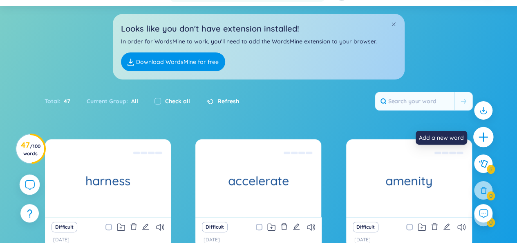
click at [483, 139] on icon "plus" at bounding box center [483, 137] width 1 height 9
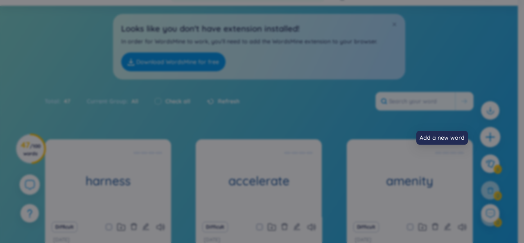
scroll to position [0, 0]
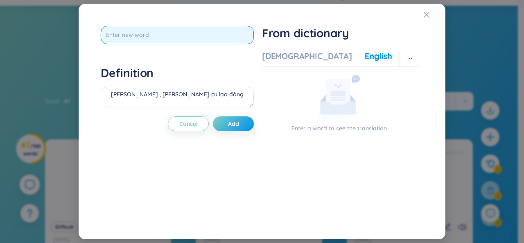
click at [184, 31] on input "text" at bounding box center [177, 35] width 153 height 18
type input "intermitent"
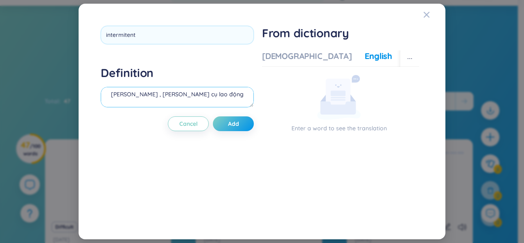
click at [209, 104] on div "Definition [PERSON_NAME] , [PERSON_NAME] cụ lao động" at bounding box center [177, 87] width 153 height 44
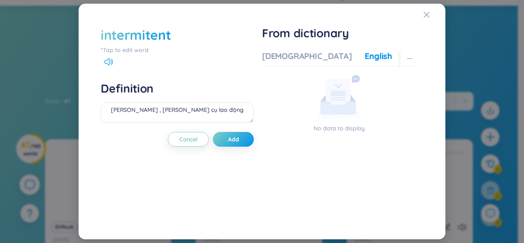
click at [194, 38] on div "intermitent" at bounding box center [177, 35] width 153 height 18
click at [148, 31] on div "intermitent" at bounding box center [136, 35] width 70 height 18
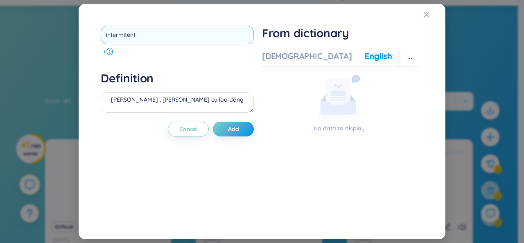
click at [126, 35] on input "intermitent" at bounding box center [177, 35] width 153 height 18
type input "intermittent"
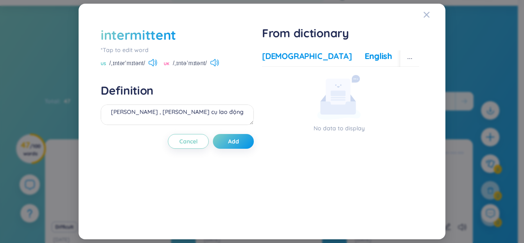
click at [277, 58] on div "[DEMOGRAPHIC_DATA]" at bounding box center [307, 55] width 90 height 11
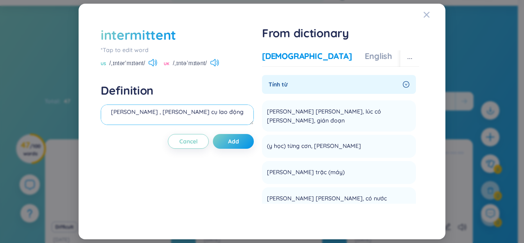
click at [199, 114] on textarea "[PERSON_NAME] , [PERSON_NAME] cụ lao động" at bounding box center [177, 114] width 153 height 20
type textarea "gián đoạn = irregular >< constrant (liên tục)"
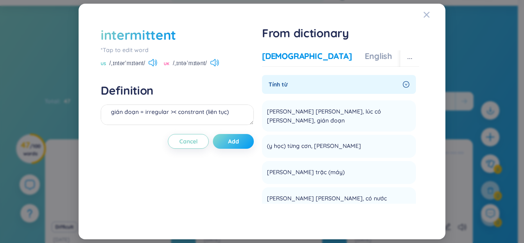
click at [220, 138] on button "Add" at bounding box center [233, 141] width 41 height 15
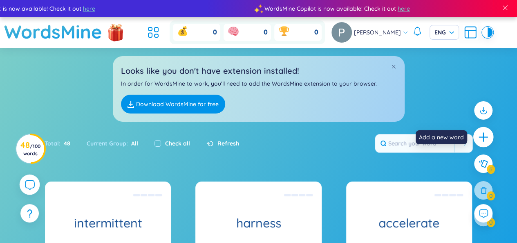
click at [486, 143] on div at bounding box center [484, 137] width 20 height 20
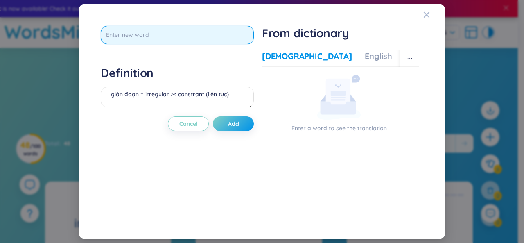
click at [232, 40] on input "text" at bounding box center [177, 35] width 153 height 18
type input "o"
type input "paramount"
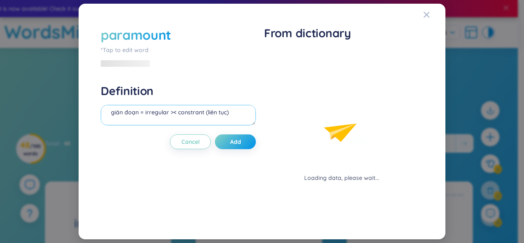
click at [211, 99] on div "Definition gián đoạn = irregular >< constrant (liên tục)" at bounding box center [178, 105] width 155 height 44
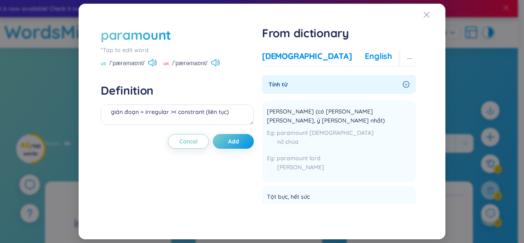
click at [364, 54] on div "English" at bounding box center [377, 55] width 27 height 11
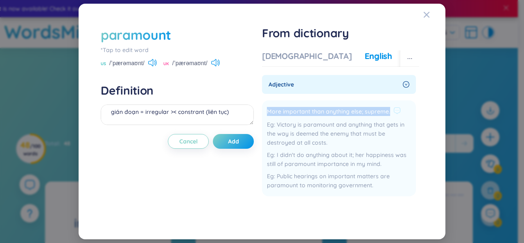
drag, startPoint x: 389, startPoint y: 107, endPoint x: 263, endPoint y: 112, distance: 126.1
click at [263, 112] on li "More important than anything else; supreme. Victory is paramount and anything t…" at bounding box center [339, 148] width 154 height 96
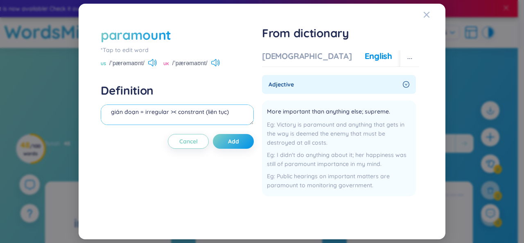
click at [195, 112] on textarea "gián đoạn = irregular >< constrant (liên tục)" at bounding box center [177, 114] width 153 height 20
paste textarea "More important than anything else; supreme."
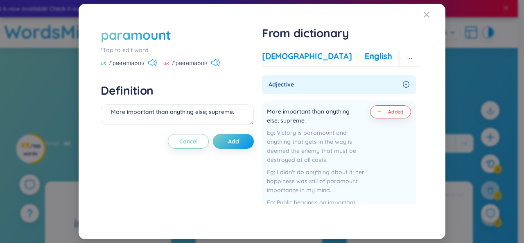
click at [281, 53] on div "[DEMOGRAPHIC_DATA]" at bounding box center [307, 55] width 90 height 11
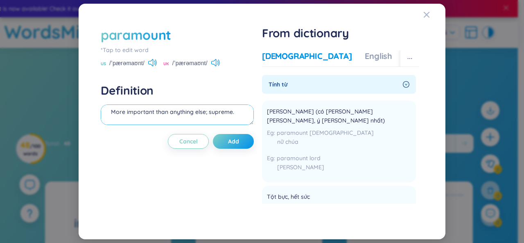
click at [235, 112] on textarea "More important than anything else; supreme." at bounding box center [177, 114] width 153 height 20
type textarea "More important than anything else; supreme. ([PERSON_NAME], [PERSON_NAME])"
click at [241, 140] on button "Add" at bounding box center [233, 141] width 41 height 15
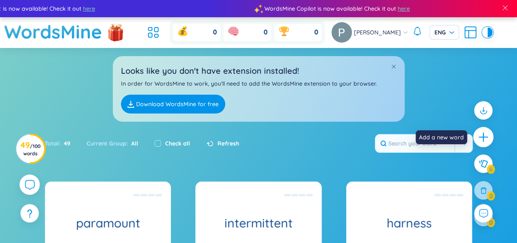
click at [487, 143] on div at bounding box center [484, 137] width 20 height 20
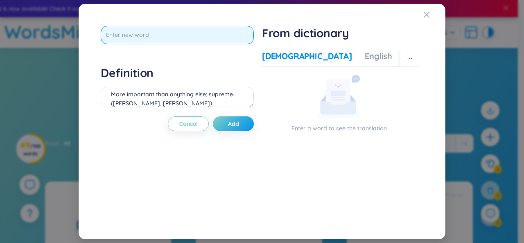
click at [221, 38] on input "text" at bounding box center [177, 35] width 153 height 18
type input "conscious"
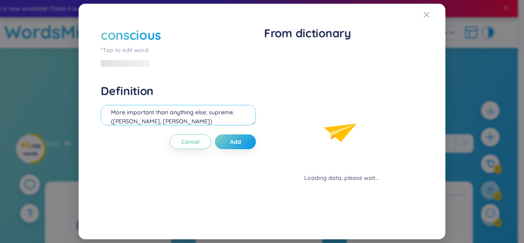
click at [212, 97] on div "Definition More important than anything else; supreme. ([PERSON_NAME], [PERSON_…" at bounding box center [178, 105] width 155 height 44
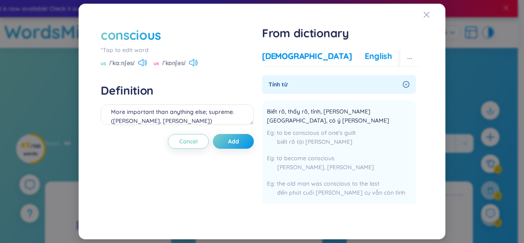
click at [364, 54] on div "English" at bounding box center [377, 55] width 27 height 11
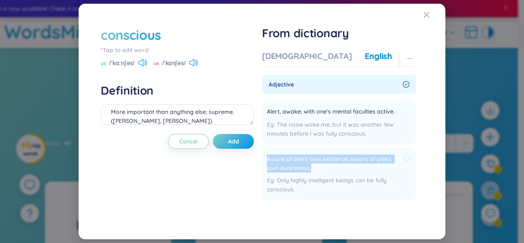
drag, startPoint x: 311, startPoint y: 170, endPoint x: 265, endPoint y: 153, distance: 49.0
click at [265, 153] on li "Aware of one's own existence; aware of one's own awareness. Only highly intelli…" at bounding box center [339, 174] width 154 height 52
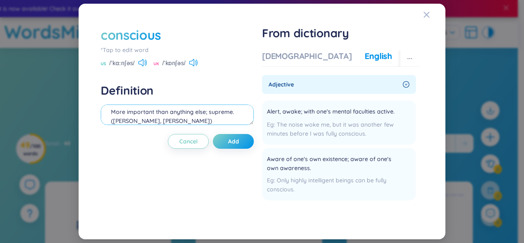
click at [175, 117] on textarea "More important than anything else; supreme. ([PERSON_NAME], [PERSON_NAME])" at bounding box center [177, 114] width 153 height 20
paste textarea "Aware of one's own existence; aware of one's own awareness."
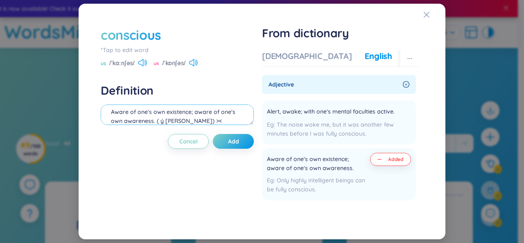
scroll to position [16, 0]
type textarea "Aware of one's own existence; aware of one's own awareness. ( ý [PERSON_NAME]) …"
click at [232, 143] on span "Add" at bounding box center [233, 141] width 11 height 8
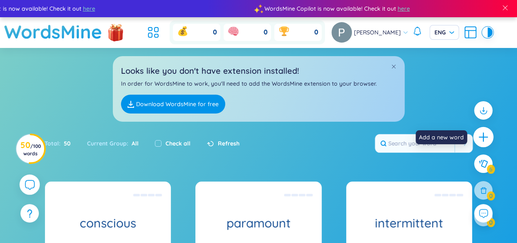
click at [488, 134] on icon "plus" at bounding box center [483, 136] width 11 height 11
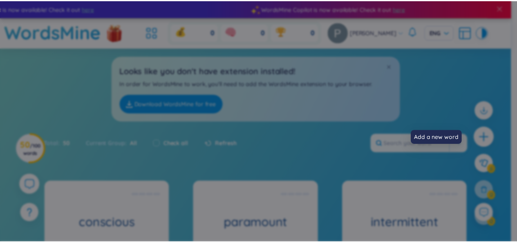
scroll to position [9, 0]
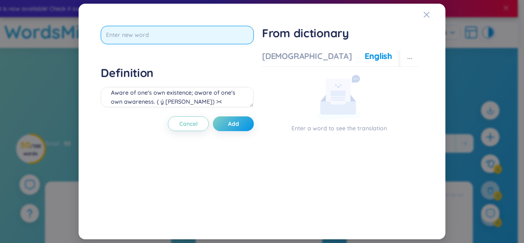
click at [195, 43] on input "text" at bounding box center [177, 35] width 153 height 18
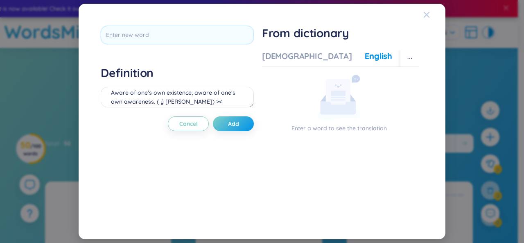
click at [431, 16] on span "Close" at bounding box center [434, 15] width 22 height 22
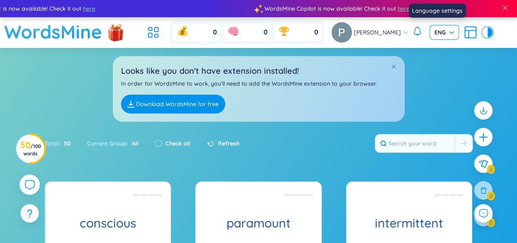
click at [439, 36] on span "ENG" at bounding box center [445, 32] width 20 height 8
click at [434, 52] on div "VIE" at bounding box center [437, 49] width 20 height 9
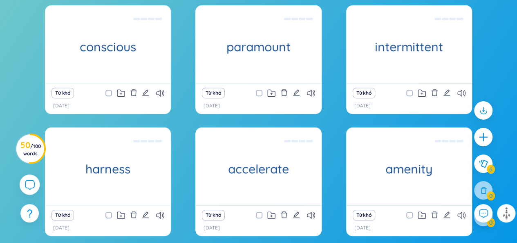
scroll to position [0, 0]
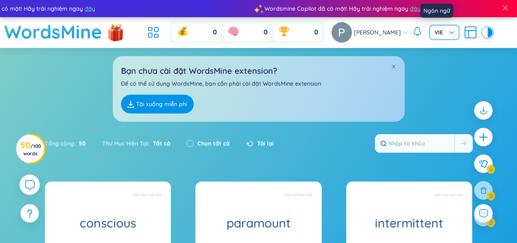
click at [435, 29] on span "VIE" at bounding box center [445, 32] width 20 height 8
click at [434, 63] on div "ENG" at bounding box center [437, 62] width 20 height 9
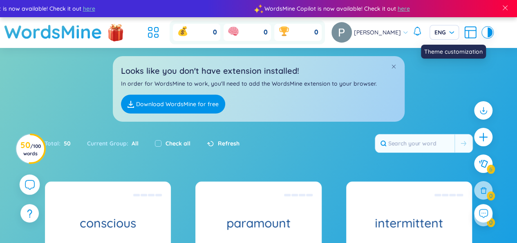
click at [488, 31] on div at bounding box center [490, 32] width 5 height 10
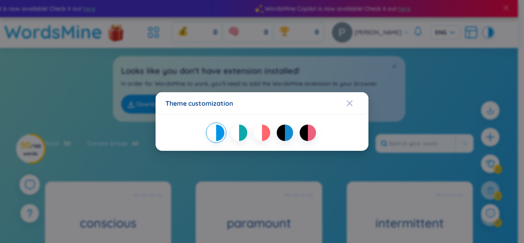
click at [308, 132] on div at bounding box center [312, 132] width 8 height 16
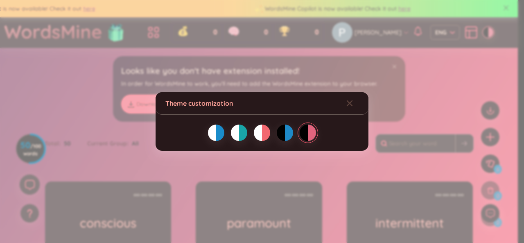
click at [308, 132] on div at bounding box center [312, 132] width 8 height 16
click at [280, 173] on div "Theme customization" at bounding box center [262, 121] width 524 height 243
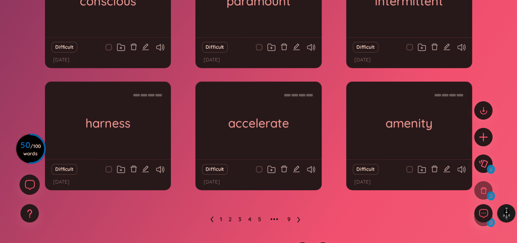
scroll to position [237, 0]
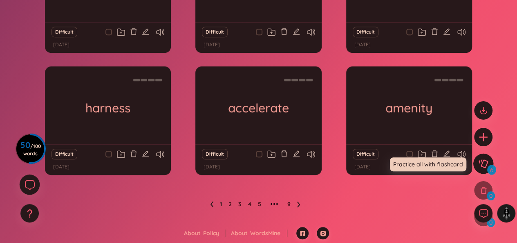
click at [481, 171] on button at bounding box center [484, 163] width 20 height 20
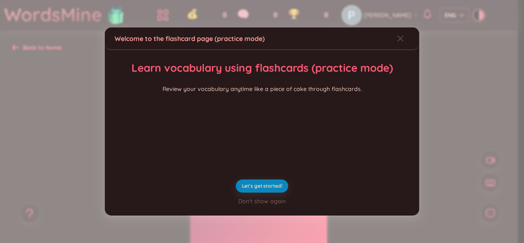
scroll to position [39, 0]
click at [269, 189] on span "Let's get started!" at bounding box center [262, 185] width 40 height 7
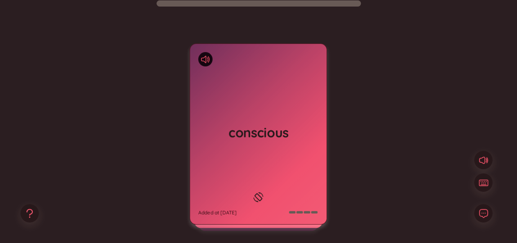
scroll to position [70, 0]
click at [237, 178] on div "conscious Added at [DATE]" at bounding box center [258, 133] width 137 height 180
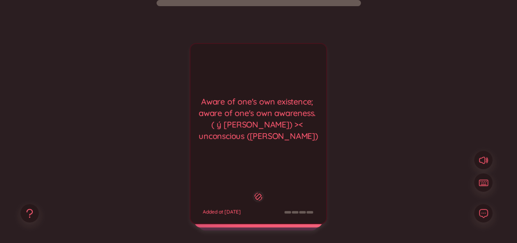
click at [250, 179] on div "Aware of one's own existence; aware of one's own awareness. ( ý [PERSON_NAME]) …" at bounding box center [258, 133] width 137 height 181
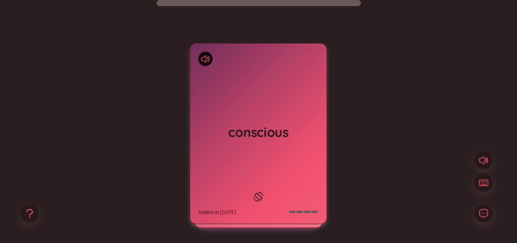
click at [250, 179] on div "conscious Added at [DATE]" at bounding box center [258, 133] width 137 height 180
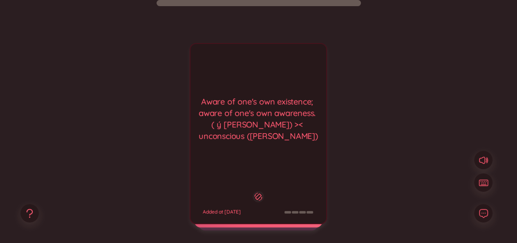
click at [251, 171] on div "Aware of one's own existence; aware of one's own awareness. ( ý [PERSON_NAME]) …" at bounding box center [258, 133] width 137 height 181
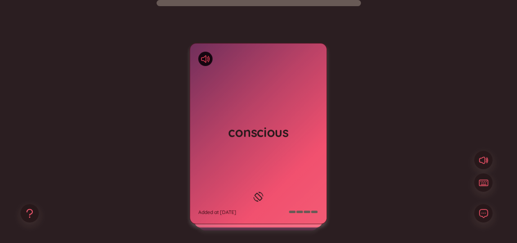
click at [208, 58] on icon at bounding box center [207, 58] width 1 height 4
click at [259, 203] on div at bounding box center [259, 196] width 14 height 14
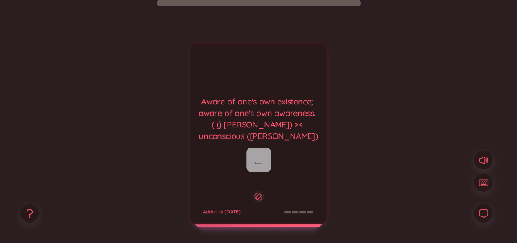
click at [252, 189] on button at bounding box center [259, 196] width 14 height 14
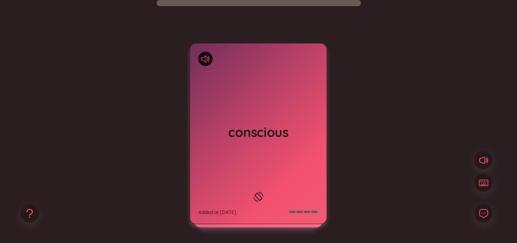
click at [252, 189] on button at bounding box center [259, 196] width 14 height 14
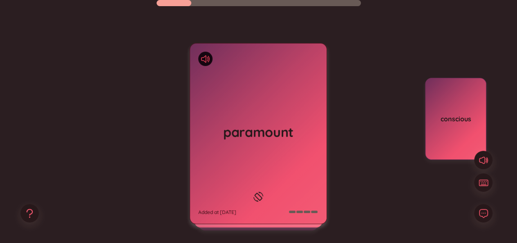
click at [209, 57] on icon at bounding box center [209, 59] width 2 height 6
click at [483, 164] on icon at bounding box center [483, 159] width 11 height 11
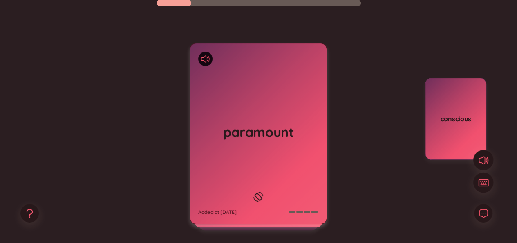
click at [486, 189] on button at bounding box center [484, 182] width 20 height 20
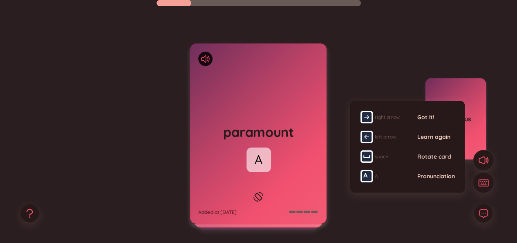
click at [486, 189] on button at bounding box center [484, 182] width 20 height 20
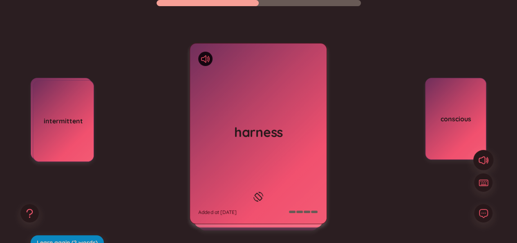
click at [57, 112] on div "intermittent" at bounding box center [63, 121] width 61 height 82
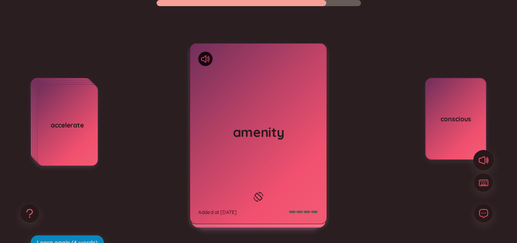
click at [217, 128] on h1 "amenity" at bounding box center [258, 132] width 120 height 18
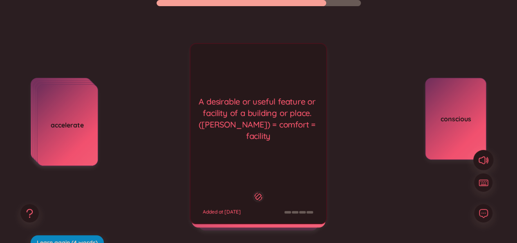
click at [217, 128] on div "A desirable or useful feature or facility of a building or place. ([PERSON_NAME…" at bounding box center [259, 119] width 128 height 46
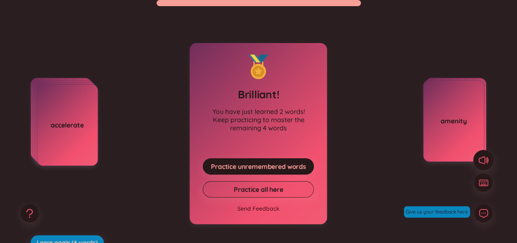
click at [397, 146] on div "conscious amenity" at bounding box center [425, 160] width 123 height 164
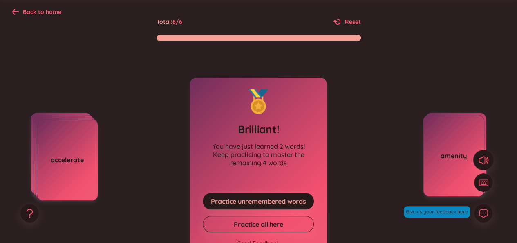
scroll to position [37, 0]
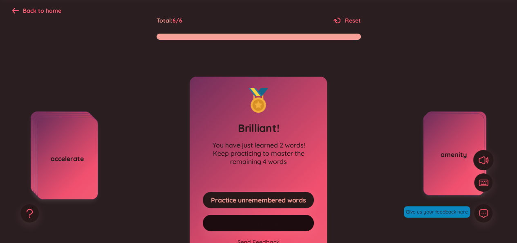
click at [267, 220] on span "Practice all here" at bounding box center [258, 222] width 49 height 9
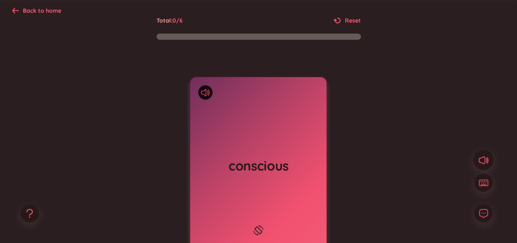
click at [259, 198] on div "conscious Added at [DATE]" at bounding box center [258, 167] width 137 height 180
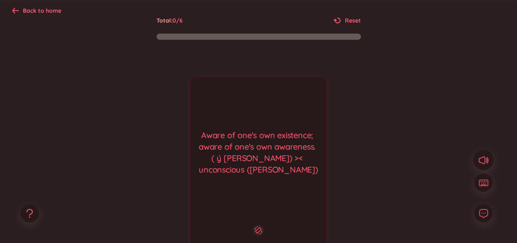
click at [259, 198] on div "Aware of one's own existence; aware of one's own awareness. ( ý [PERSON_NAME]) …" at bounding box center [258, 166] width 137 height 181
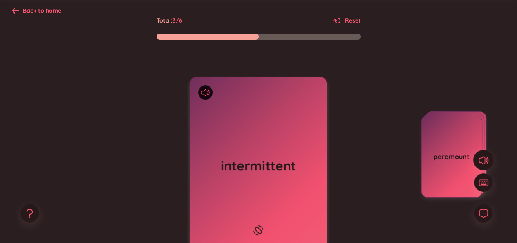
click at [304, 187] on div "intermittent Added at [DATE]" at bounding box center [258, 167] width 137 height 180
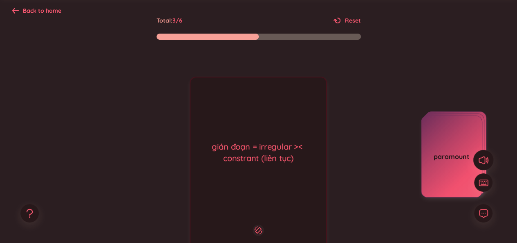
click at [256, 212] on div "gián đoạn = irregular >< constrant (liên tục) Added at [DATE]" at bounding box center [258, 166] width 137 height 181
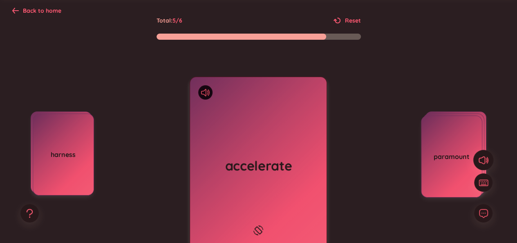
click at [256, 212] on div "accelerate Added at [DATE]" at bounding box center [258, 167] width 137 height 180
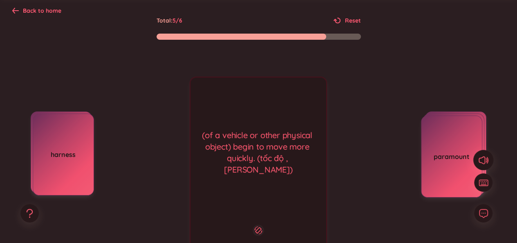
click at [256, 212] on div "(of a vehicle or other physical object) begin to move more quickly. (tốc độ , […" at bounding box center [258, 166] width 137 height 181
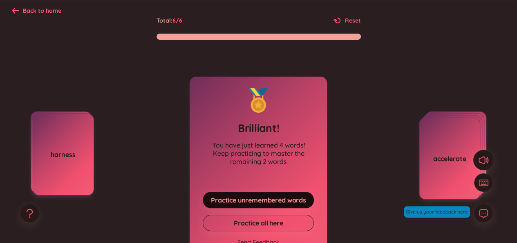
click at [265, 200] on span "Practice unremembered words" at bounding box center [258, 199] width 95 height 9
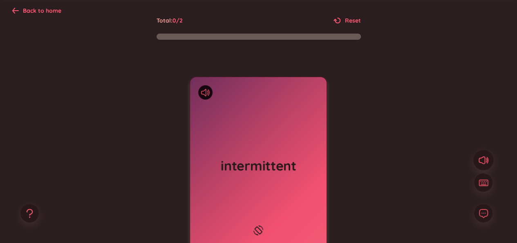
click at [265, 200] on div "intermittent Added at [DATE]" at bounding box center [258, 167] width 137 height 180
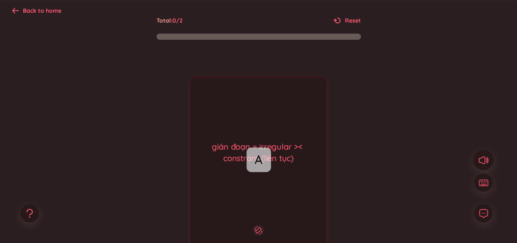
click at [265, 200] on div "gián đoạn = irregular >< constrant (liên tục) Added at [DATE]" at bounding box center [258, 166] width 137 height 181
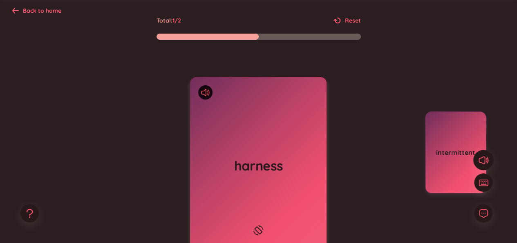
click at [265, 200] on div "harness Added at [DATE]" at bounding box center [258, 167] width 137 height 180
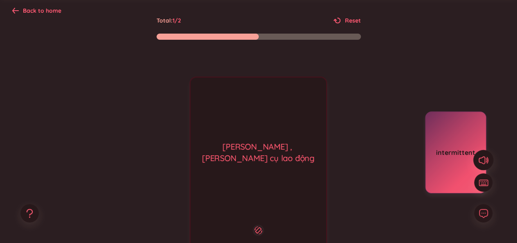
click at [265, 200] on div "[PERSON_NAME] , [PERSON_NAME] cụ lao động Added at [DATE]" at bounding box center [258, 166] width 137 height 181
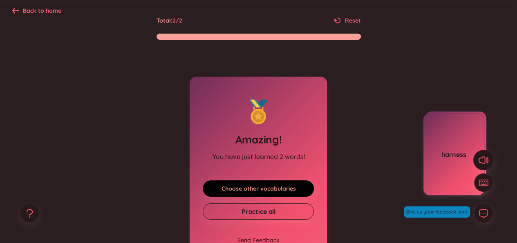
click at [276, 188] on link "Choose other vocabularies" at bounding box center [258, 188] width 74 height 9
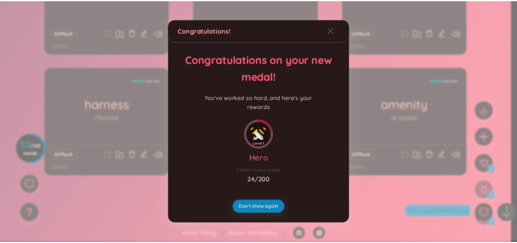
scroll to position [220, 0]
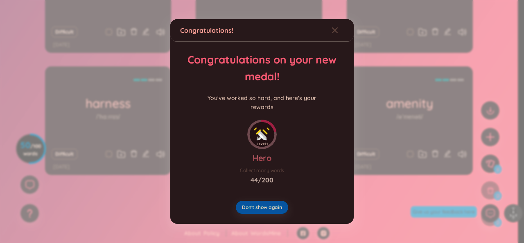
click at [268, 200] on button "Don't show again" at bounding box center [262, 206] width 52 height 13
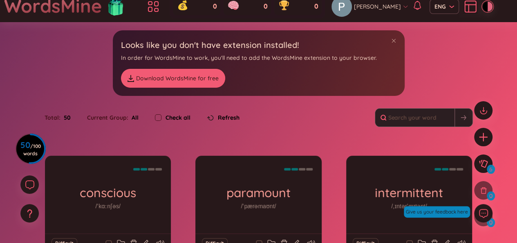
scroll to position [0, 0]
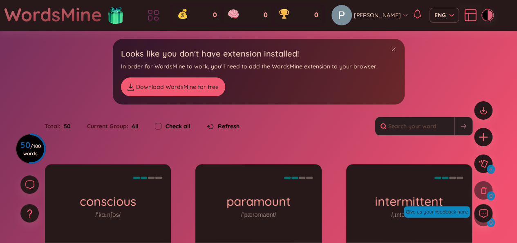
click at [160, 17] on icon at bounding box center [153, 15] width 15 height 15
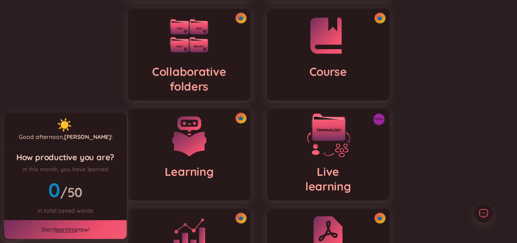
scroll to position [148, 0]
click at [331, 179] on h4 "Live learning" at bounding box center [329, 178] width 46 height 29
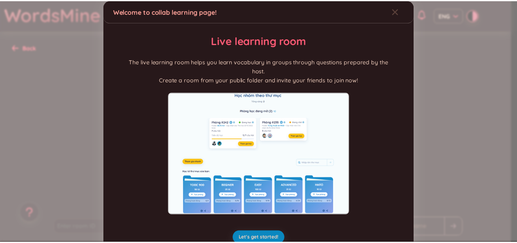
scroll to position [16, 0]
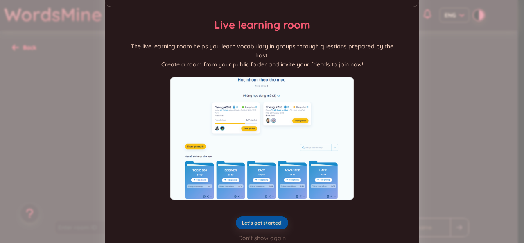
click at [261, 216] on button "Let's get started!" at bounding box center [262, 222] width 53 height 13
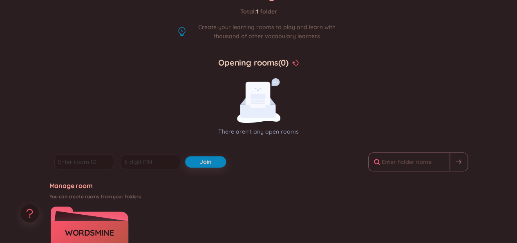
scroll to position [0, 0]
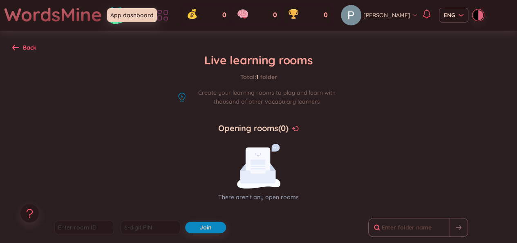
click at [162, 20] on icon at bounding box center [160, 18] width 4 height 4
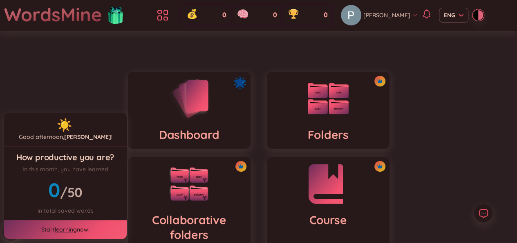
click at [344, 217] on h4 "Course" at bounding box center [328, 219] width 38 height 15
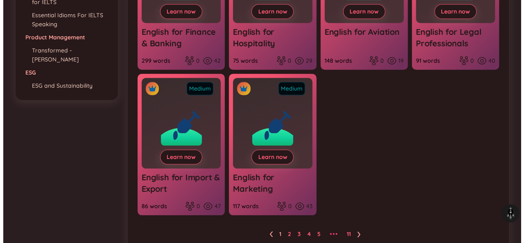
scroll to position [366, 0]
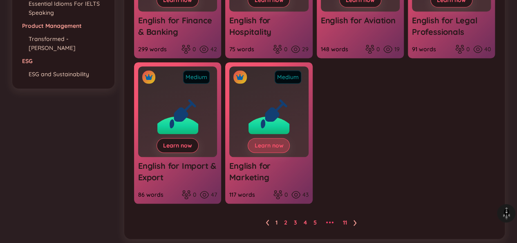
click at [275, 149] on span "Learn now" at bounding box center [268, 145] width 29 height 8
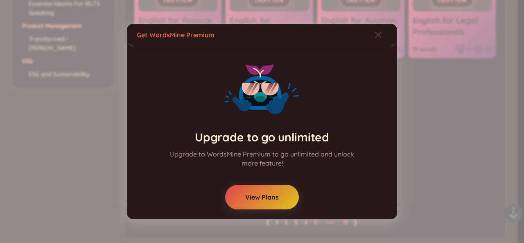
click at [270, 173] on div "Upgrade to go unlimited Upgrade to WordsMine Premium to go unlimited and unlock…" at bounding box center [262, 132] width 250 height 153
click at [267, 196] on span "View Plans" at bounding box center [262, 196] width 34 height 9
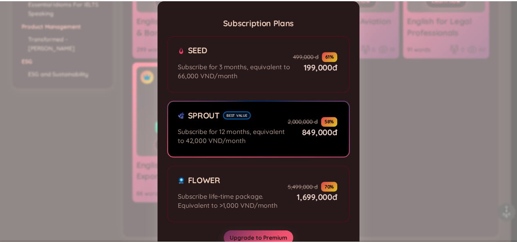
scroll to position [25, 0]
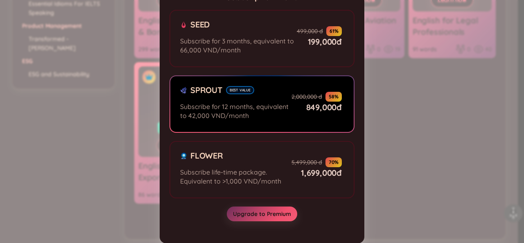
click at [435, 171] on div "Subscription Plans Seed Subscribe for 3 months, equivalent to 66,000 VND/month …" at bounding box center [262, 121] width 524 height 243
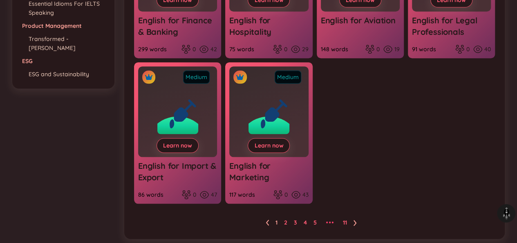
scroll to position [0, 0]
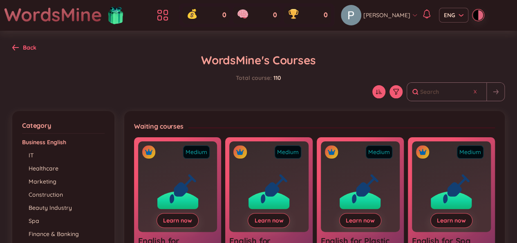
click at [18, 44] on icon at bounding box center [15, 47] width 7 height 6
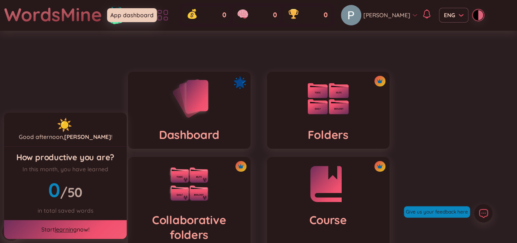
click at [170, 15] on icon at bounding box center [162, 15] width 15 height 15
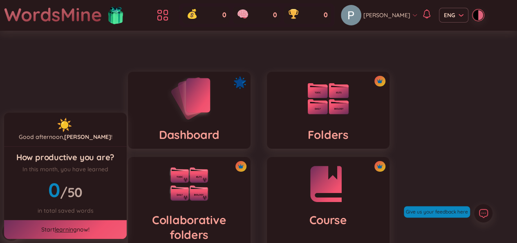
click at [198, 99] on img at bounding box center [189, 98] width 45 height 47
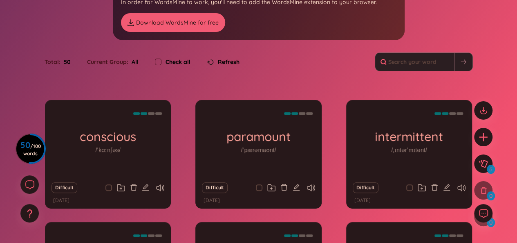
scroll to position [65, 0]
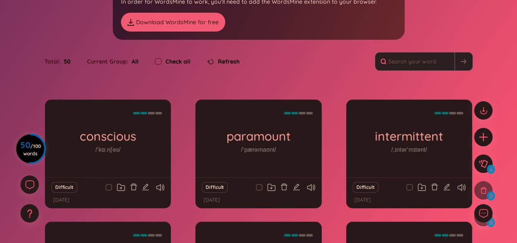
click at [35, 137] on circle at bounding box center [30, 148] width 29 height 29
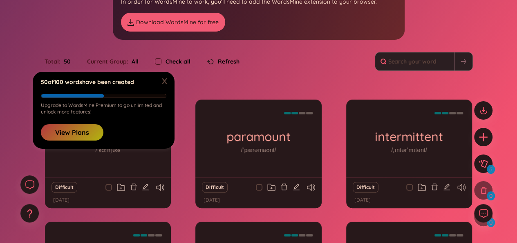
click at [73, 127] on button "View Plans" at bounding box center [72, 132] width 63 height 16
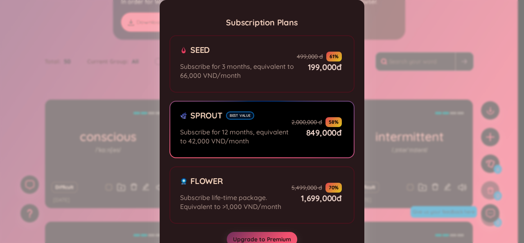
click at [131, 183] on div "Subscription Plans Seed Subscribe for 3 months, equivalent to 66,000 VND/month …" at bounding box center [262, 121] width 524 height 243
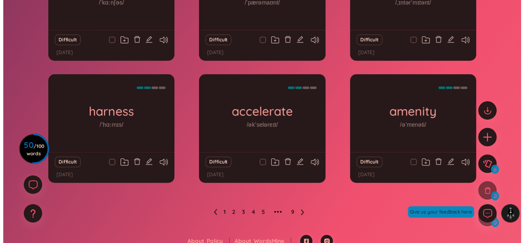
scroll to position [220, 0]
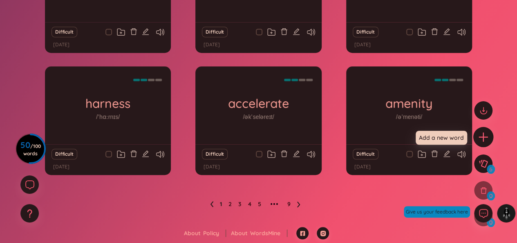
click at [481, 141] on icon "plus" at bounding box center [483, 136] width 11 height 11
